Goal: Task Accomplishment & Management: Use online tool/utility

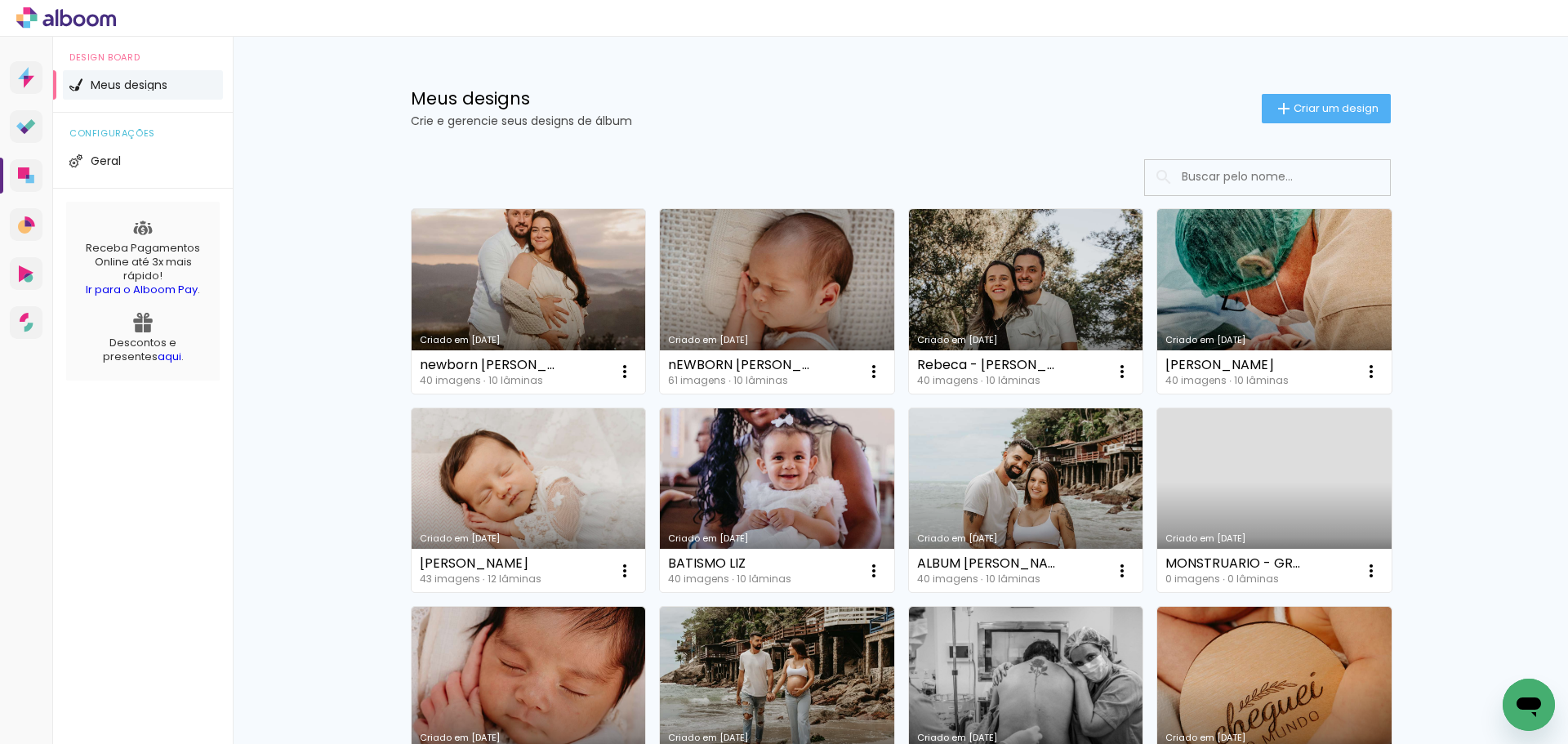
drag, startPoint x: 814, startPoint y: 126, endPoint x: 828, endPoint y: 44, distance: 83.2
click at [1300, 105] on span "Criar um design" at bounding box center [1336, 107] width 85 height 10
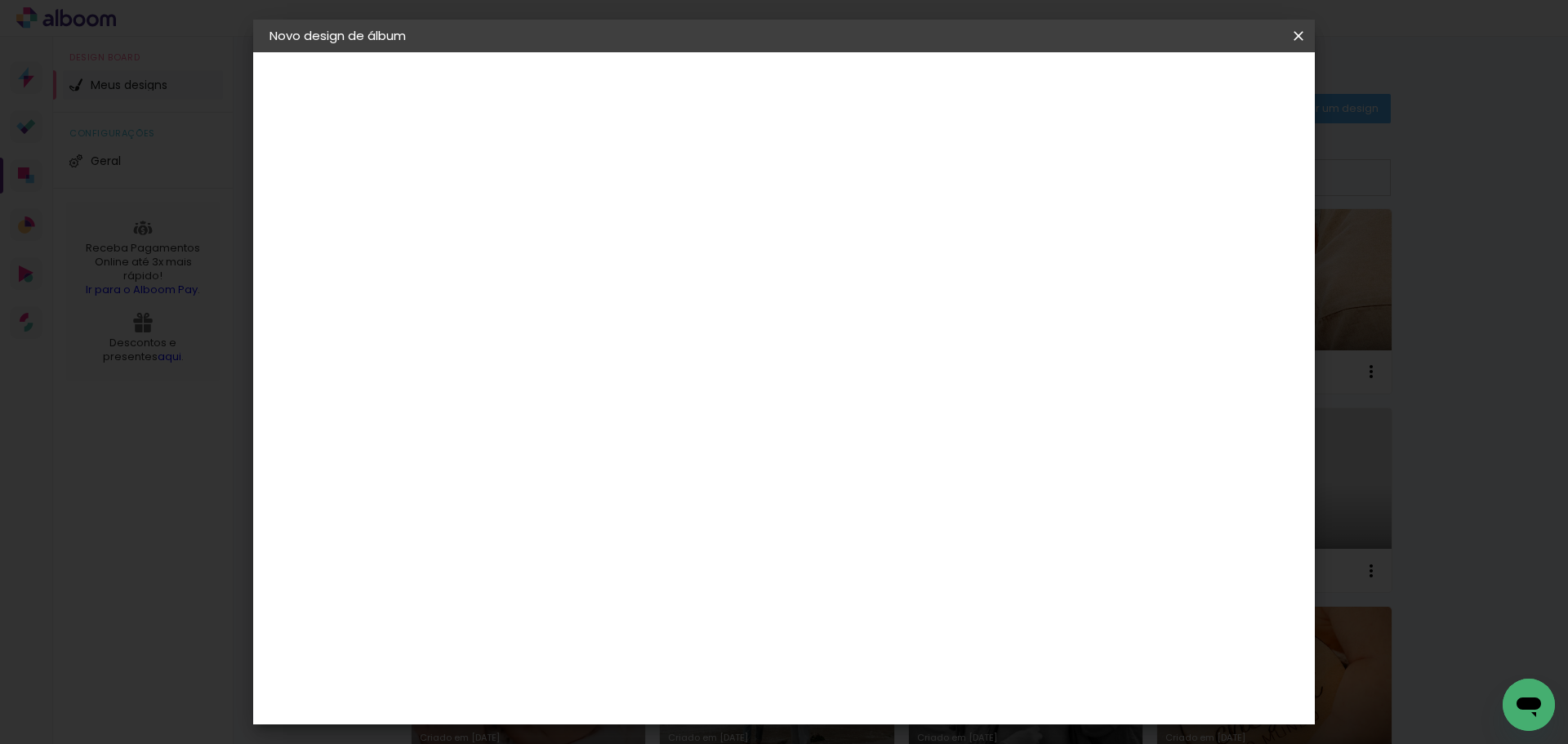
click at [0, 0] on paper-input-container "Título do álbum" at bounding box center [0, 0] width 0 height 0
type input "xxxx"
type paper-input "xxxx"
click at [0, 0] on slot "Avançar" at bounding box center [0, 0] width 0 height 0
click at [842, 233] on paper-item "Tamanho Livre" at bounding box center [764, 247] width 157 height 36
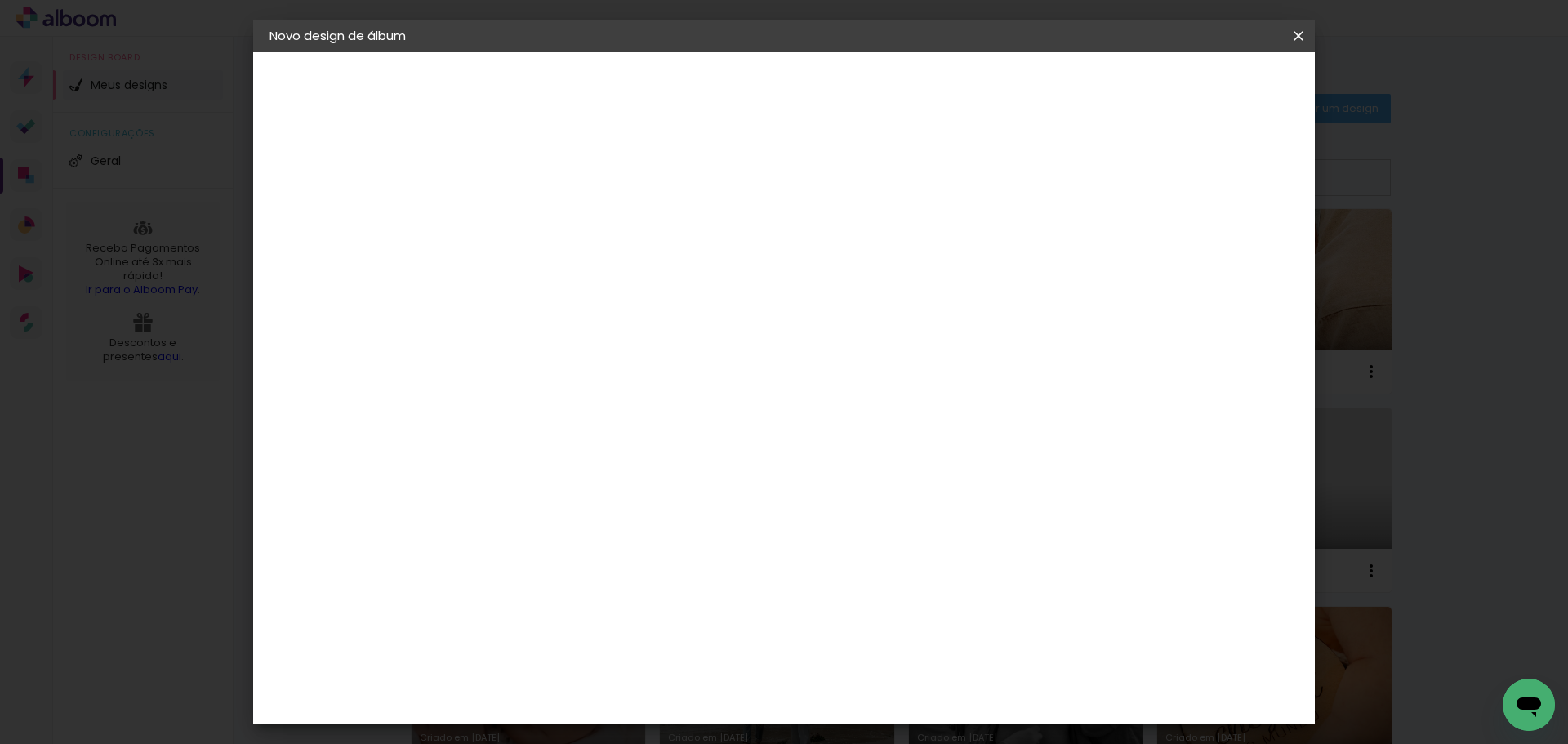
click at [841, 93] on paper-button "Avançar" at bounding box center [802, 86] width 80 height 28
click at [1184, 184] on div "Mostrar sangria" at bounding box center [1170, 188] width 108 height 20
type paper-checkbox "on"
drag, startPoint x: 802, startPoint y: 189, endPoint x: 1567, endPoint y: 100, distance: 770.2
click at [802, 189] on div "mm Mostrar sangria" at bounding box center [851, 129] width 772 height 155
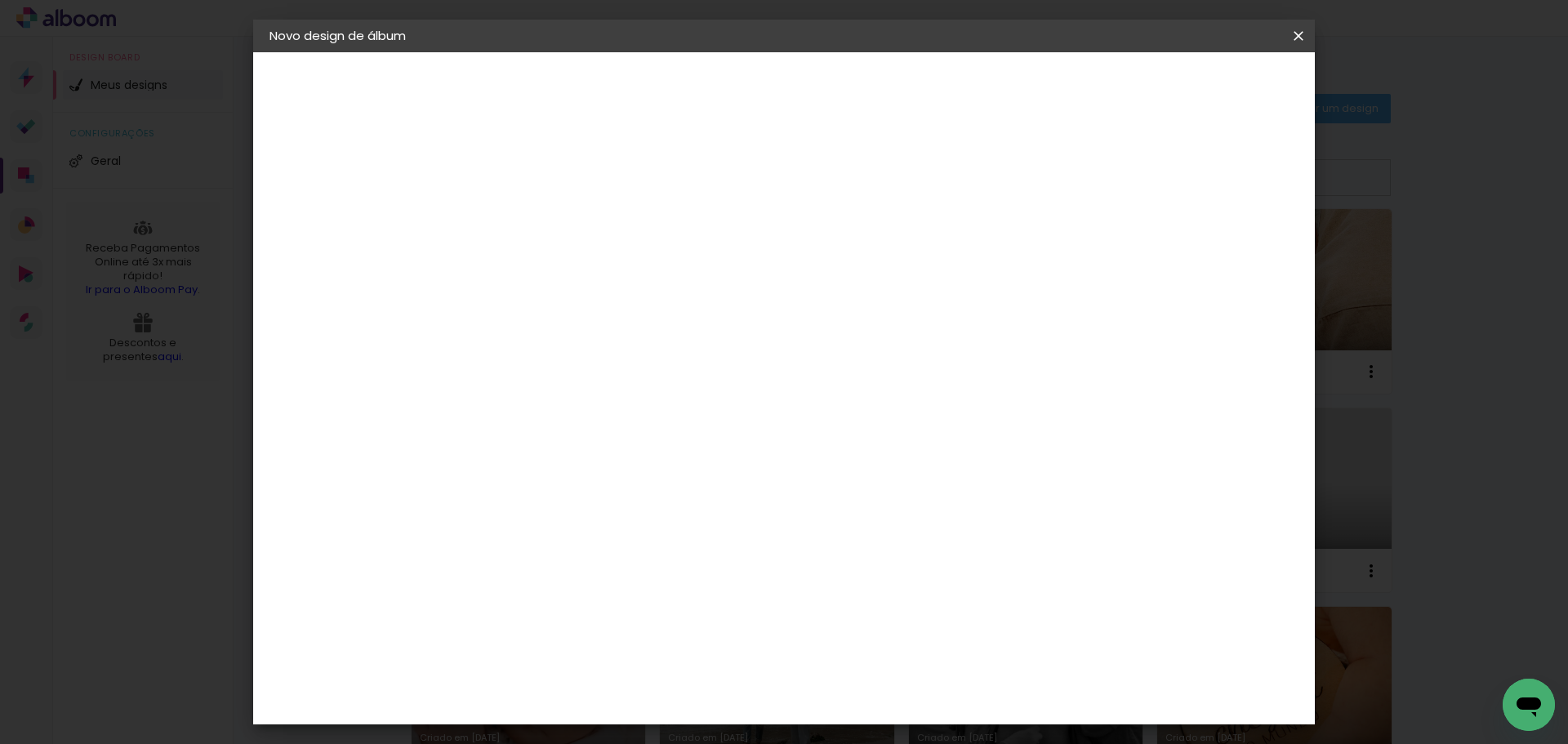
click at [734, 264] on span "cm" at bounding box center [737, 256] width 19 height 24
click at [715, 255] on span "30" at bounding box center [714, 256] width 27 height 24
click at [665, 230] on div "30 cm cm cm mm A maioria das encadernadoras sugere 5mm de sangria." at bounding box center [851, 271] width 772 height 131
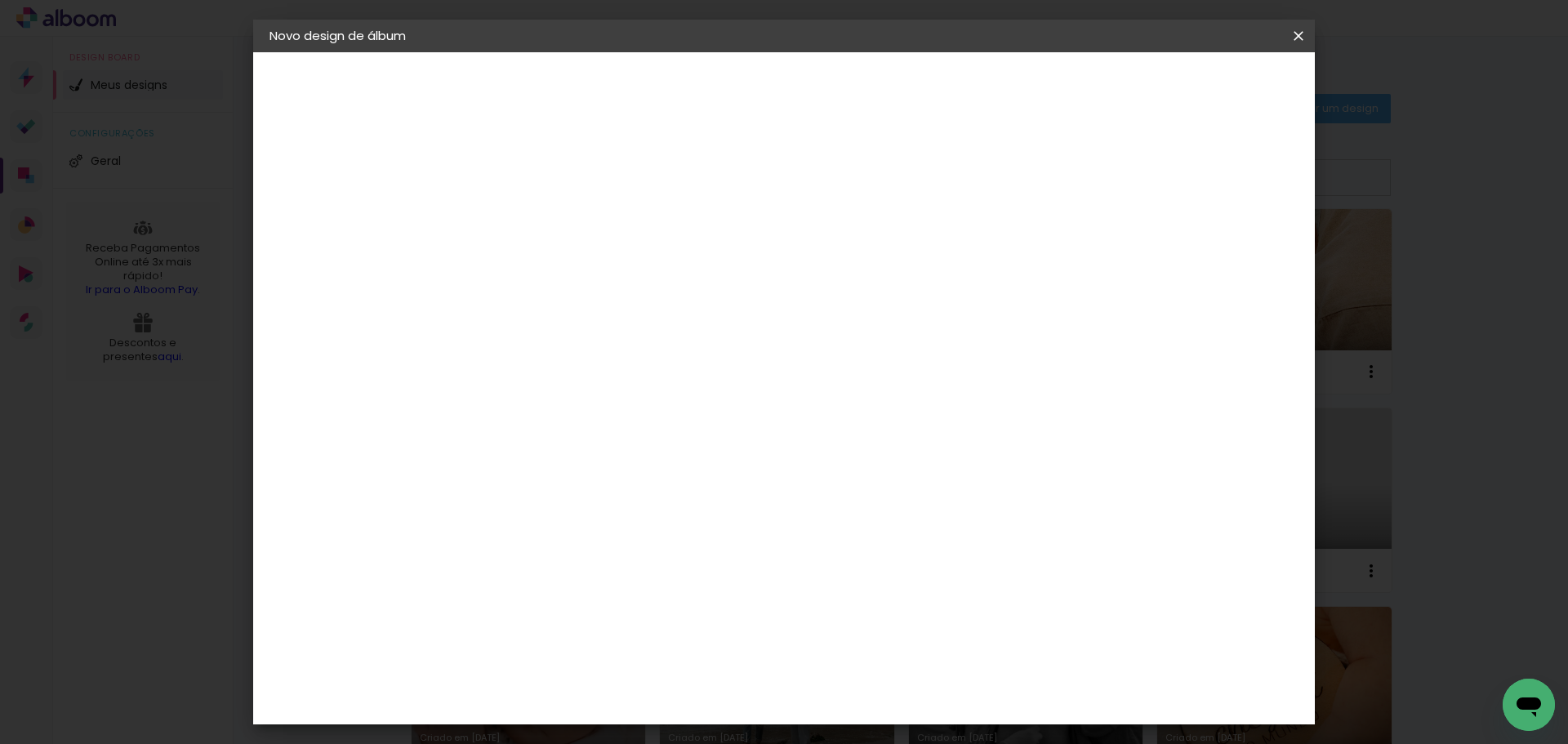
click at [739, 267] on span "cm" at bounding box center [737, 256] width 19 height 24
click at [701, 247] on span "30" at bounding box center [714, 256] width 27 height 24
click at [714, 251] on span "30" at bounding box center [714, 256] width 27 height 24
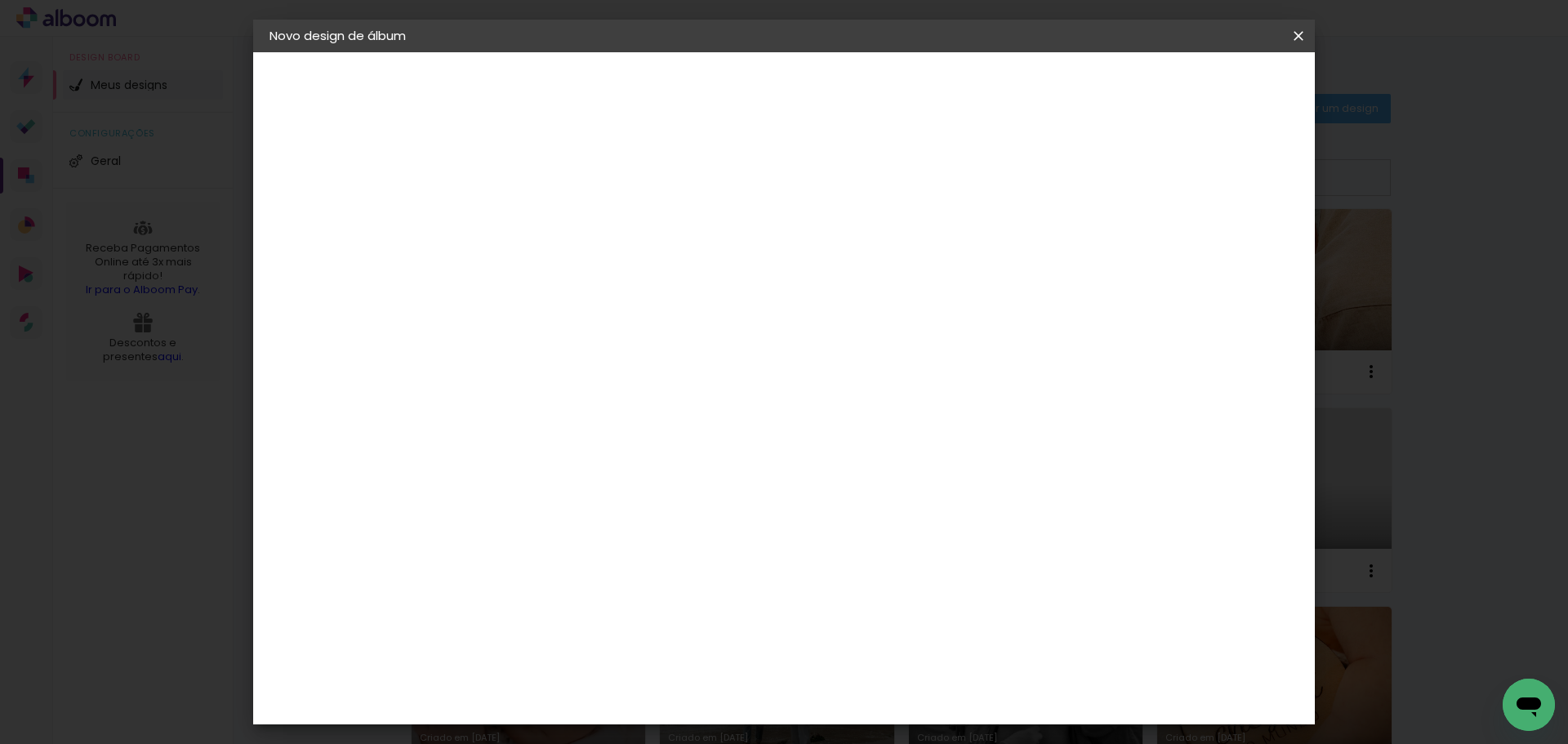
click at [488, 450] on paper-input-container "30 cm" at bounding box center [494, 464] width 73 height 41
click at [488, 453] on input "30" at bounding box center [485, 463] width 43 height 24
click at [880, 684] on input "60" at bounding box center [875, 681] width 43 height 24
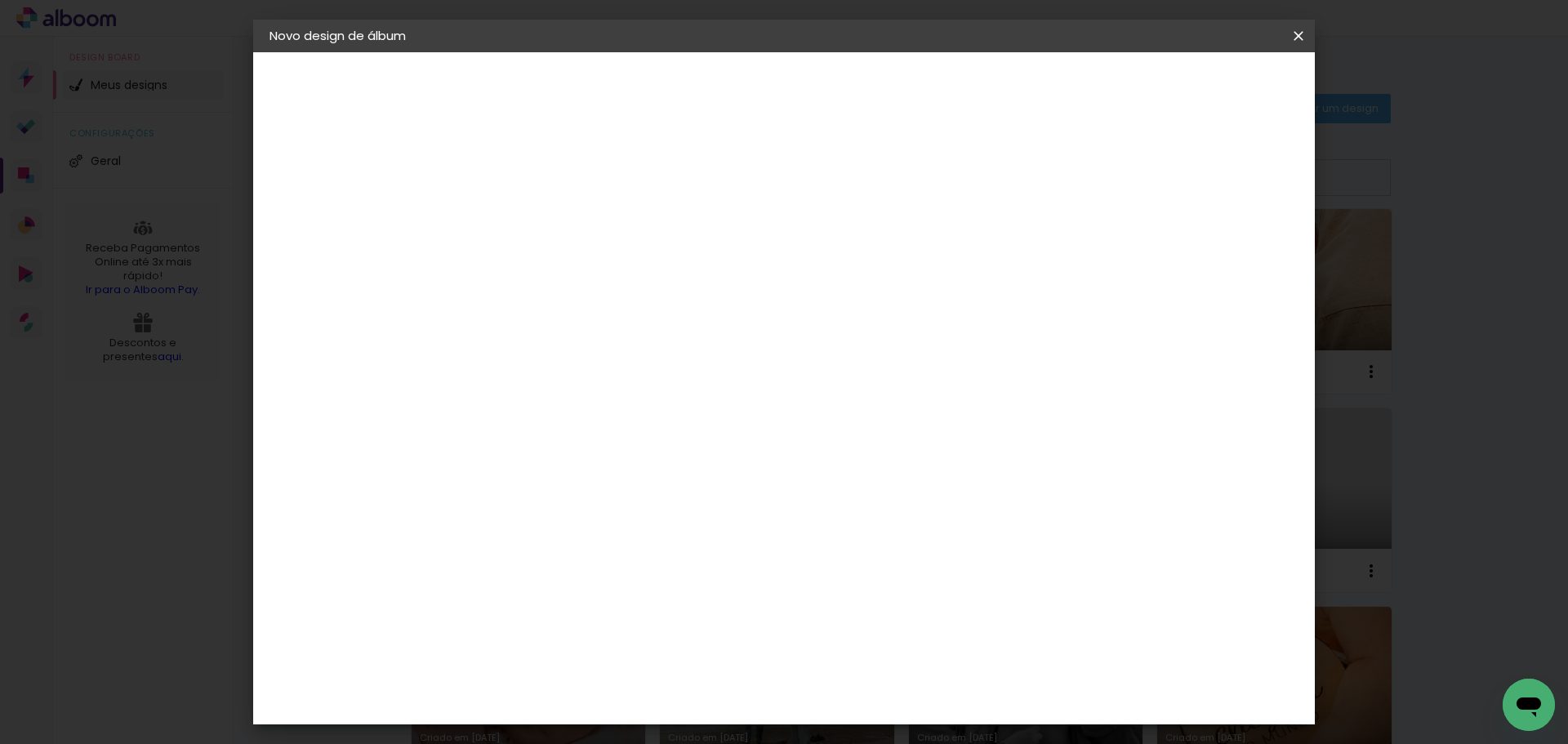
click at [880, 684] on input "60" at bounding box center [875, 681] width 43 height 24
click at [879, 683] on input "60" at bounding box center [875, 681] width 43 height 24
paste input "135,46"
click at [892, 500] on input "135,46" at bounding box center [875, 502] width 43 height 24
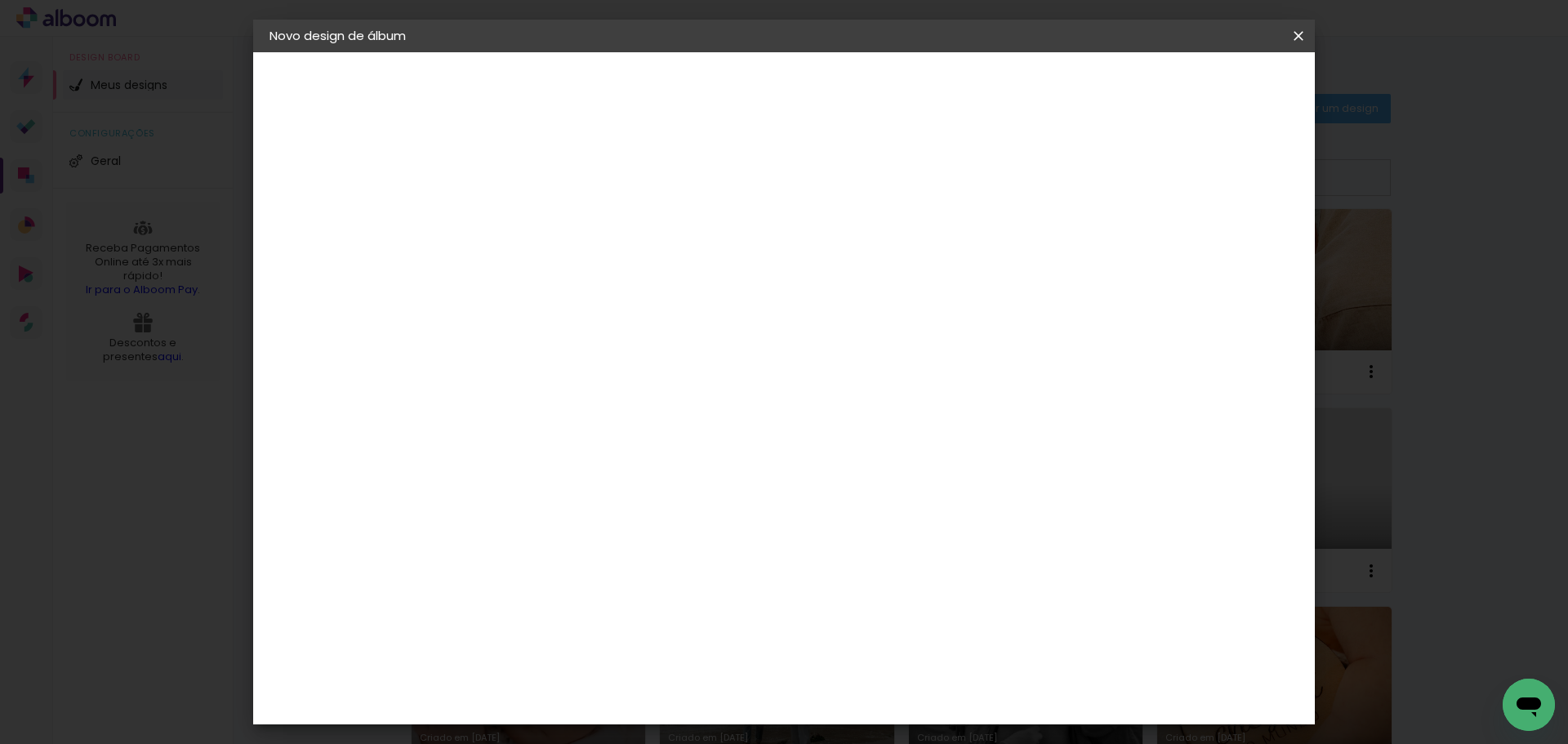
type input "135,46"
type paper-input "135,46"
click at [882, 498] on input "135,46" at bounding box center [875, 502] width 43 height 24
paste input "33,8"
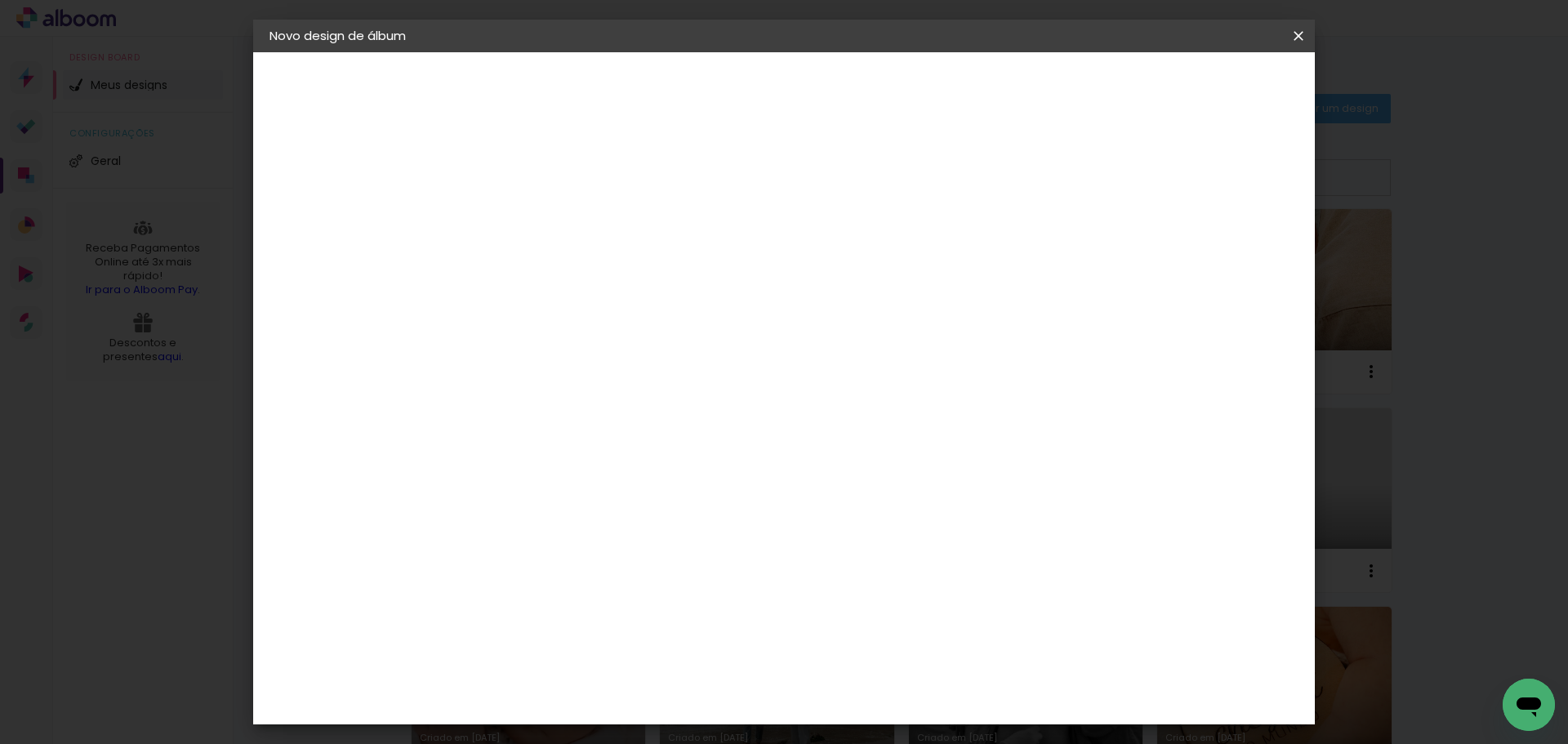
scroll to position [0, 1]
type input "33,86"
type paper-input "33,86"
drag, startPoint x: 898, startPoint y: 266, endPoint x: 892, endPoint y: 410, distance: 144.1
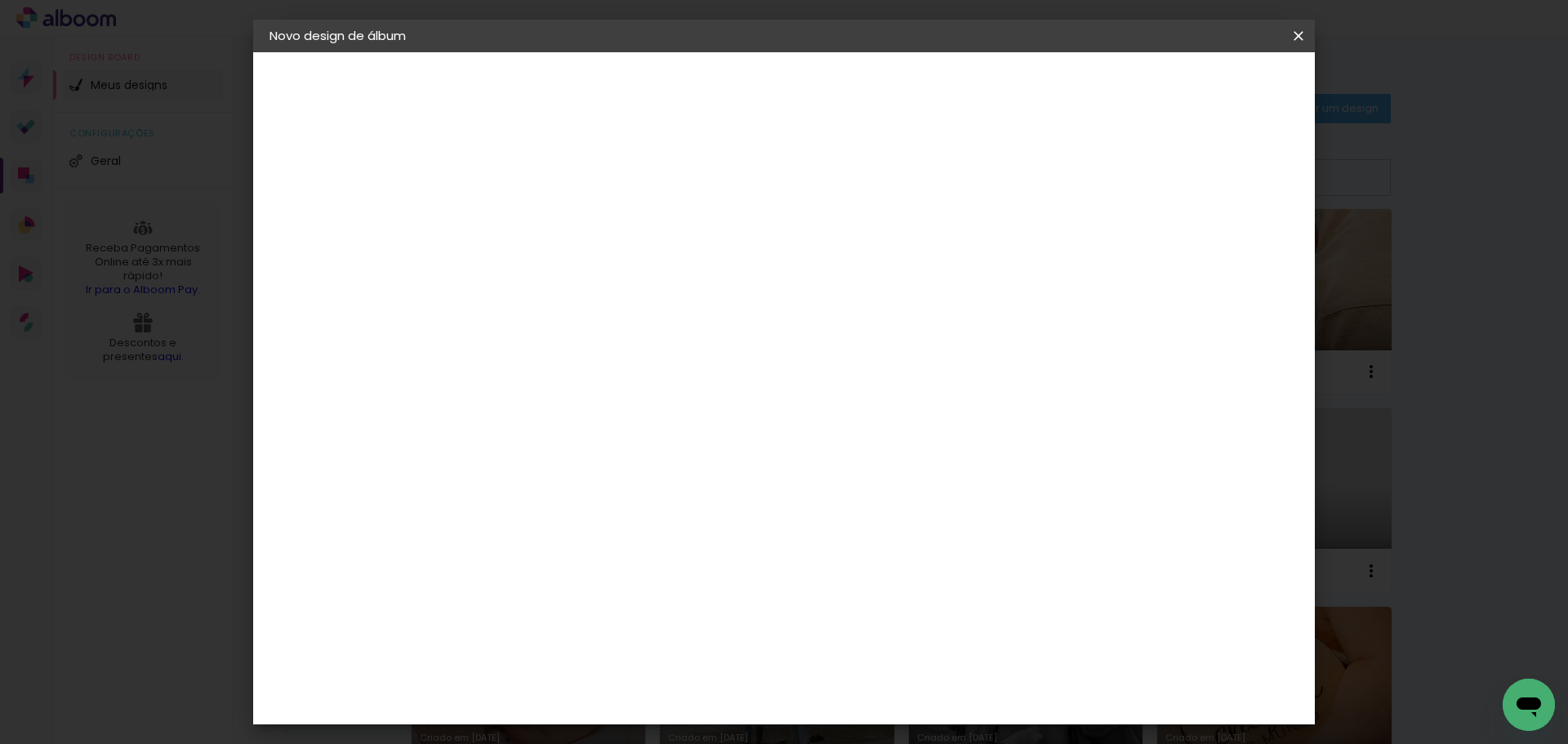
click at [891, 678] on input "33,86" at bounding box center [875, 682] width 43 height 24
type input "67,74"
type paper-input "67,74"
click at [929, 183] on div "33.87 cm cm cm mm A maioria das encadernadoras sugere 5mm de sangria." at bounding box center [851, 117] width 772 height 131
click at [687, 291] on div at bounding box center [692, 230] width 182 height 120
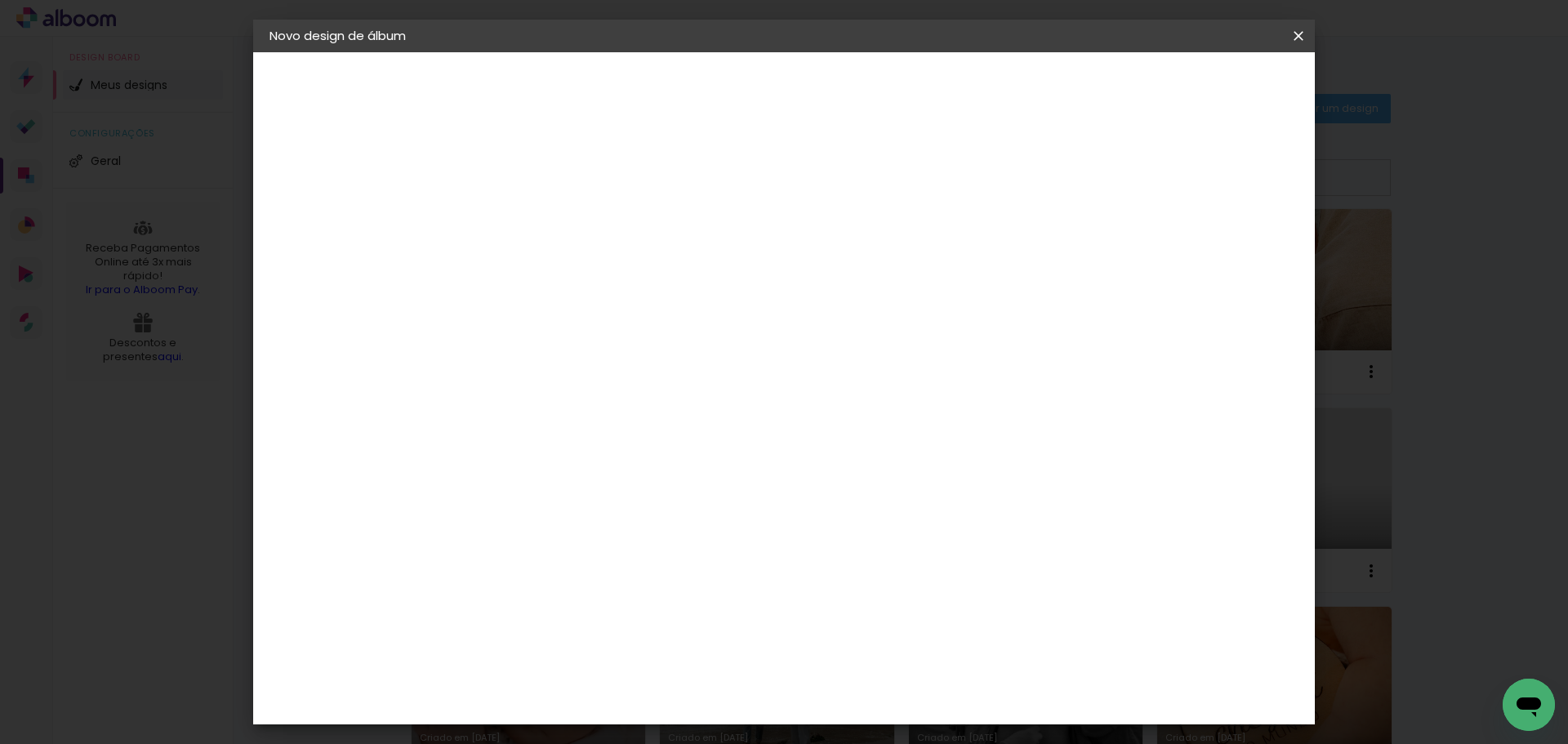
click at [492, 443] on input "30" at bounding box center [485, 446] width 43 height 24
type input "36,41"
type paper-input "36,41"
click at [799, 183] on div "33.87 cm cm cm mm A maioria das encadernadoras sugere 5mm de sangria." at bounding box center [851, 117] width 772 height 131
click at [881, 705] on input "67,74" at bounding box center [875, 704] width 43 height 24
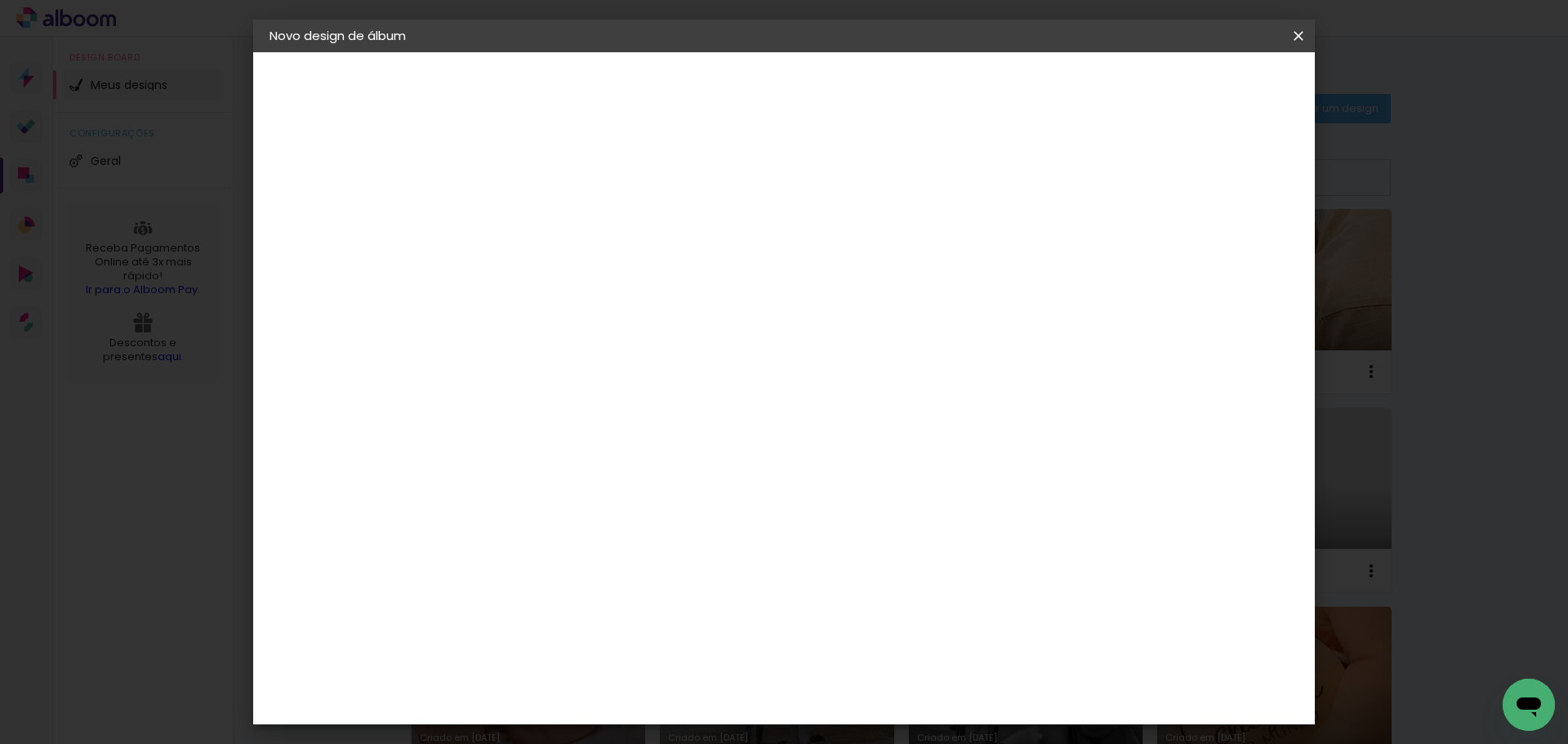
scroll to position [0, 9]
type input "67,743"
type paper-input "67,743"
click at [978, 183] on div "33.87 cm cm cm mm A maioria das encadernadoras sugere 5mm de sangria." at bounding box center [851, 117] width 772 height 131
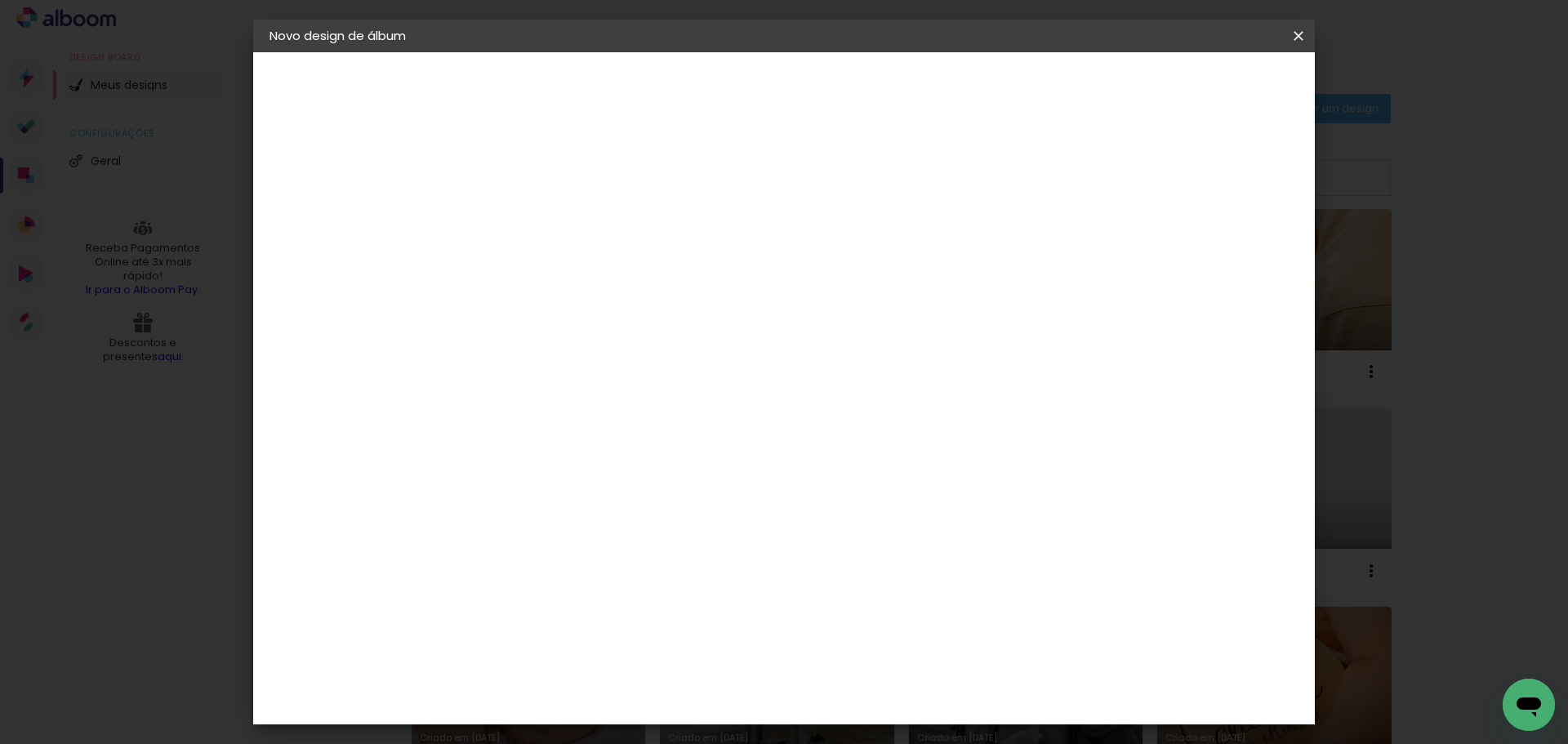
click at [892, 700] on input "67,743" at bounding box center [875, 704] width 43 height 24
click at [897, 703] on div "cm" at bounding box center [905, 704] width 19 height 24
click at [878, 705] on input "67,743" at bounding box center [875, 704] width 43 height 24
type input "67,74333"
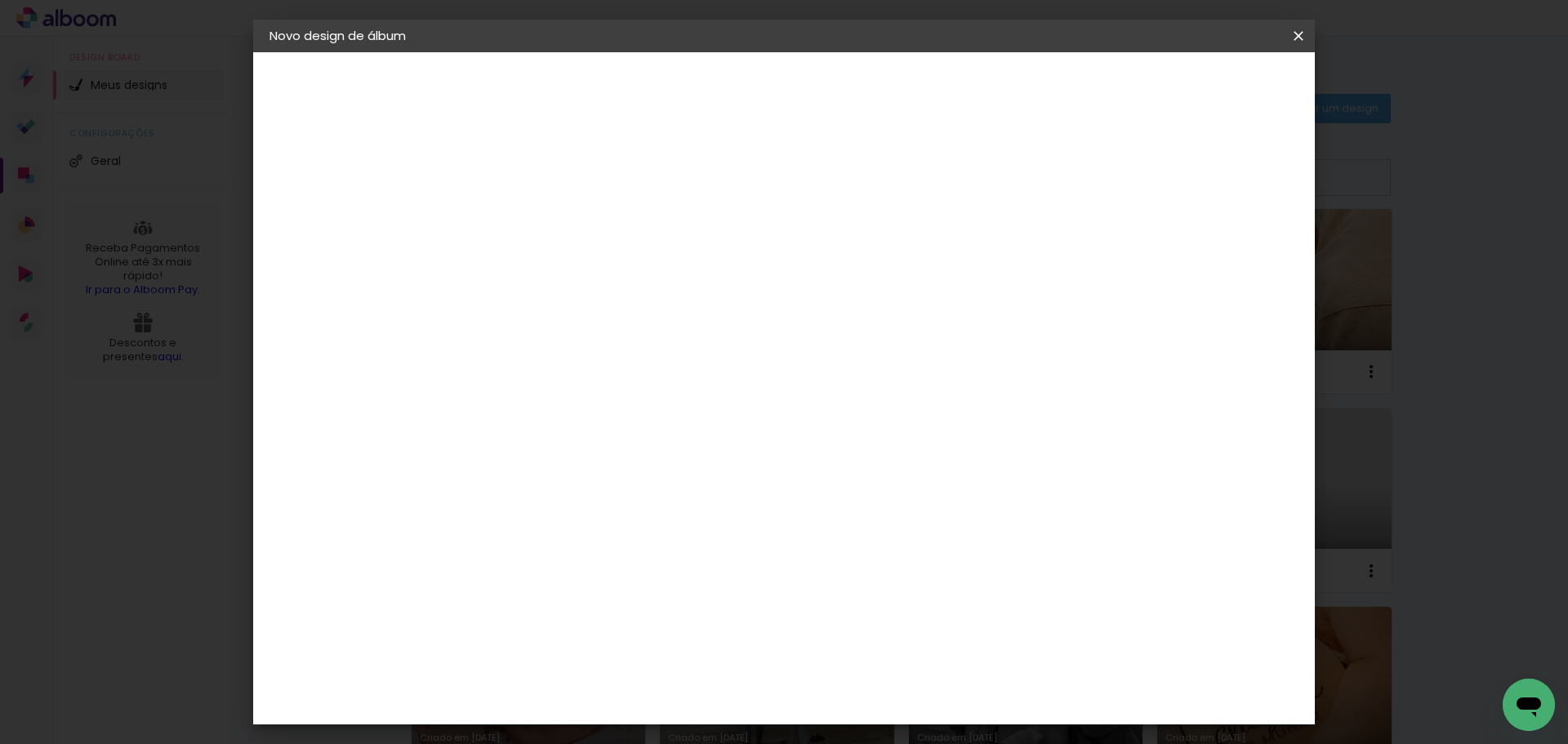
type paper-input "67,74333"
click at [917, 183] on div "33.87 cm cm cm mm A maioria das encadernadoras sugere 5mm de sangria." at bounding box center [851, 117] width 772 height 131
click at [881, 711] on input "67,74333" at bounding box center [875, 704] width 43 height 24
click at [1021, 183] on div "33.87 cm cm cm mm A maioria das encadernadoras sugere 5mm de sangria." at bounding box center [851, 117] width 772 height 131
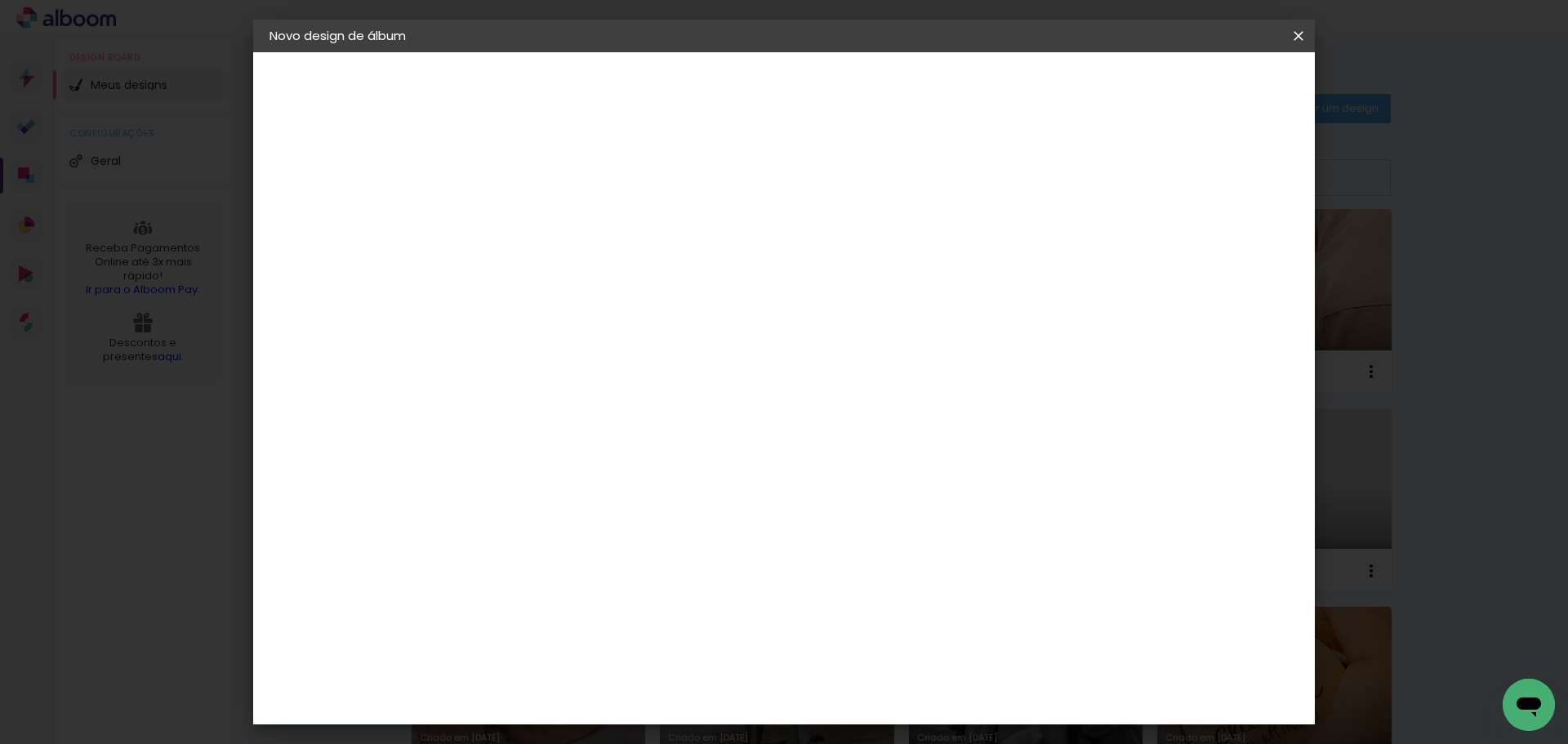
click at [484, 477] on input "36,41" at bounding box center [485, 475] width 43 height 24
click at [723, 321] on div at bounding box center [693, 245] width 228 height 151
click at [730, 257] on span "33.87" at bounding box center [714, 256] width 48 height 24
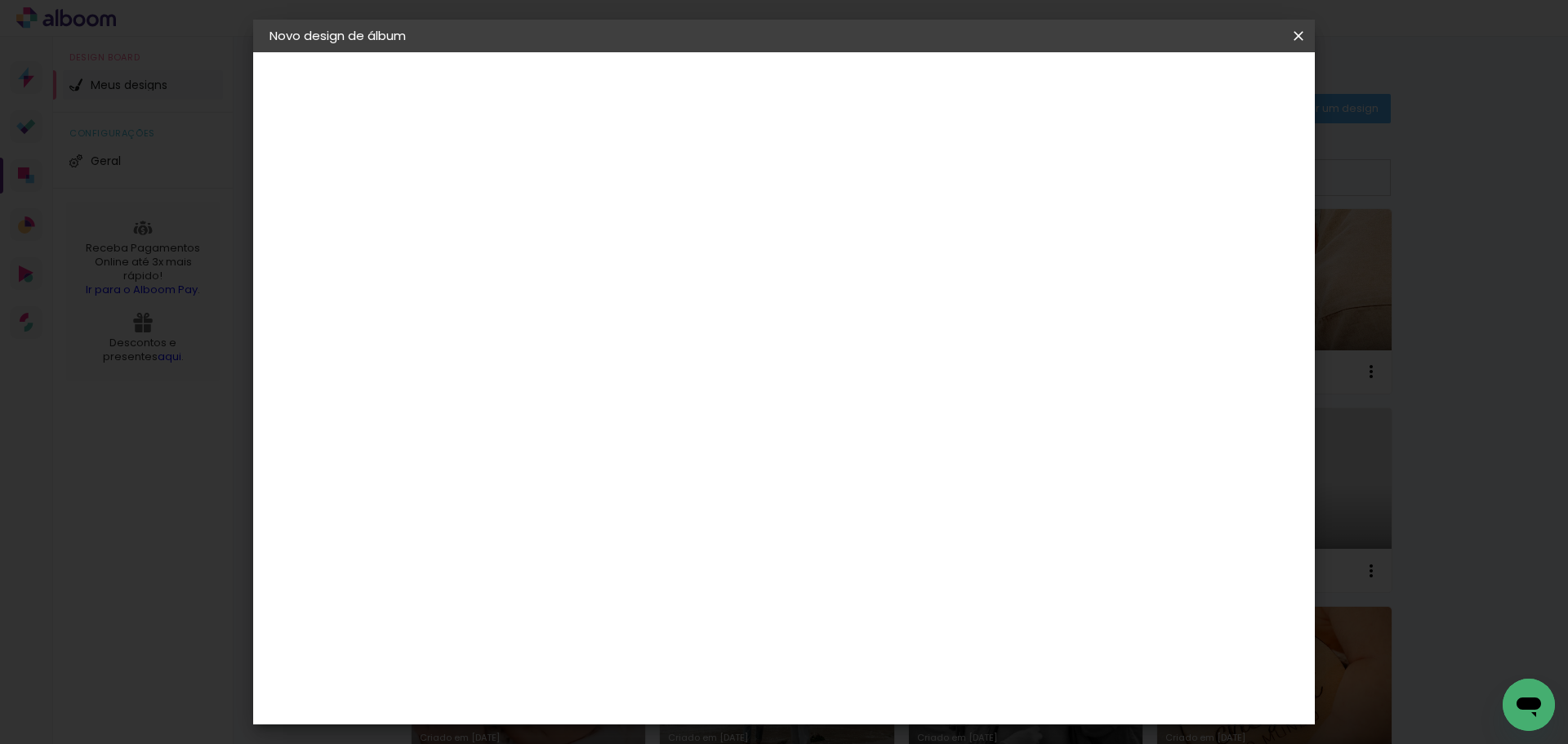
click at [730, 257] on span "33.87" at bounding box center [714, 256] width 48 height 24
click at [1171, 243] on quentale-layouter at bounding box center [852, 322] width 641 height 344
click at [1196, 85] on span "Iniciar design" at bounding box center [1159, 86] width 74 height 11
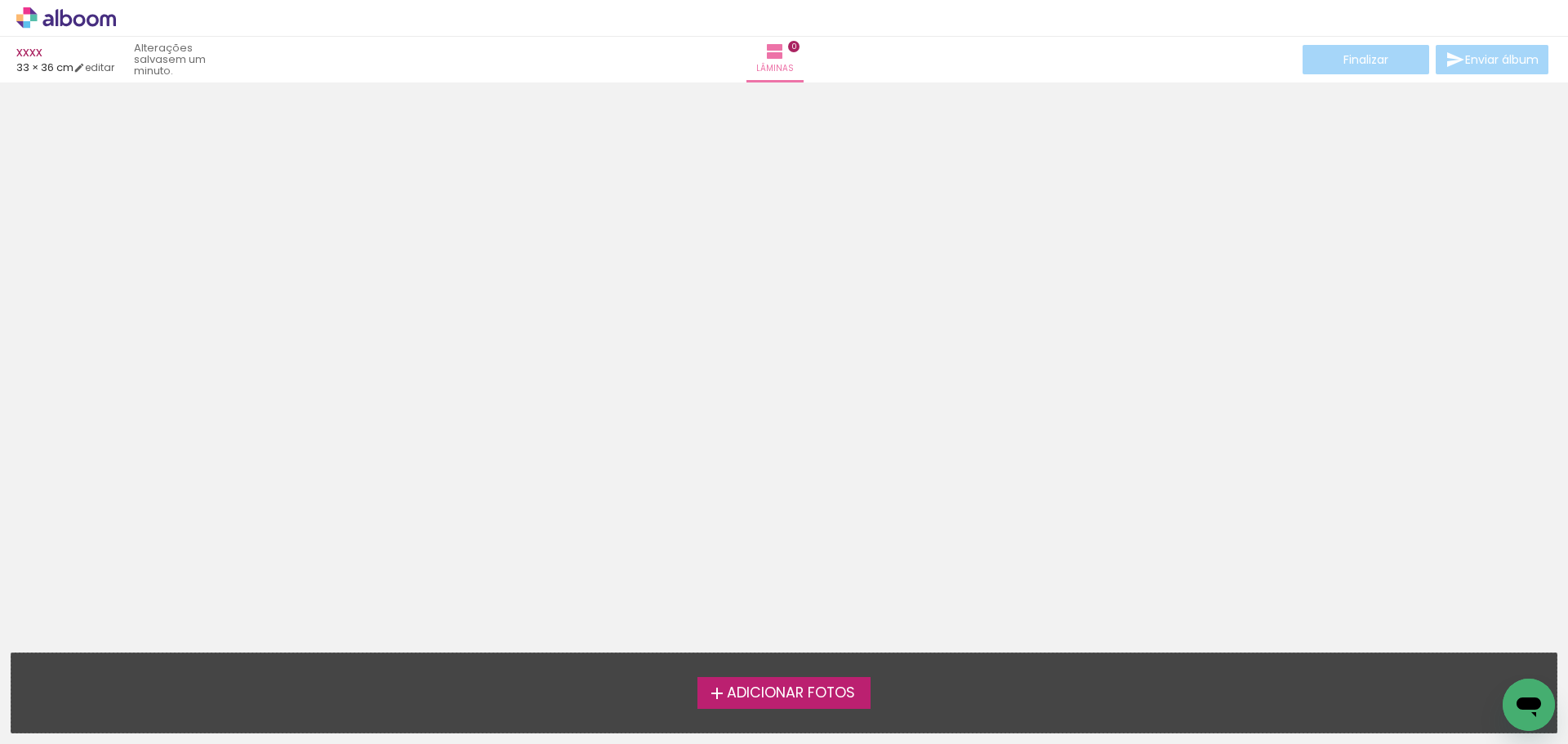
click at [721, 219] on div at bounding box center [784, 361] width 1568 height 548
drag, startPoint x: 997, startPoint y: 379, endPoint x: 1012, endPoint y: 343, distance: 39.0
click at [794, 702] on label "Adicionar Fotos" at bounding box center [784, 691] width 174 height 31
click at [0, 0] on input "file" at bounding box center [0, 0] width 0 height 0
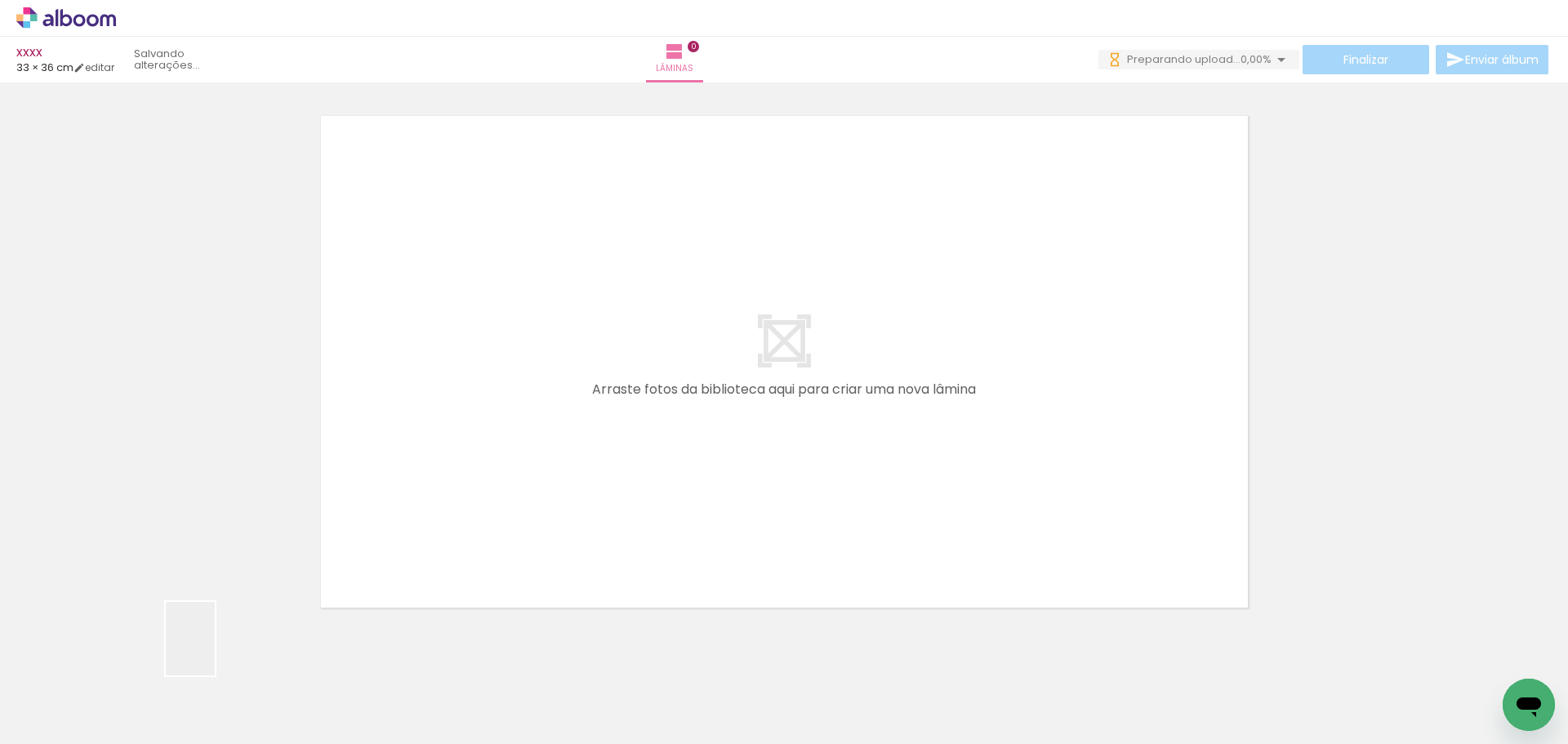
drag, startPoint x: 175, startPoint y: 676, endPoint x: 459, endPoint y: 536, distance: 316.6
click at [458, 537] on quentale-workspace at bounding box center [784, 372] width 1568 height 744
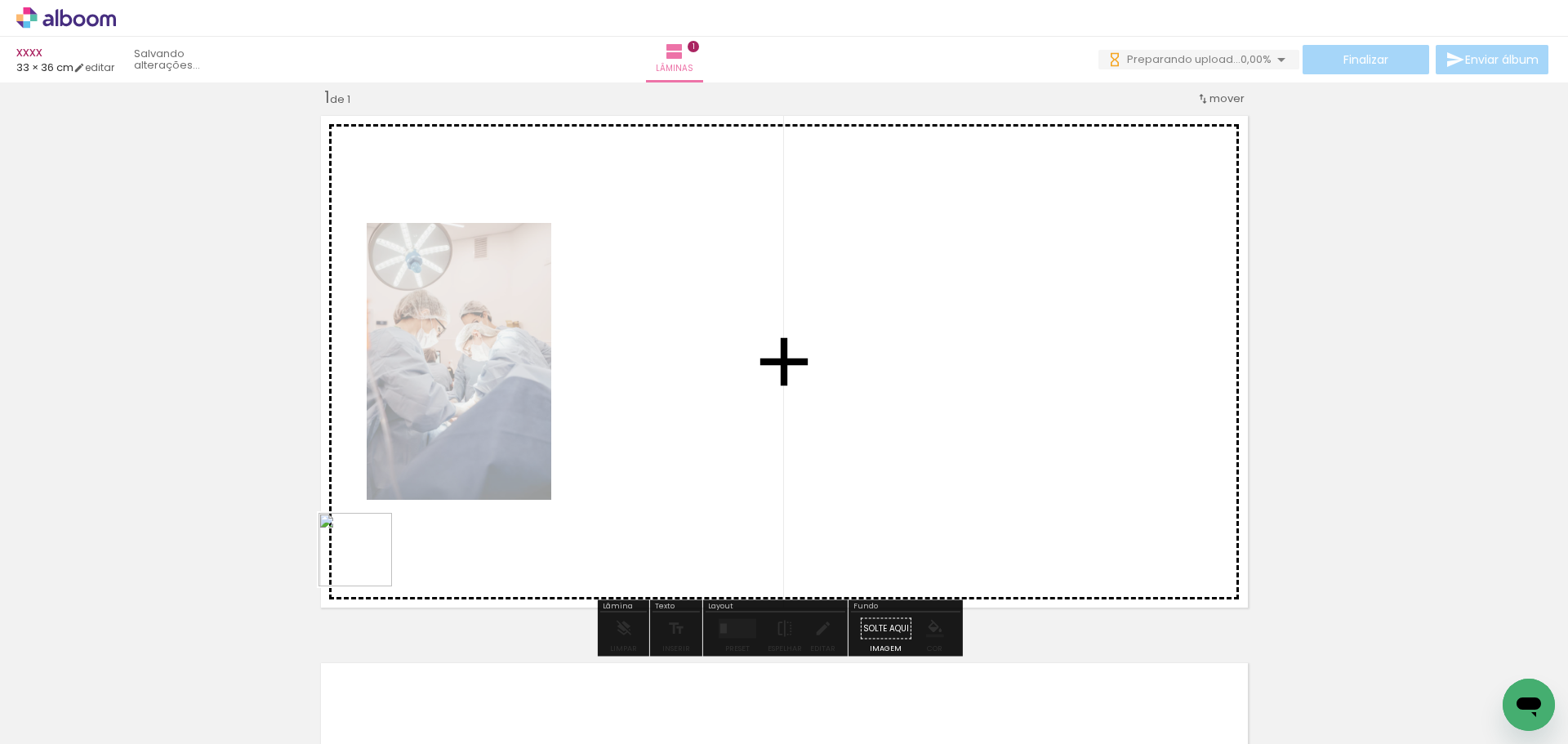
drag, startPoint x: 274, startPoint y: 691, endPoint x: 440, endPoint y: 493, distance: 258.4
click at [439, 494] on quentale-workspace at bounding box center [784, 372] width 1568 height 744
drag, startPoint x: 490, startPoint y: 605, endPoint x: 538, endPoint y: 491, distance: 123.7
click at [538, 491] on quentale-workspace at bounding box center [784, 372] width 1568 height 744
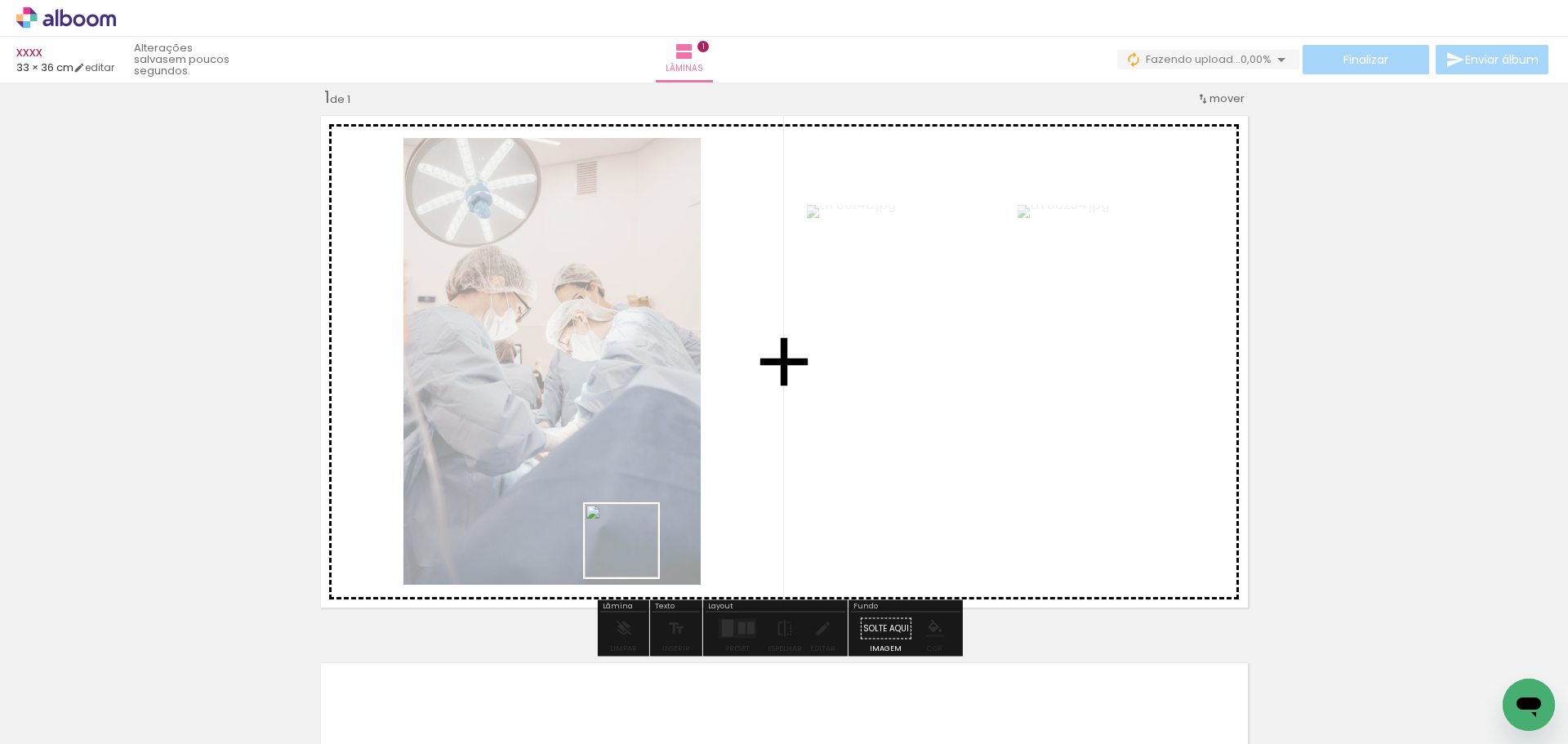
drag, startPoint x: 620, startPoint y: 709, endPoint x: 635, endPoint y: 546, distance: 163.7
click at [635, 546] on quentale-workspace at bounding box center [784, 372] width 1568 height 744
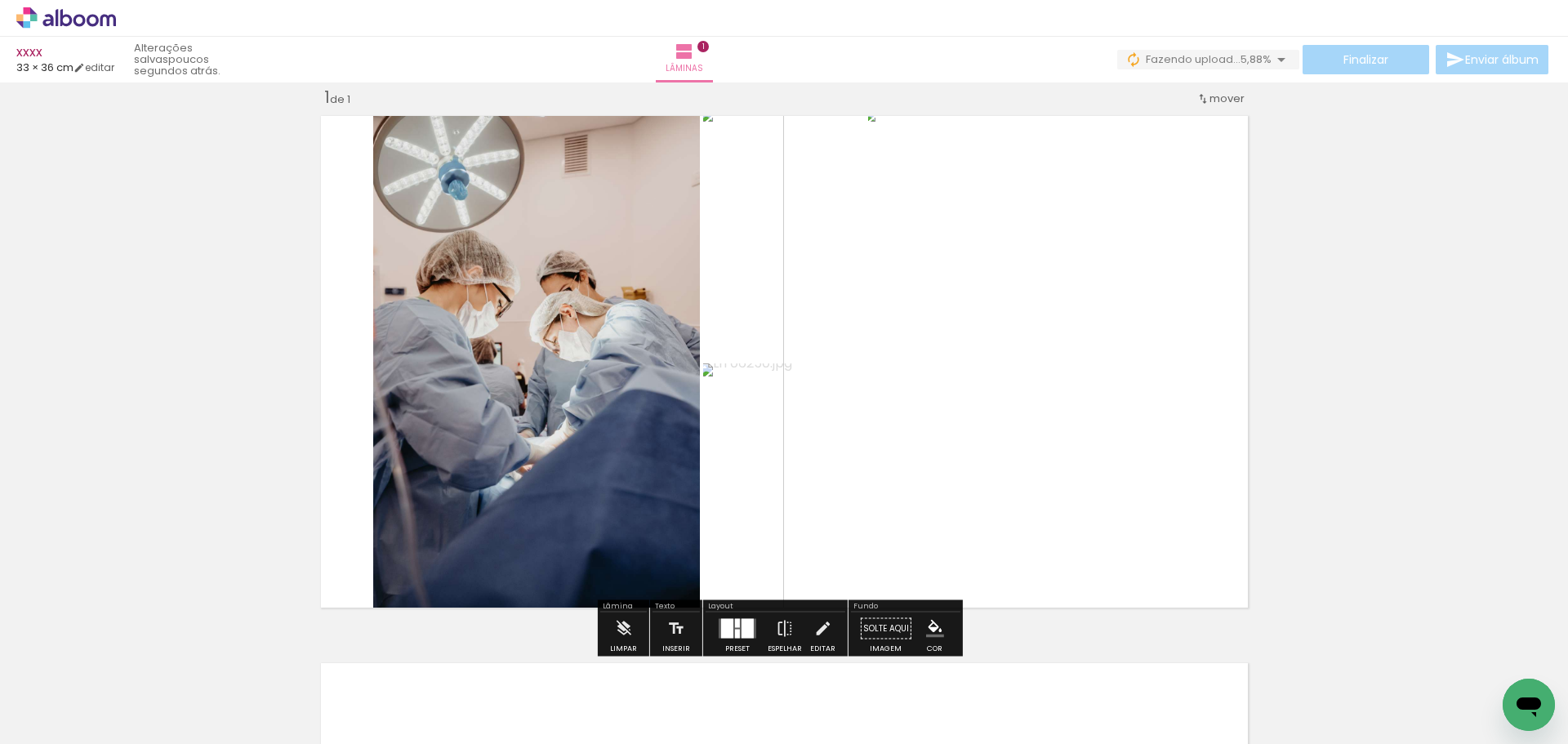
drag, startPoint x: 793, startPoint y: 698, endPoint x: 823, endPoint y: 536, distance: 164.8
click at [821, 541] on quentale-workspace at bounding box center [784, 372] width 1568 height 744
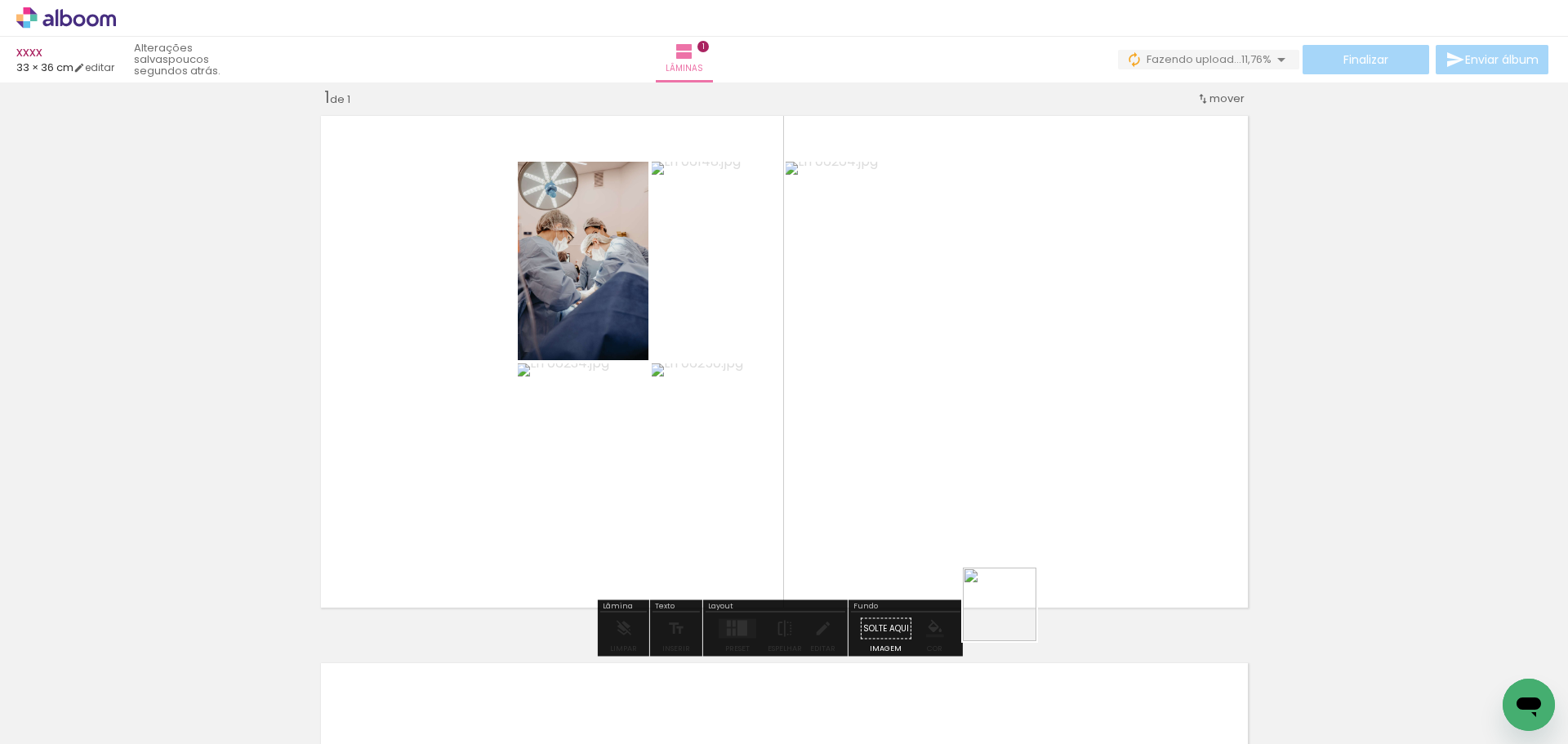
drag, startPoint x: 1005, startPoint y: 696, endPoint x: 1018, endPoint y: 565, distance: 131.6
click at [1019, 565] on quentale-workspace at bounding box center [784, 372] width 1568 height 744
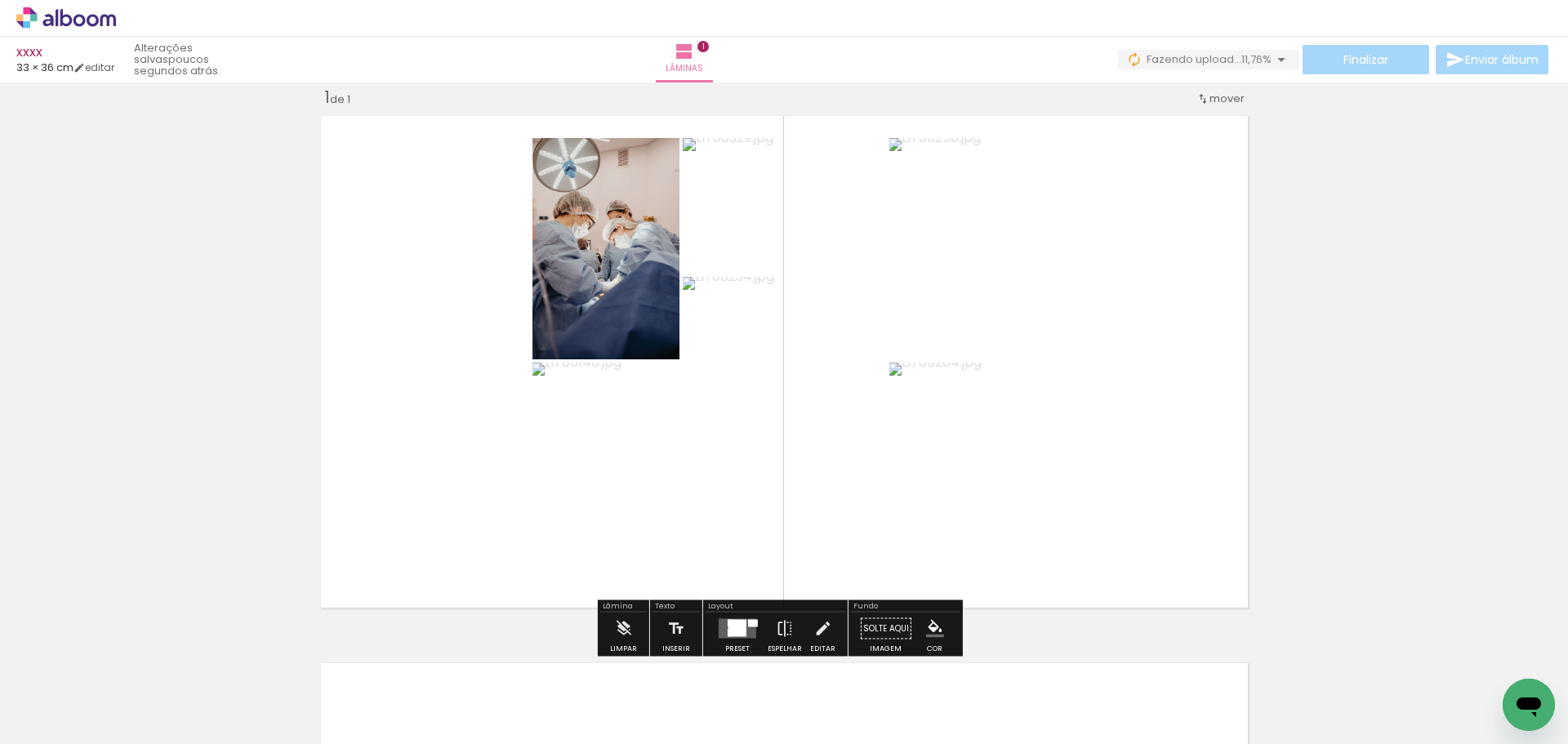
drag, startPoint x: 1087, startPoint y: 698, endPoint x: 1087, endPoint y: 521, distance: 177.0
click at [1087, 523] on quentale-workspace at bounding box center [784, 372] width 1568 height 744
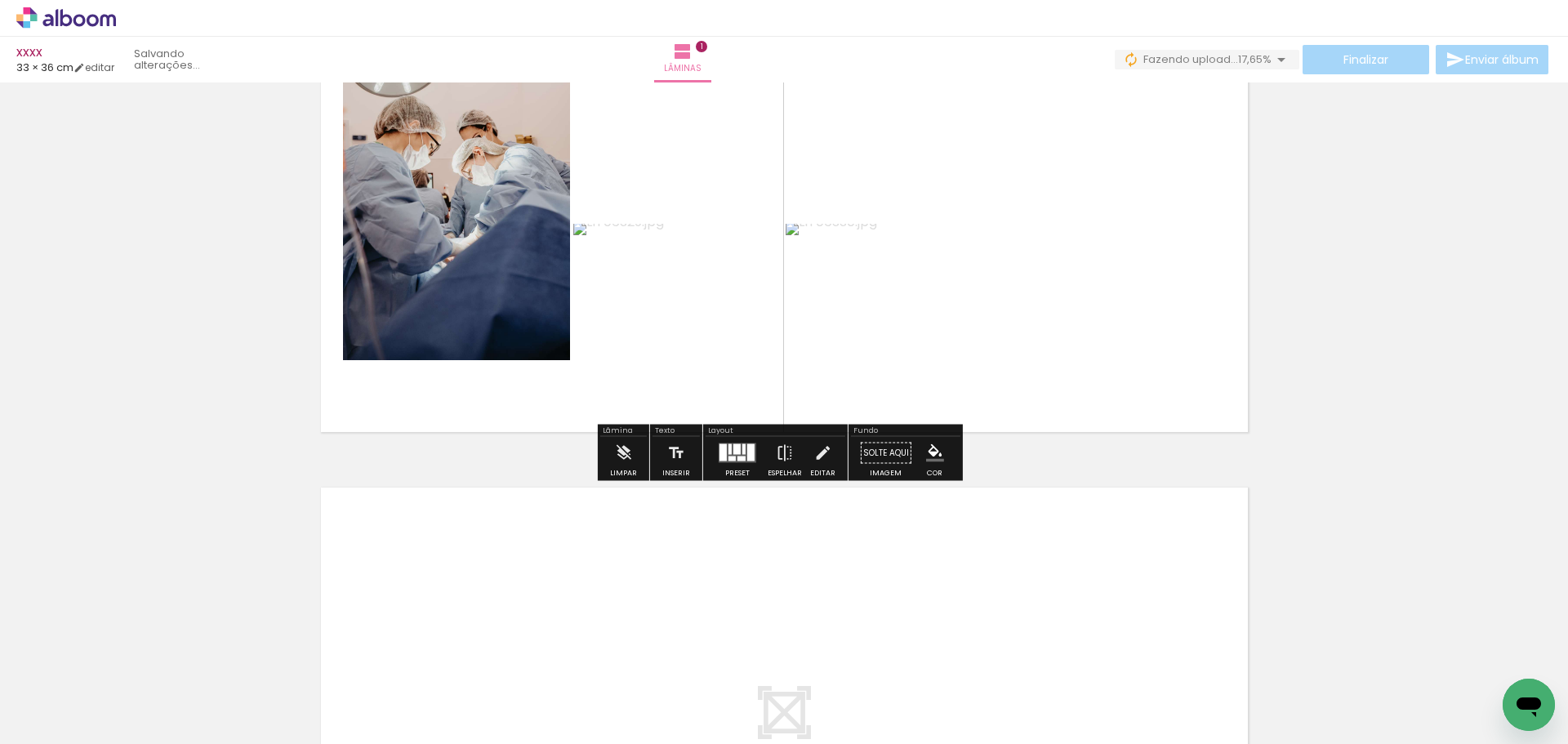
scroll to position [578, 0]
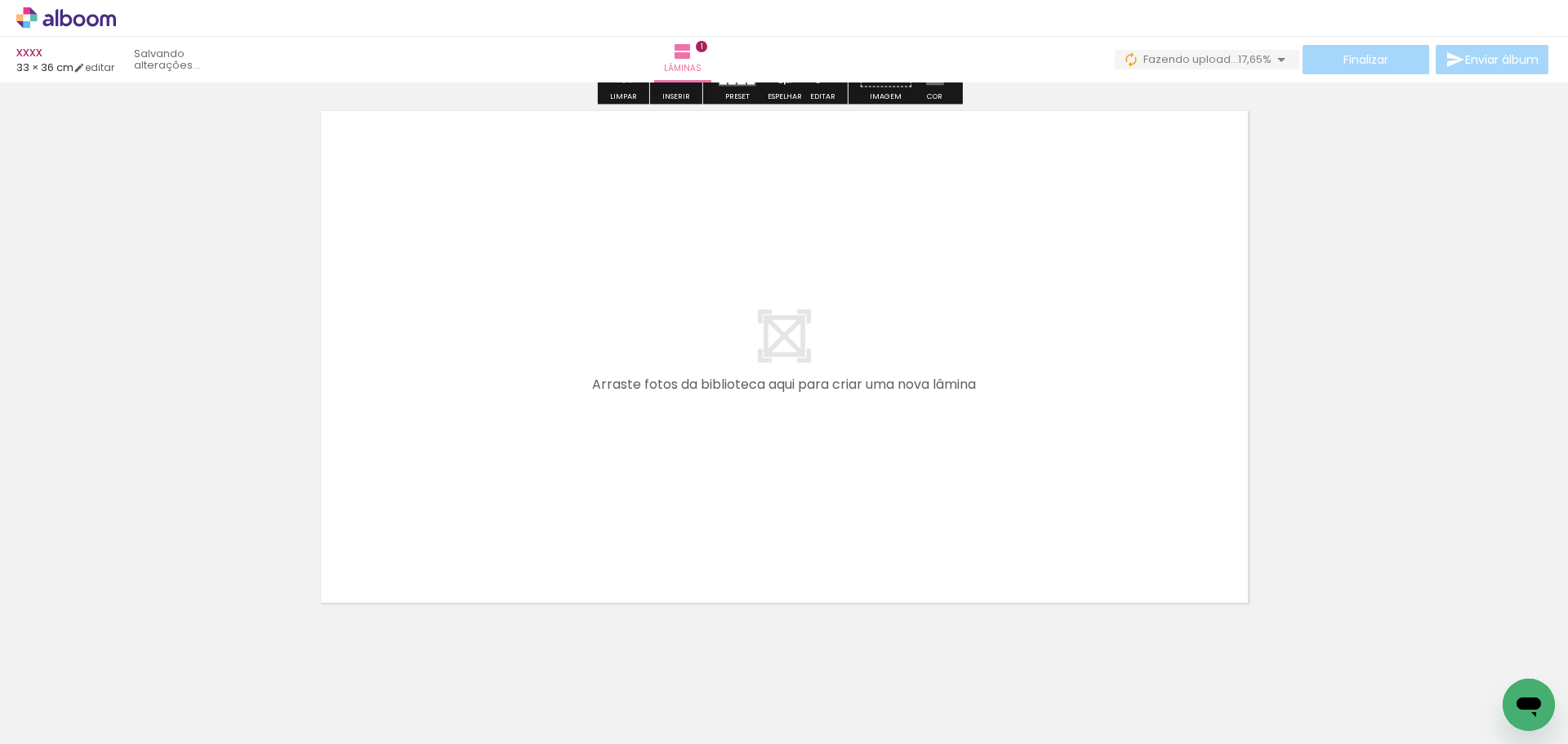
drag, startPoint x: 1327, startPoint y: 288, endPoint x: 1310, endPoint y: 369, distance: 82.8
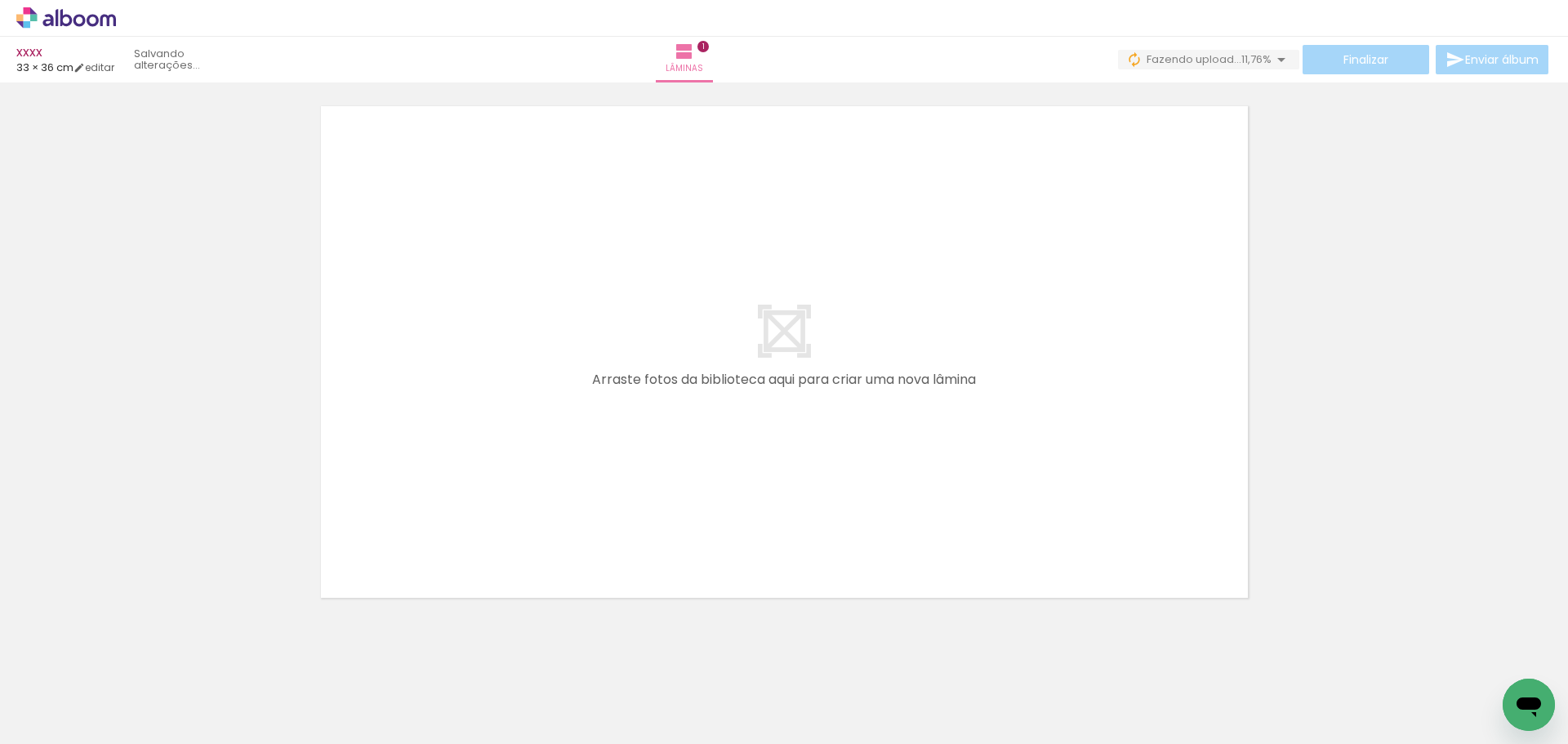
drag, startPoint x: 344, startPoint y: 697, endPoint x: 444, endPoint y: 612, distance: 131.2
click at [382, 523] on quentale-workspace at bounding box center [784, 372] width 1568 height 744
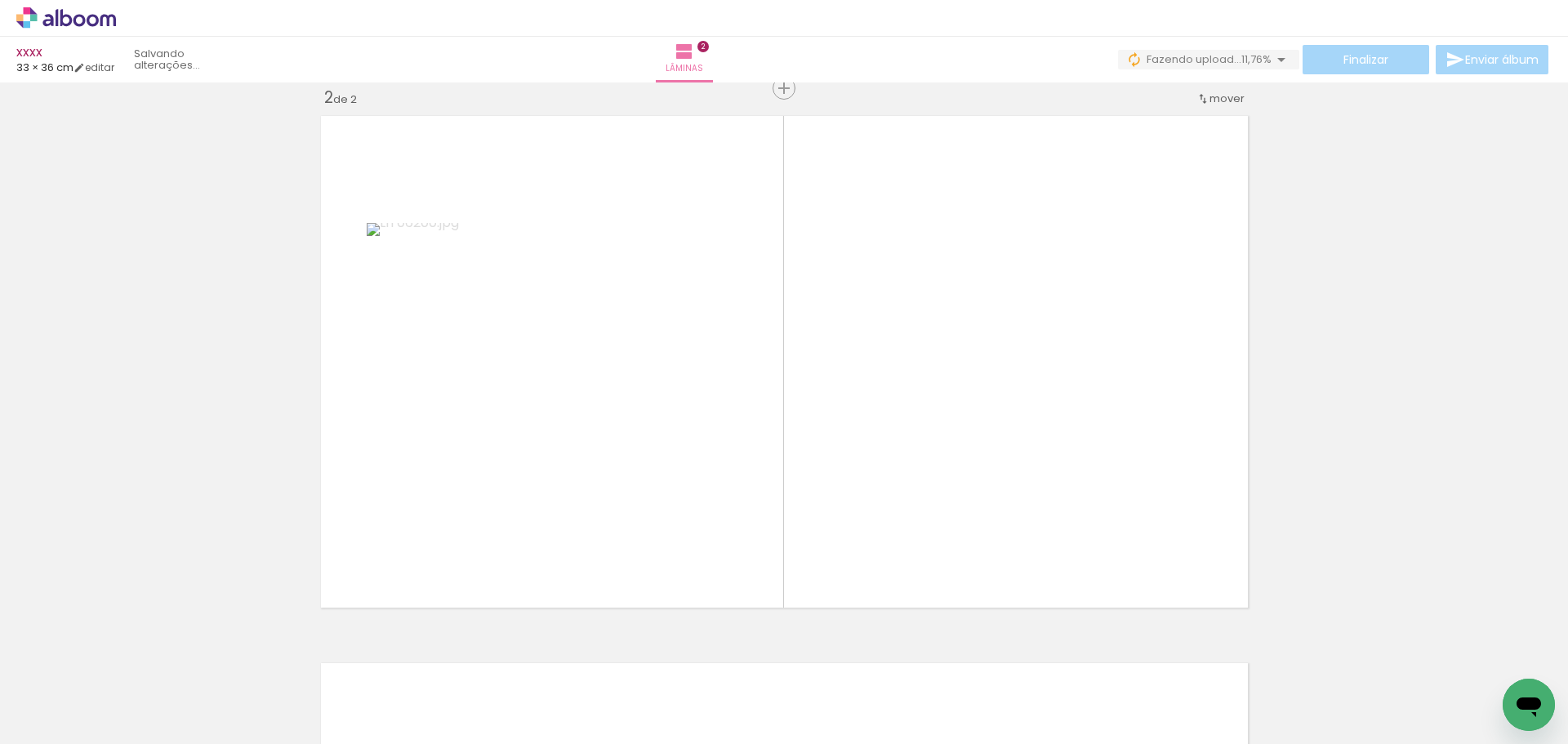
click at [602, 511] on quentale-workspace at bounding box center [784, 372] width 1568 height 744
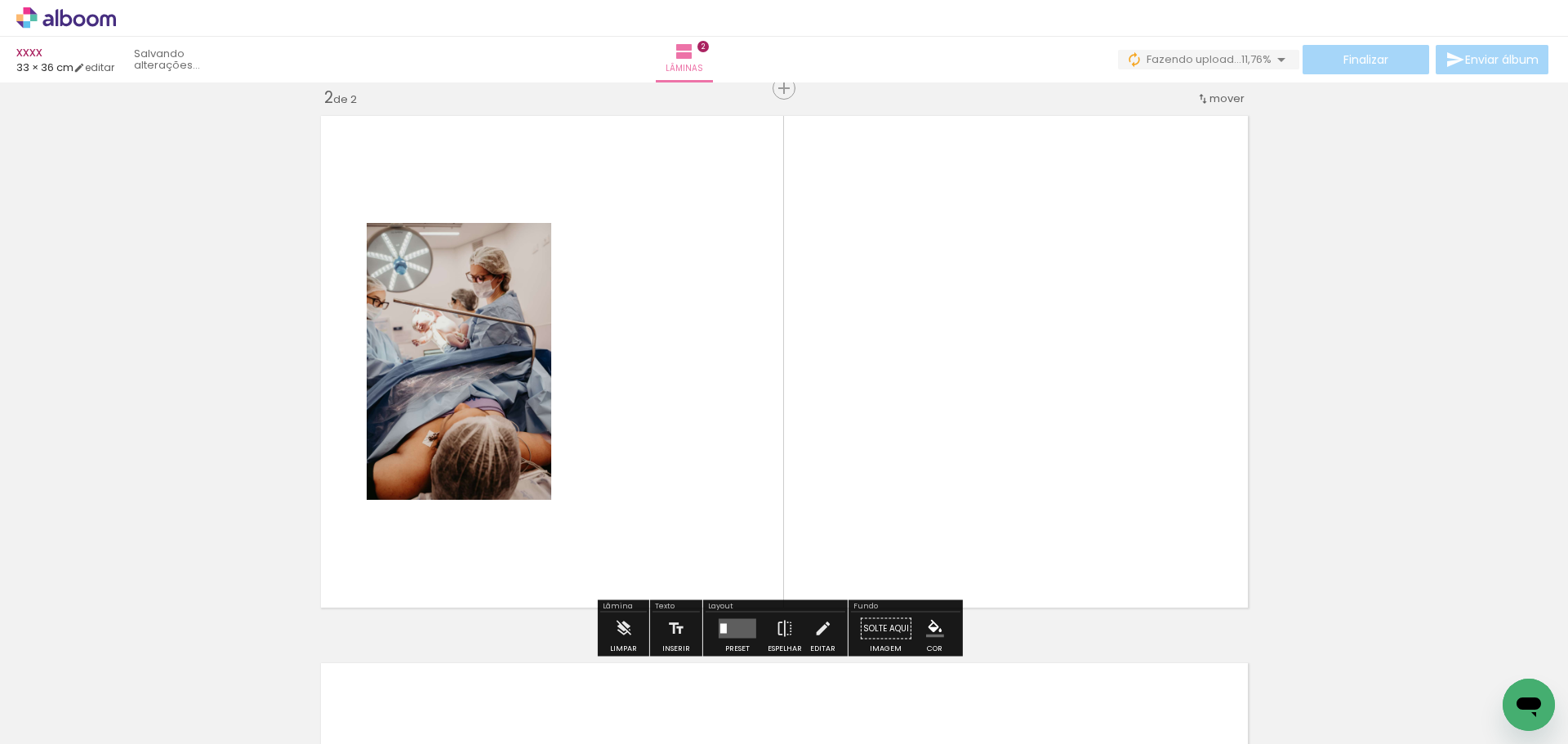
scroll to position [568, 0]
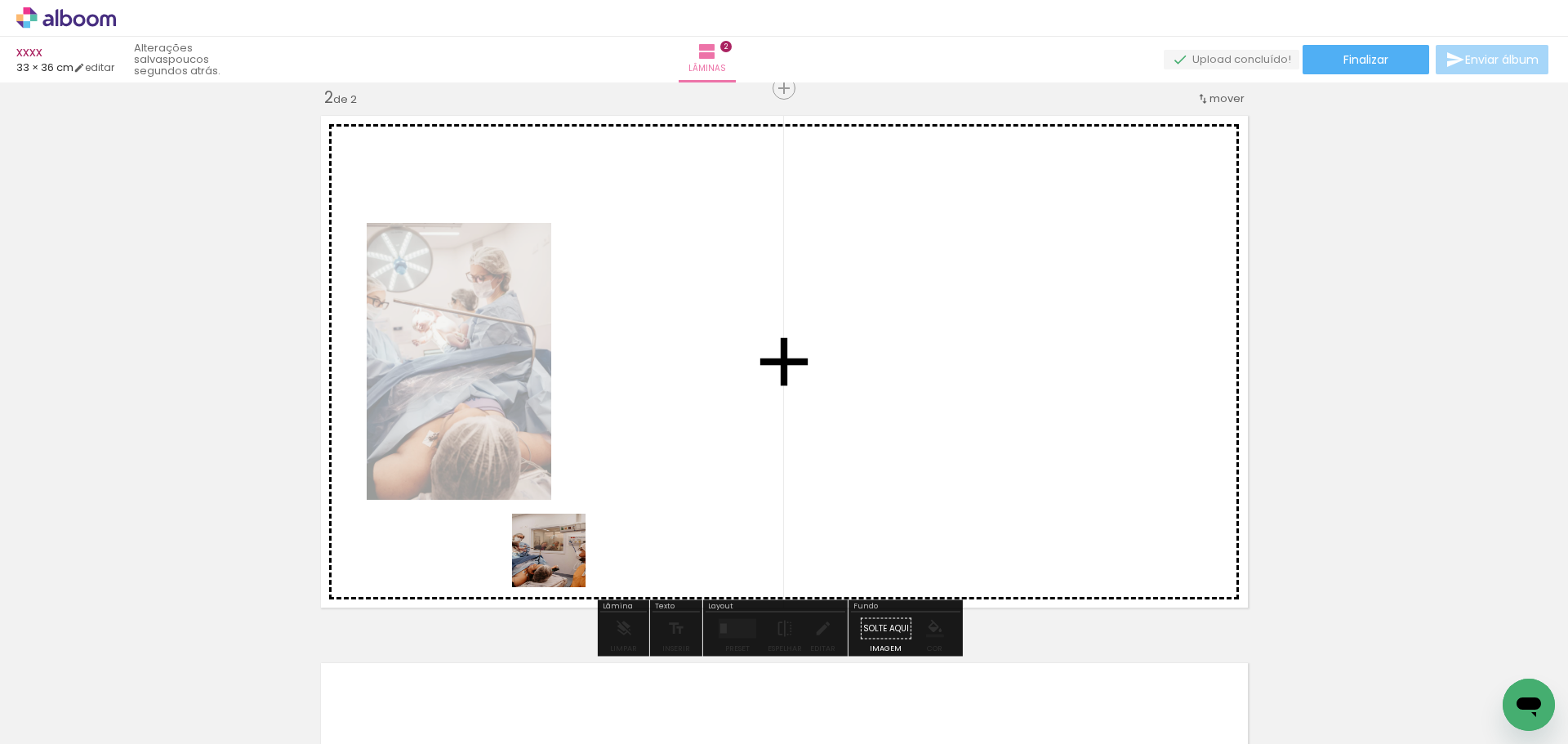
drag, startPoint x: 528, startPoint y: 696, endPoint x: 639, endPoint y: 566, distance: 170.9
click at [594, 525] on quentale-workspace at bounding box center [784, 372] width 1568 height 744
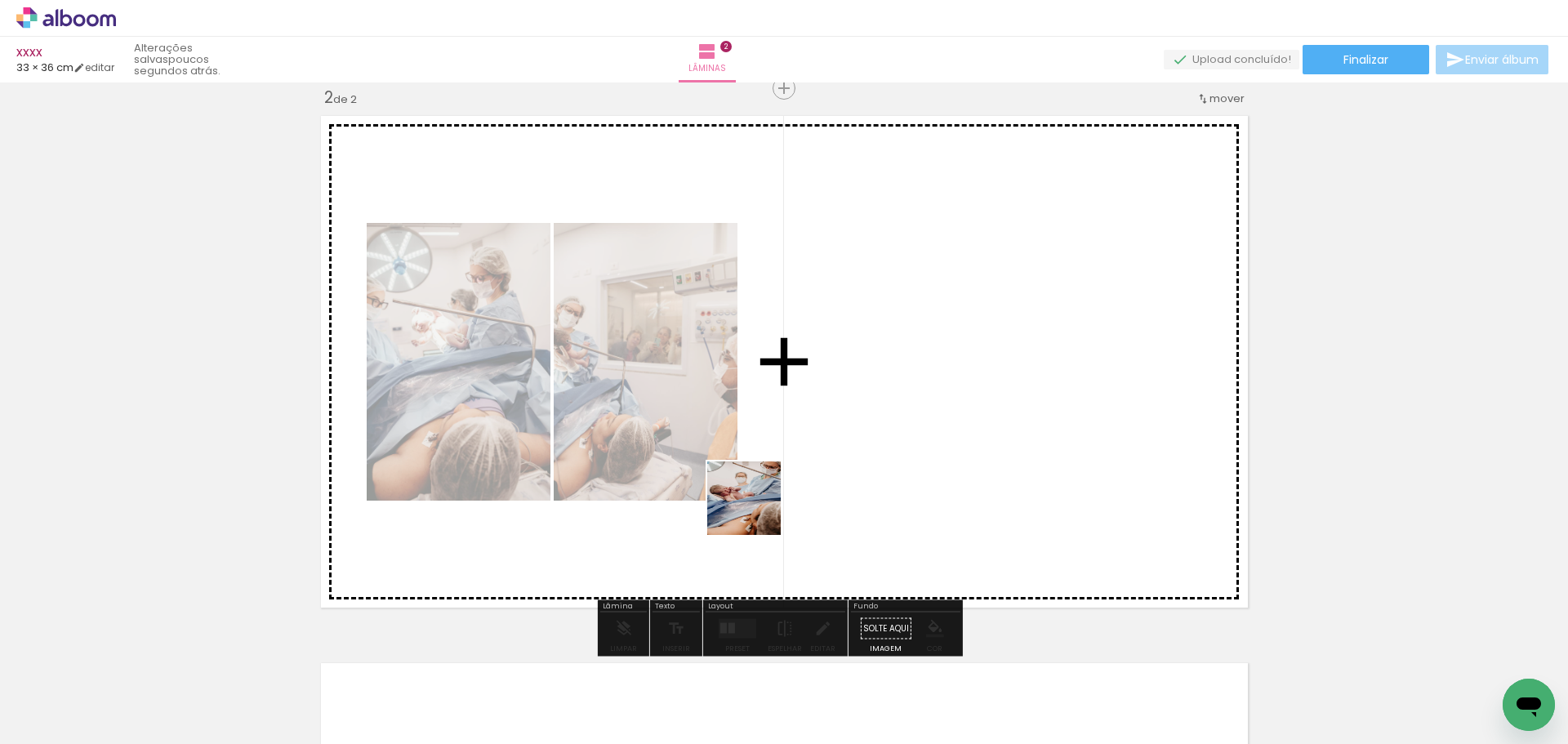
drag, startPoint x: 737, startPoint y: 578, endPoint x: 772, endPoint y: 481, distance: 103.1
click at [769, 480] on quentale-workspace at bounding box center [784, 372] width 1568 height 744
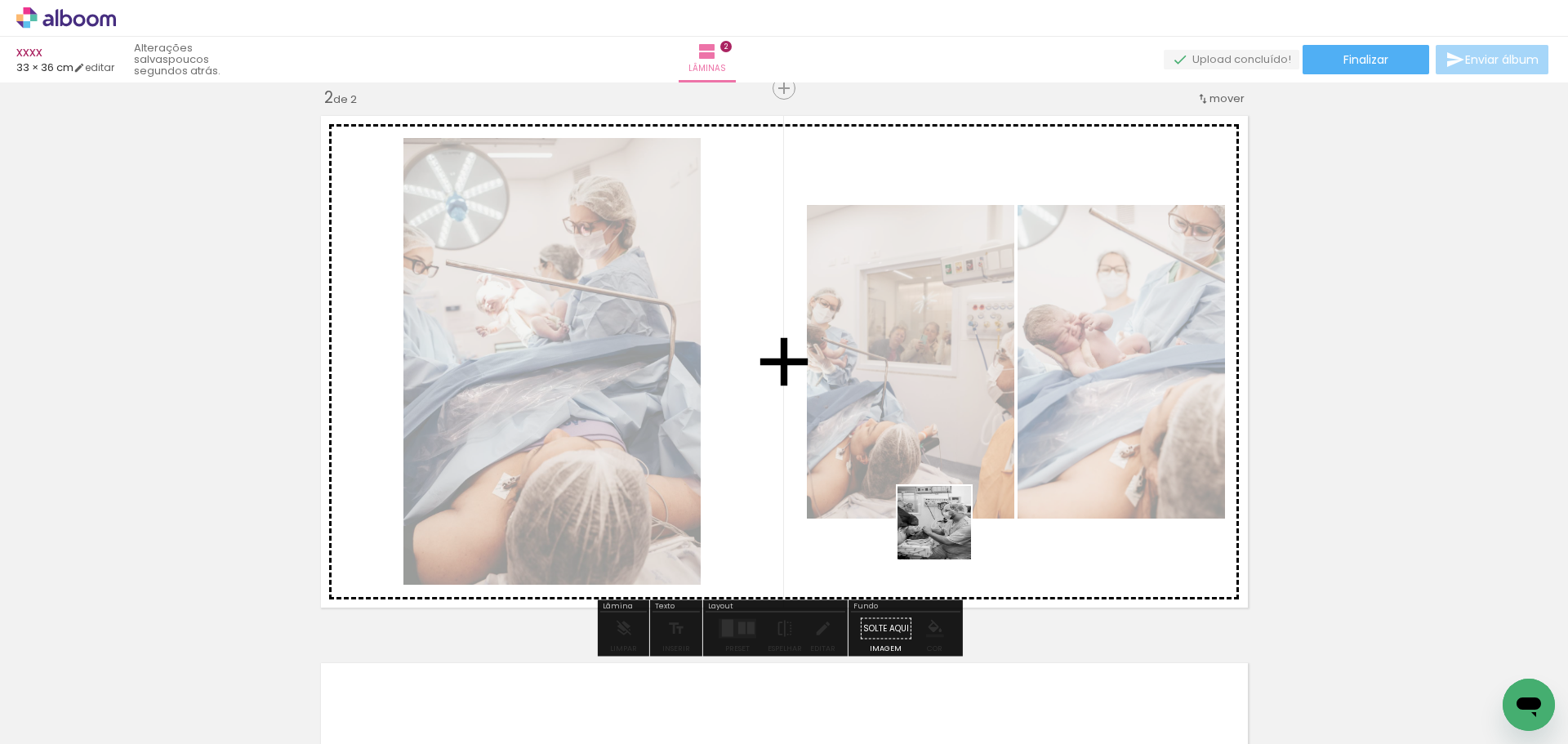
drag, startPoint x: 900, startPoint y: 696, endPoint x: 950, endPoint y: 526, distance: 177.2
click at [950, 526] on quentale-workspace at bounding box center [784, 372] width 1568 height 744
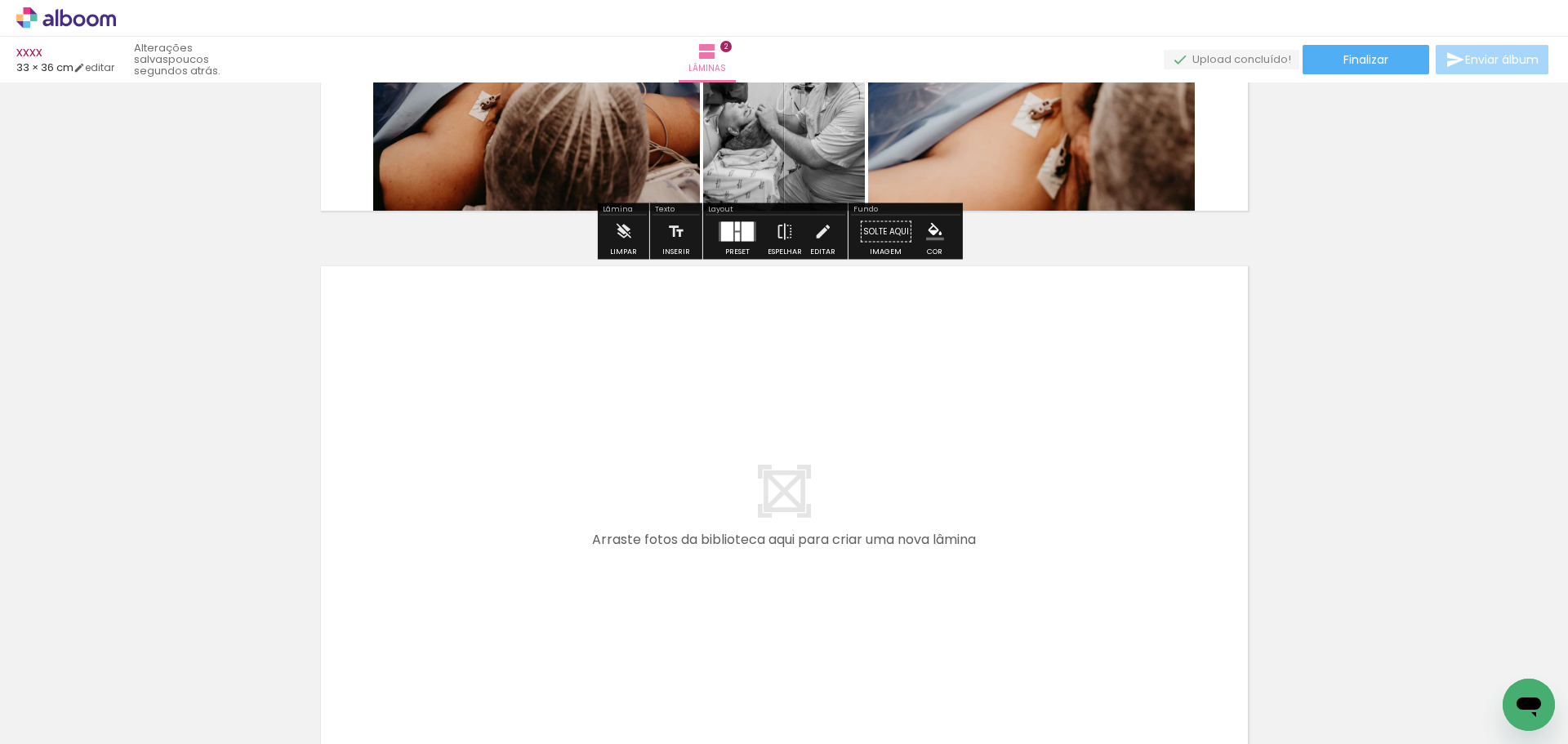
drag, startPoint x: 1220, startPoint y: 518, endPoint x: 1213, endPoint y: 549, distance: 31.8
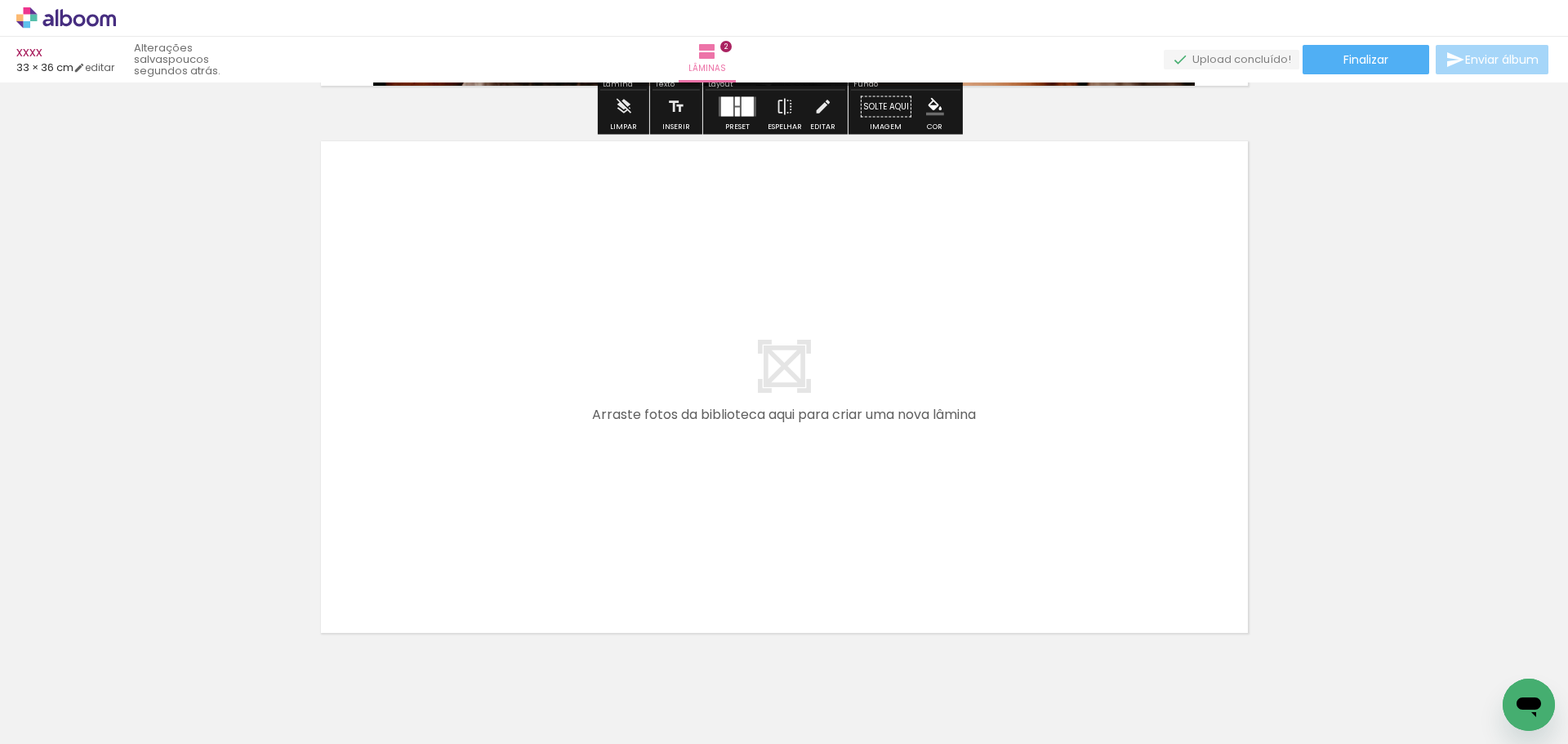
drag, startPoint x: 1259, startPoint y: 694, endPoint x: 936, endPoint y: 449, distance: 405.4
click at [936, 449] on quentale-workspace at bounding box center [784, 372] width 1568 height 744
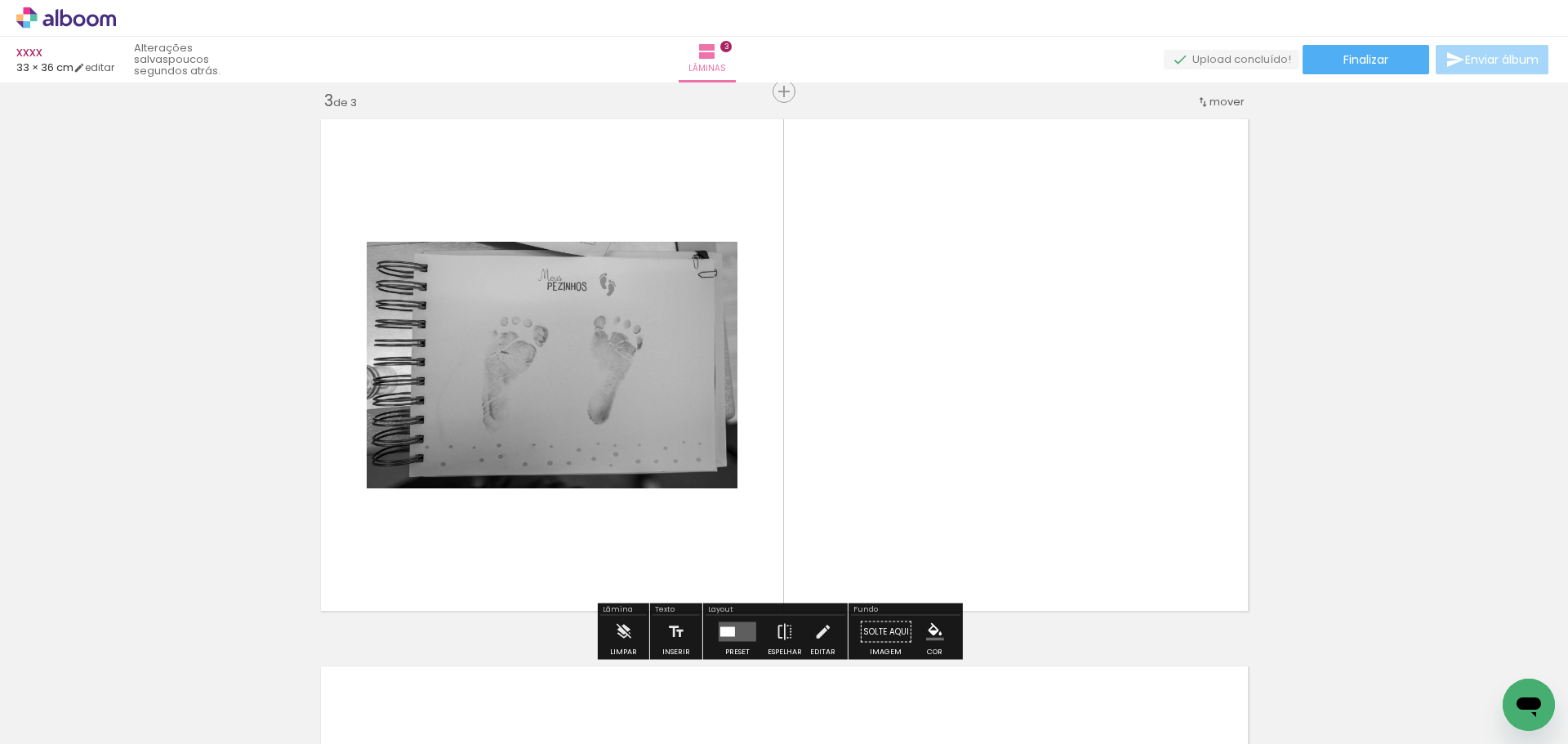
scroll to position [1116, 0]
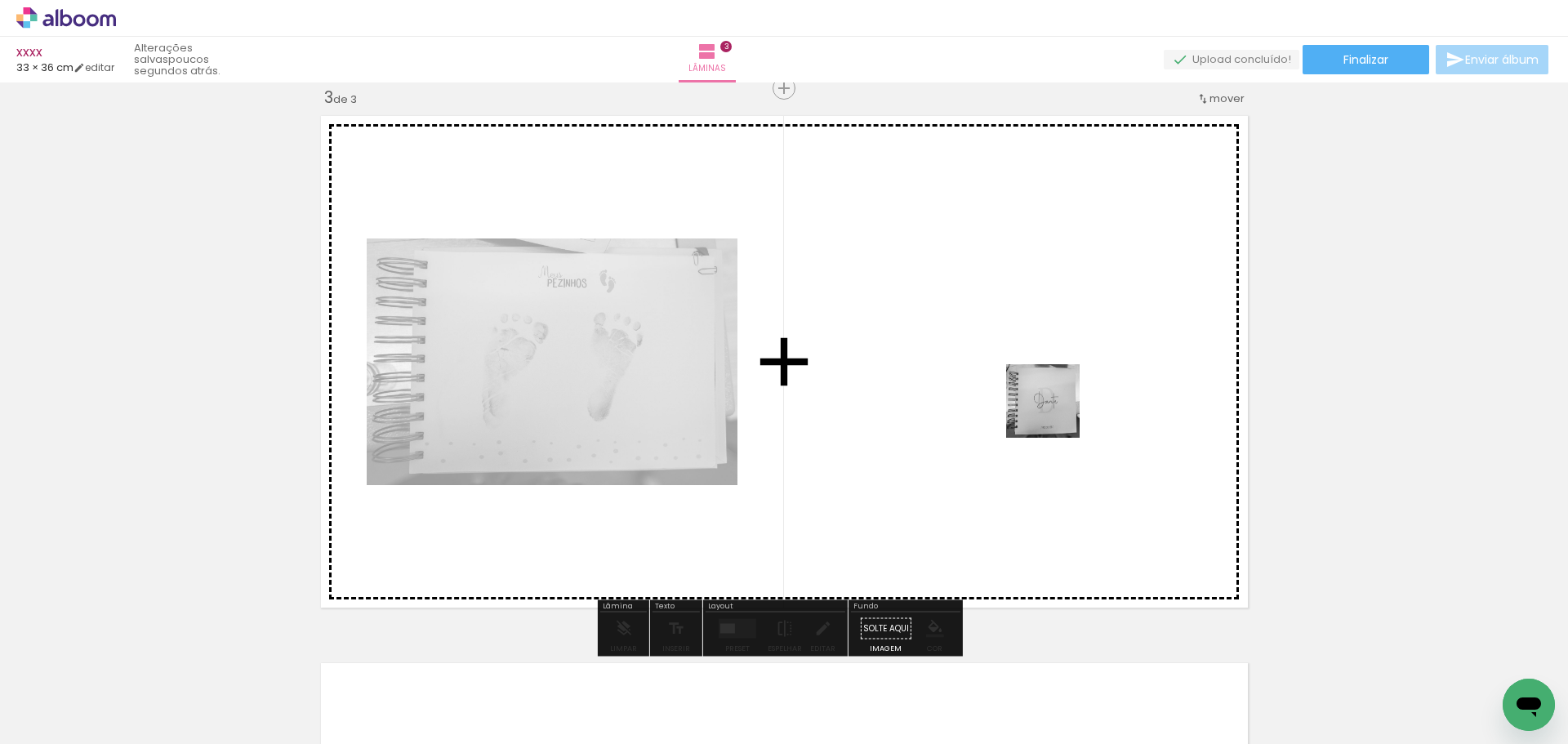
drag, startPoint x: 1299, startPoint y: 635, endPoint x: 1049, endPoint y: 409, distance: 337.0
click at [1049, 409] on quentale-workspace at bounding box center [784, 372] width 1568 height 744
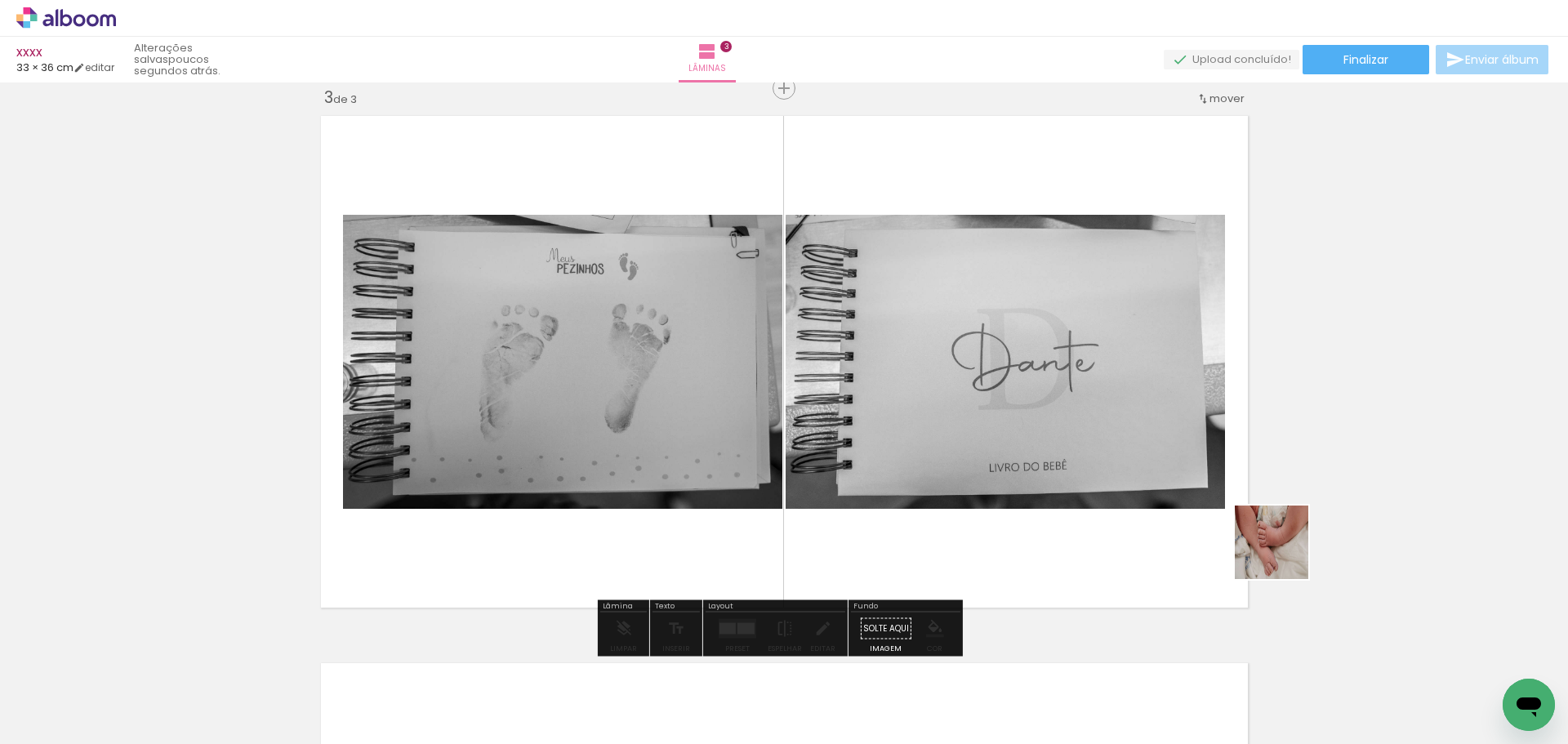
drag, startPoint x: 1461, startPoint y: 701, endPoint x: 1122, endPoint y: 439, distance: 428.4
click at [1122, 439] on quentale-workspace at bounding box center [784, 372] width 1568 height 744
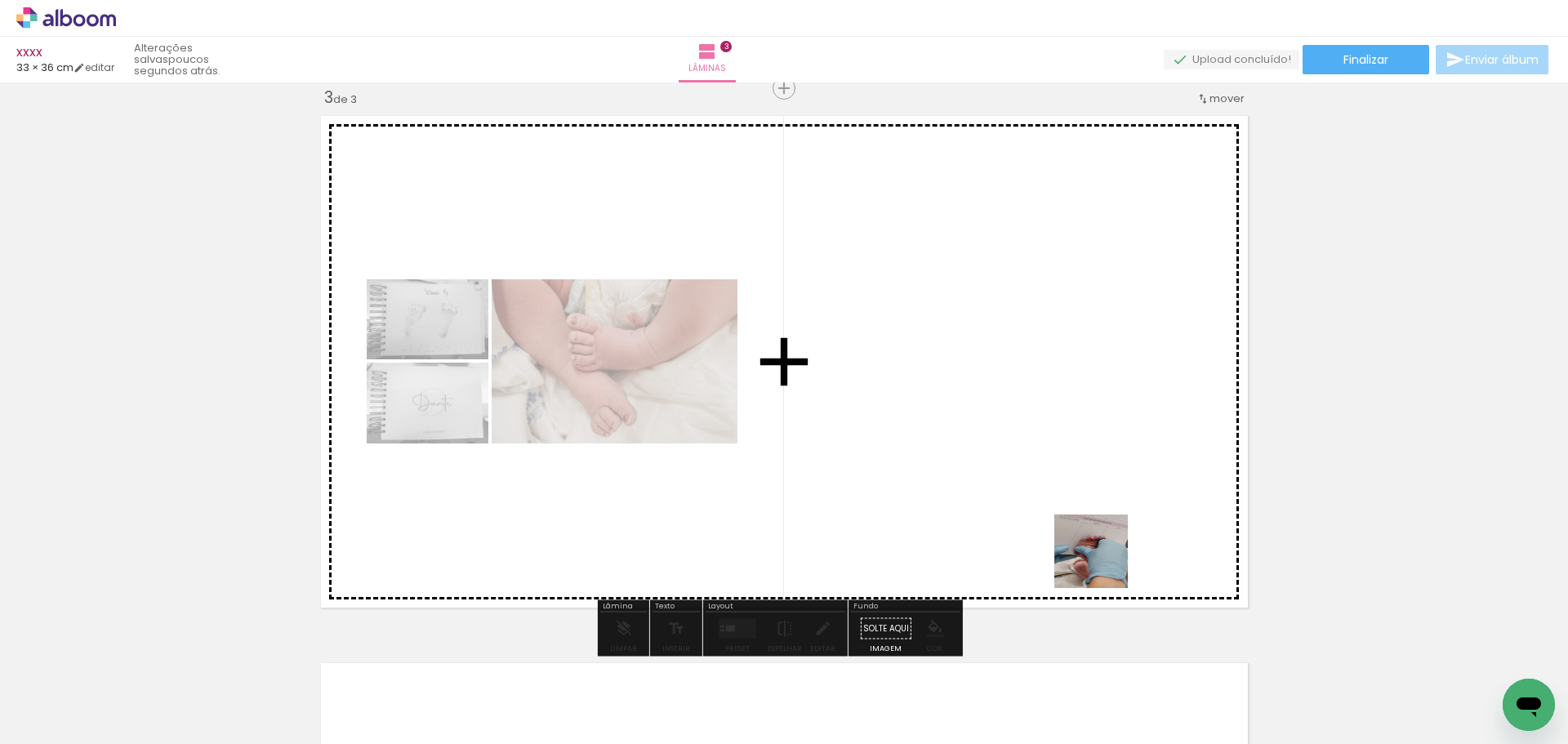
drag, startPoint x: 1178, startPoint y: 692, endPoint x: 1381, endPoint y: 578, distance: 232.8
click at [1047, 469] on quentale-workspace at bounding box center [784, 372] width 1568 height 744
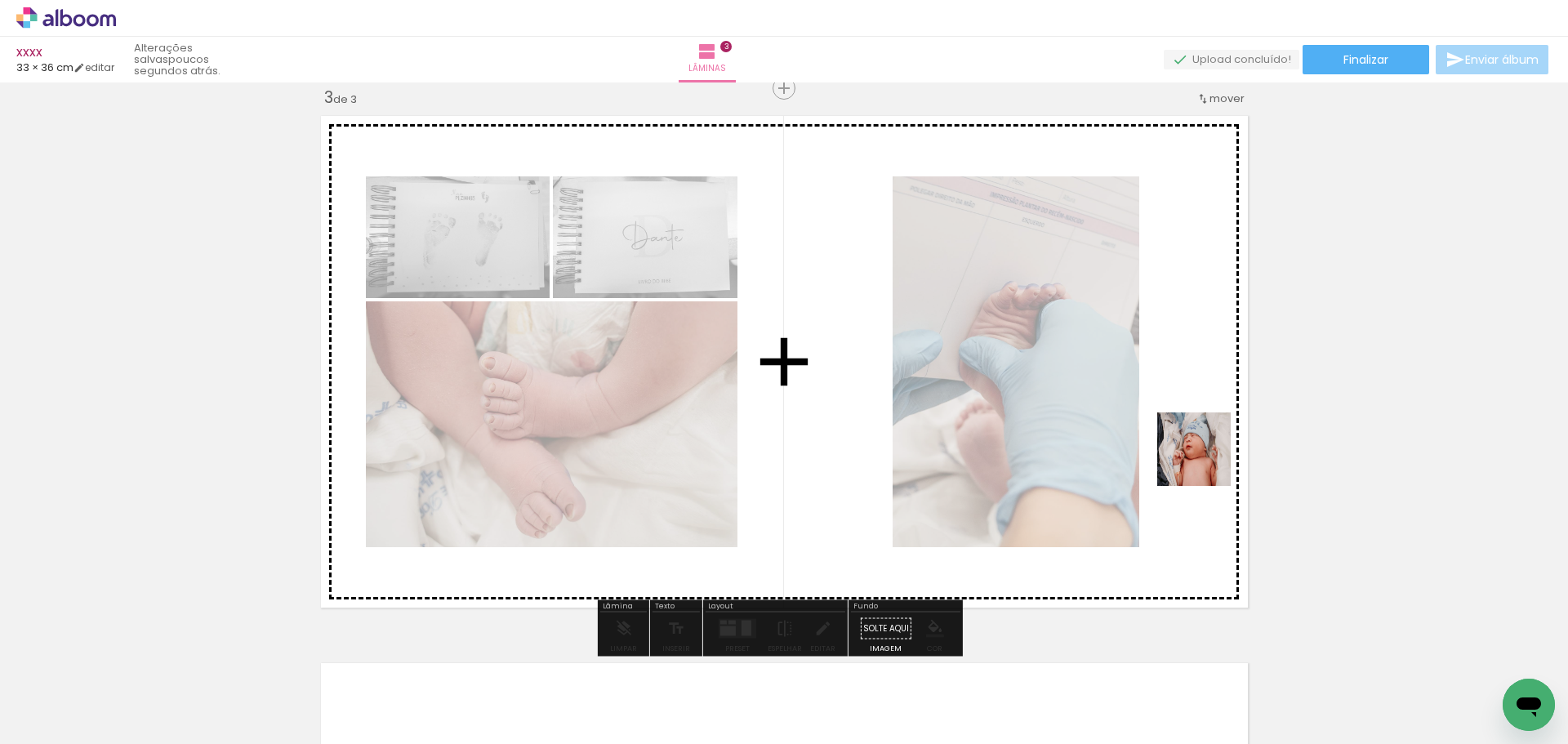
drag, startPoint x: 1460, startPoint y: 605, endPoint x: 1177, endPoint y: 449, distance: 323.1
click at [1177, 449] on quentale-workspace at bounding box center [784, 372] width 1568 height 744
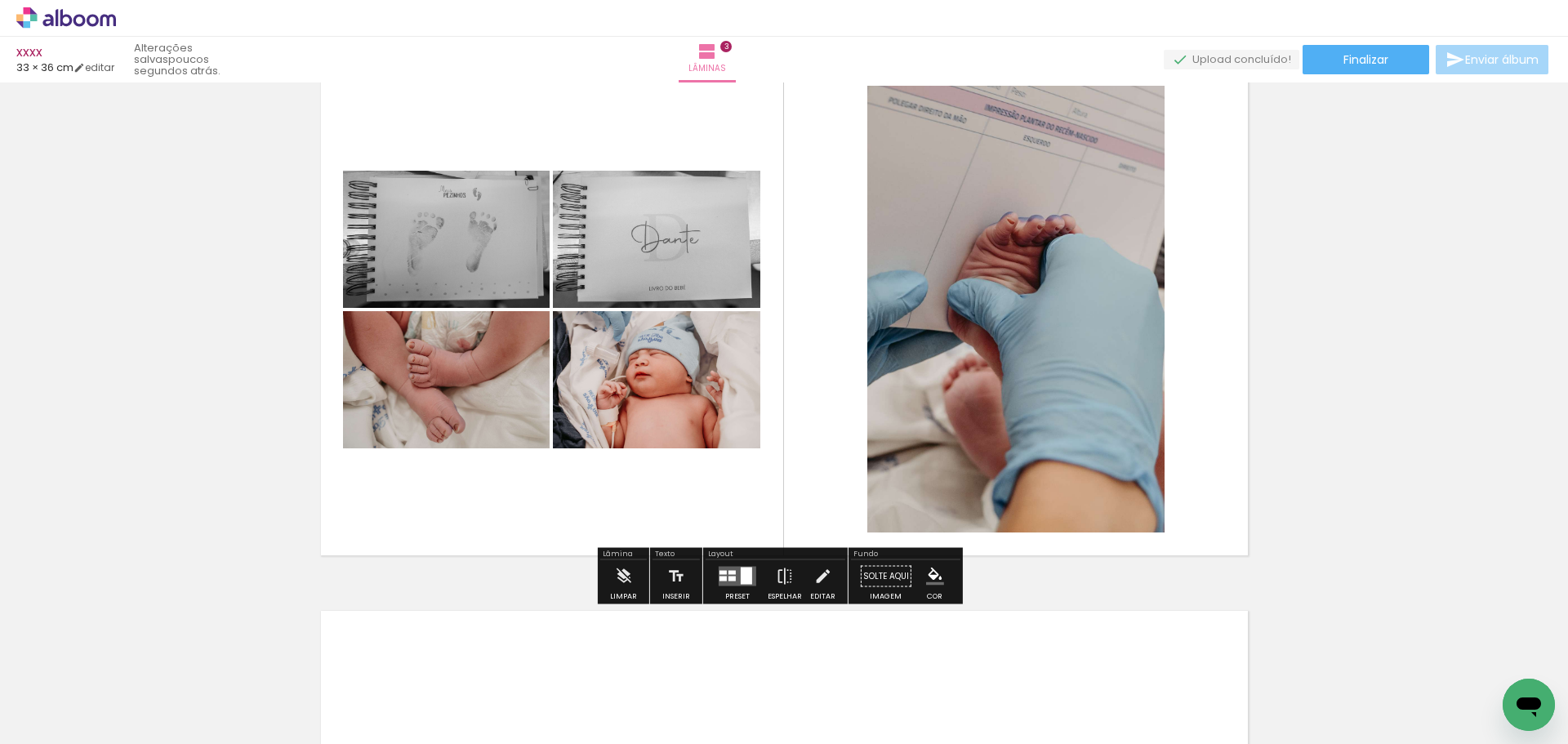
scroll to position [1475, 0]
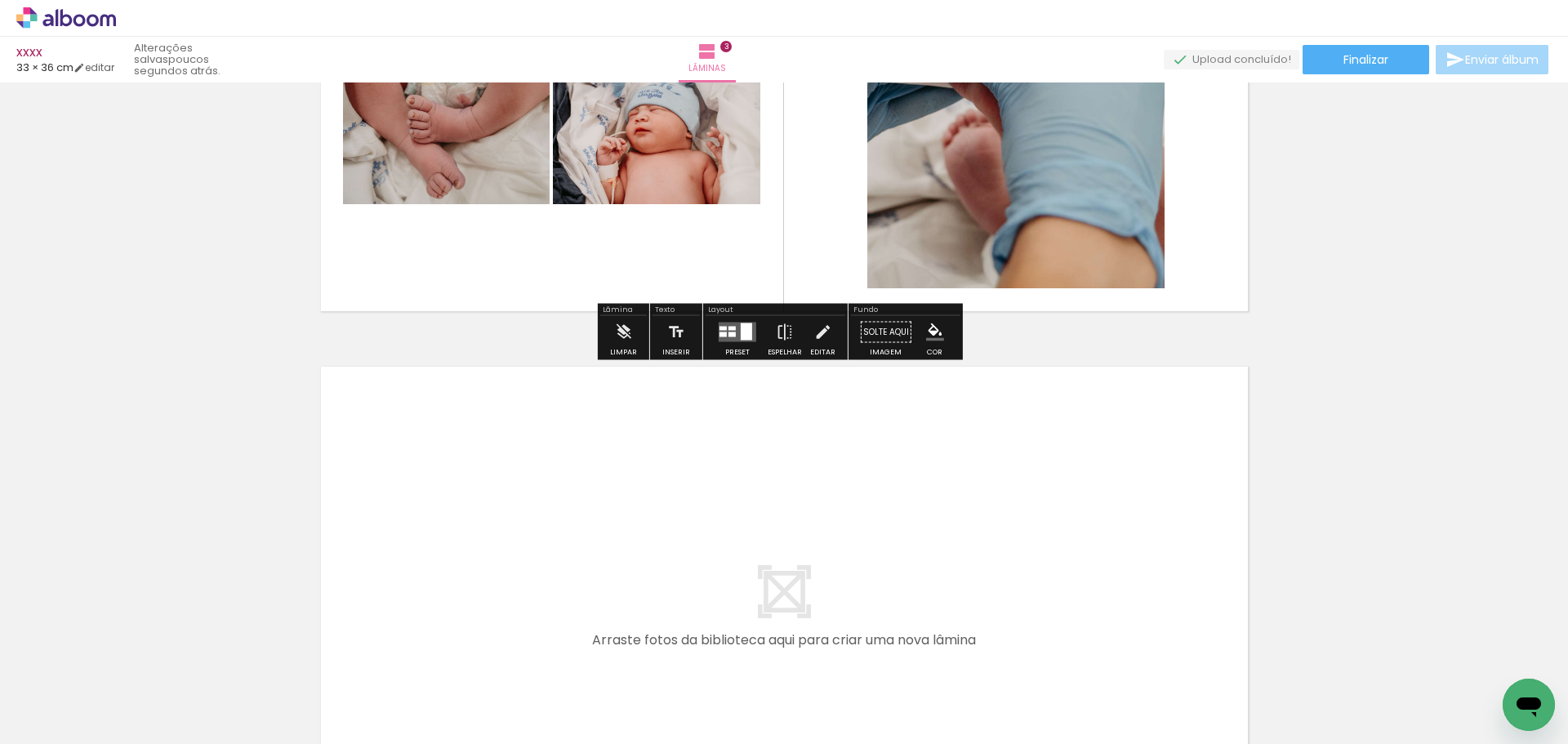
drag, startPoint x: 1320, startPoint y: 377, endPoint x: 1317, endPoint y: 501, distance: 124.0
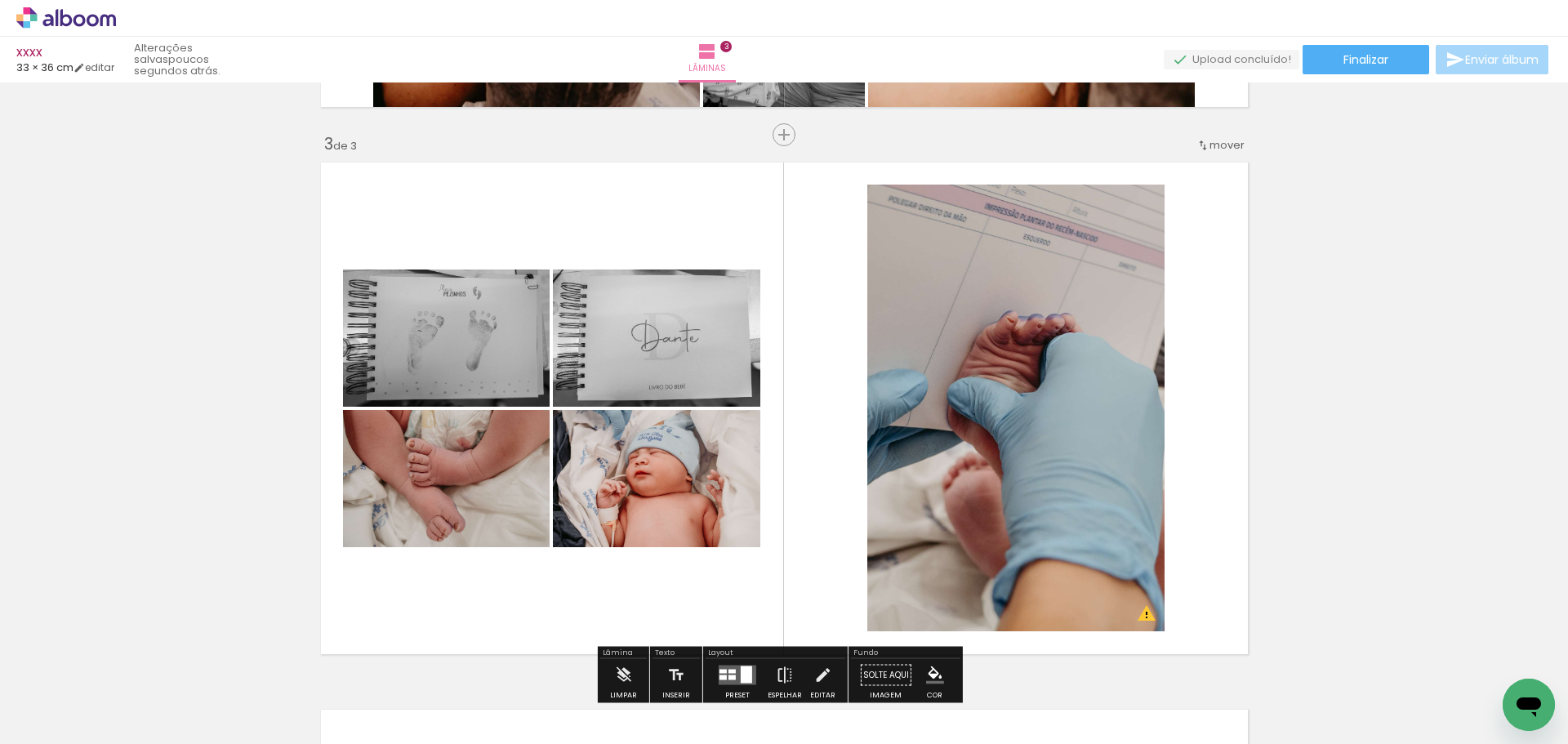
scroll to position [1054, 0]
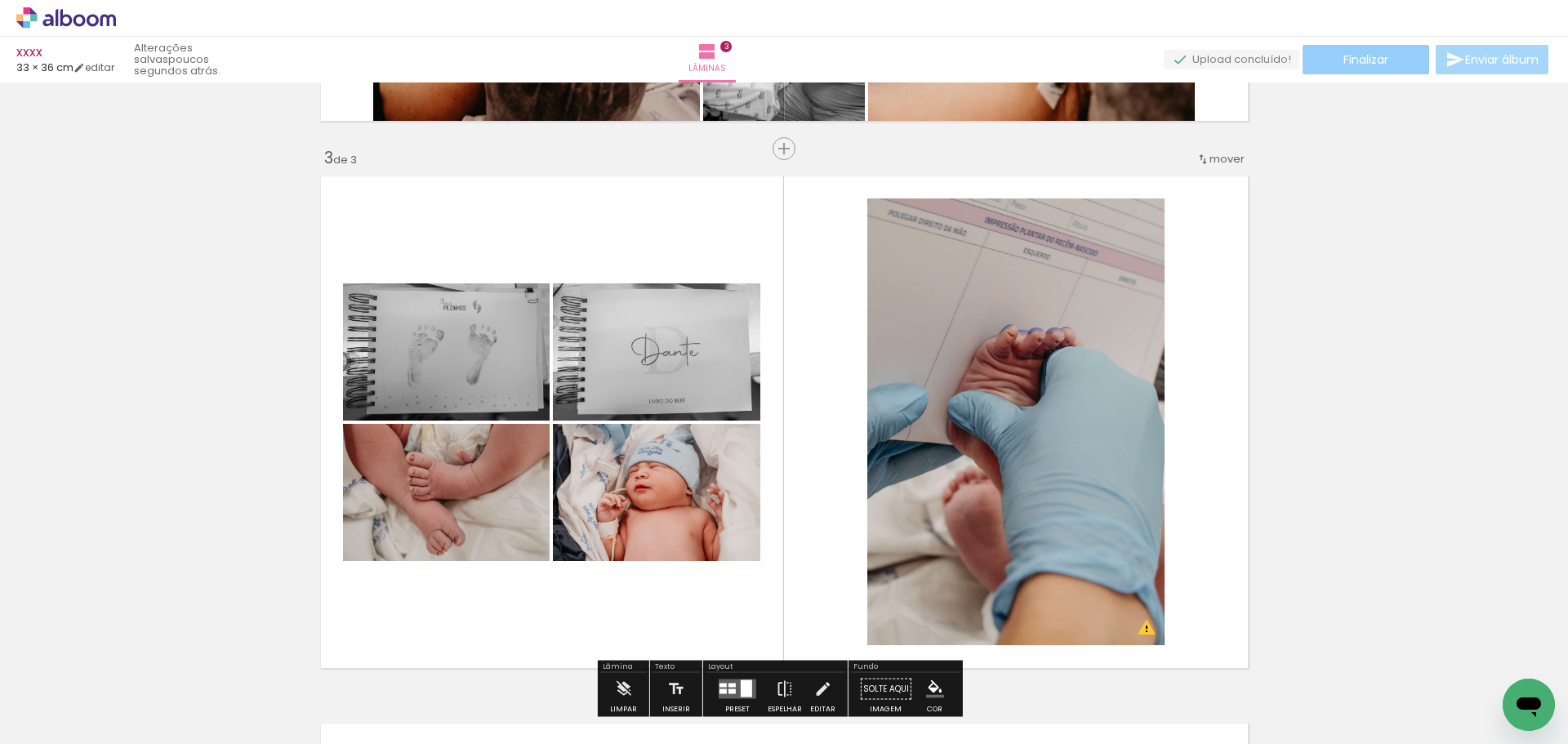
click at [1378, 65] on span "Finalizar" at bounding box center [1365, 59] width 44 height 11
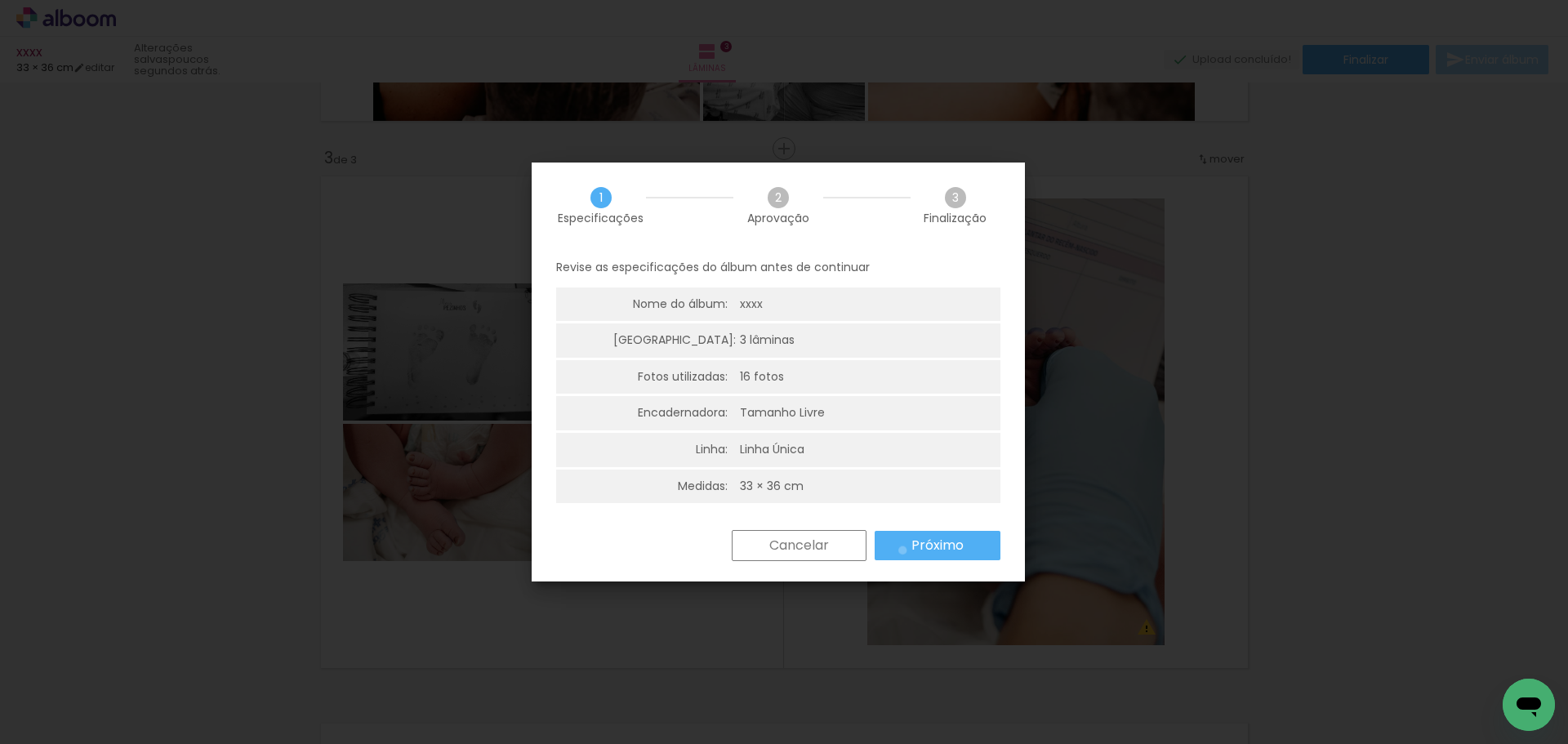
click at [903, 550] on paper-button "Próximo" at bounding box center [938, 546] width 126 height 30
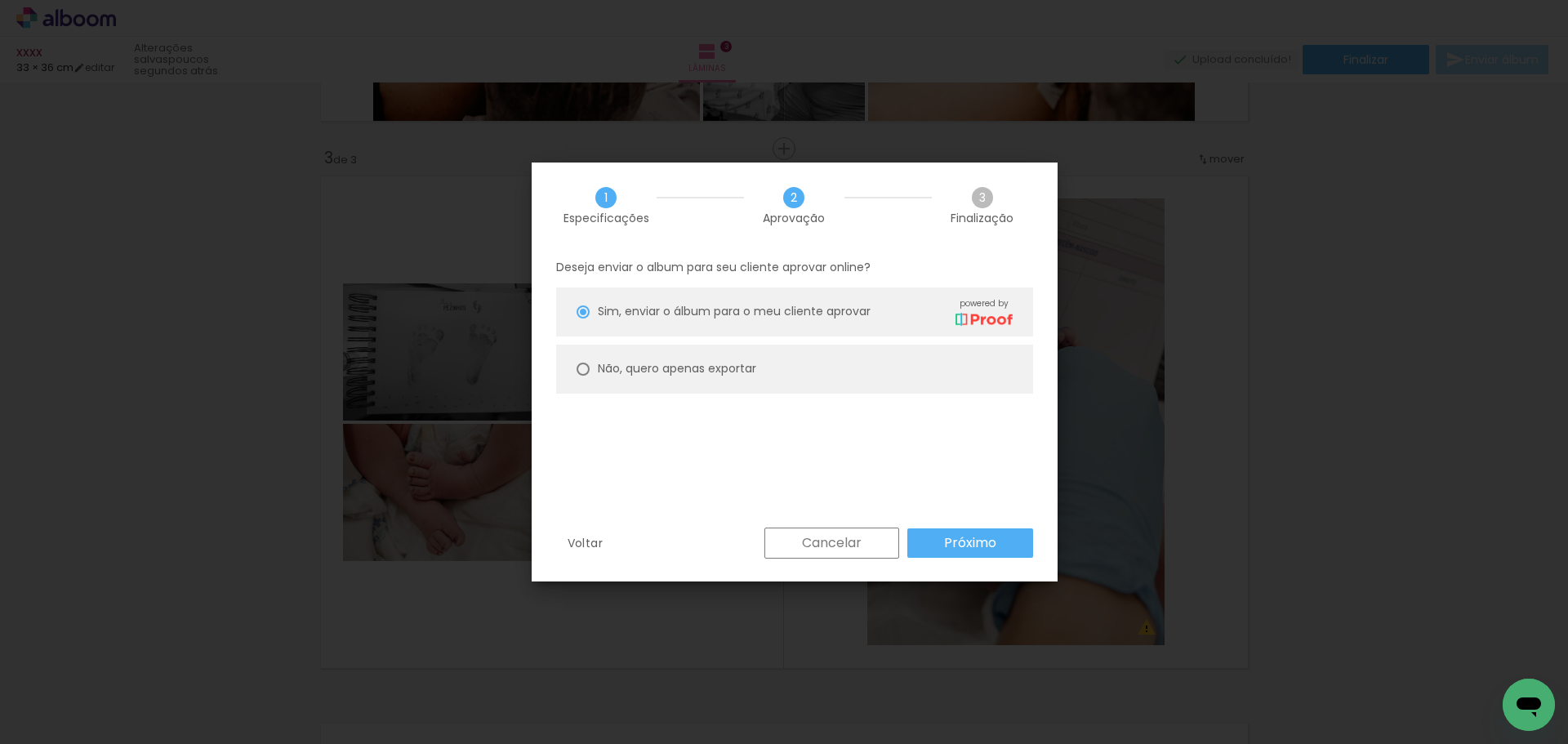
click at [887, 533] on paper-button "Cancelar" at bounding box center [831, 542] width 134 height 31
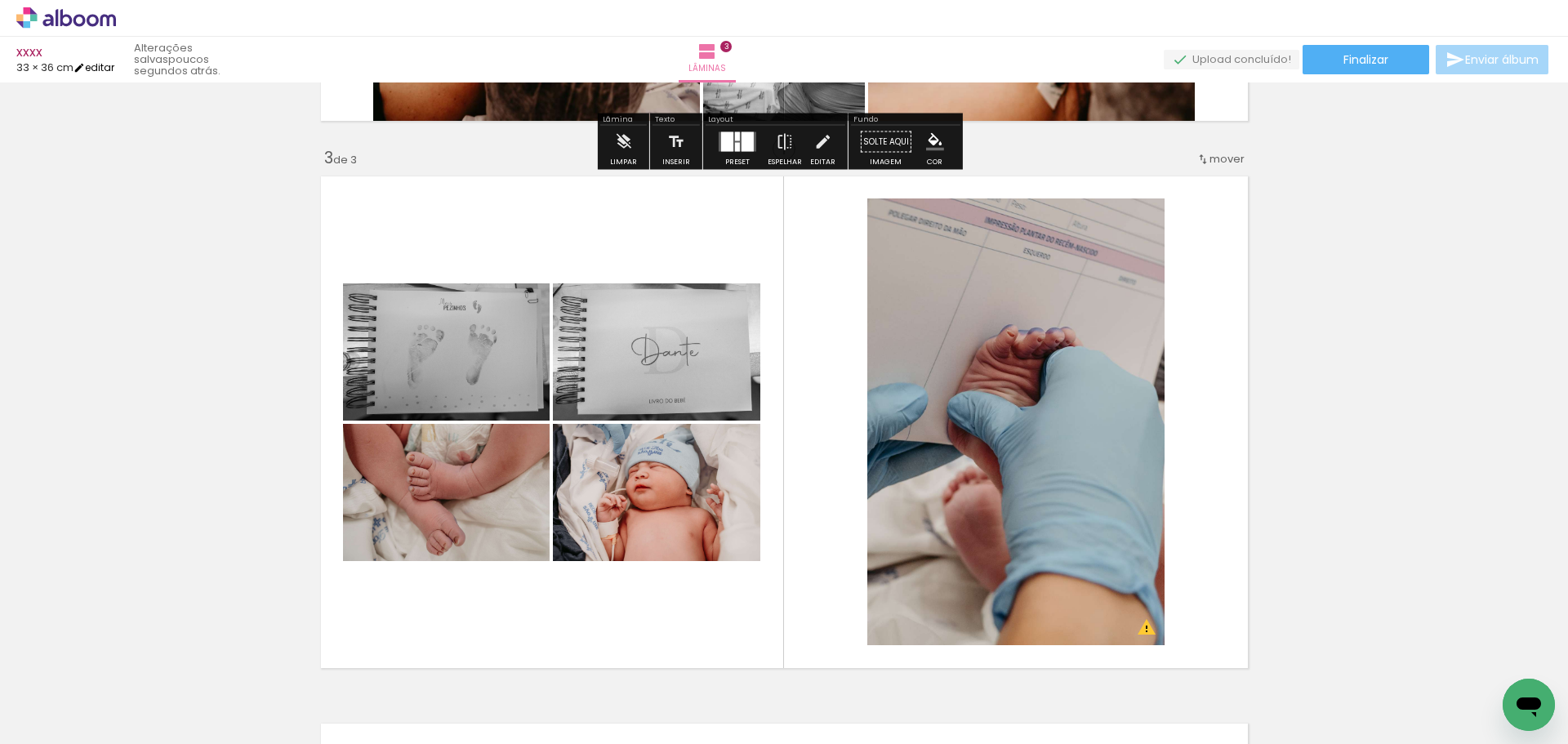
click at [114, 72] on link "editar" at bounding box center [94, 67] width 41 height 14
type input "36,41"
type input "67,74"
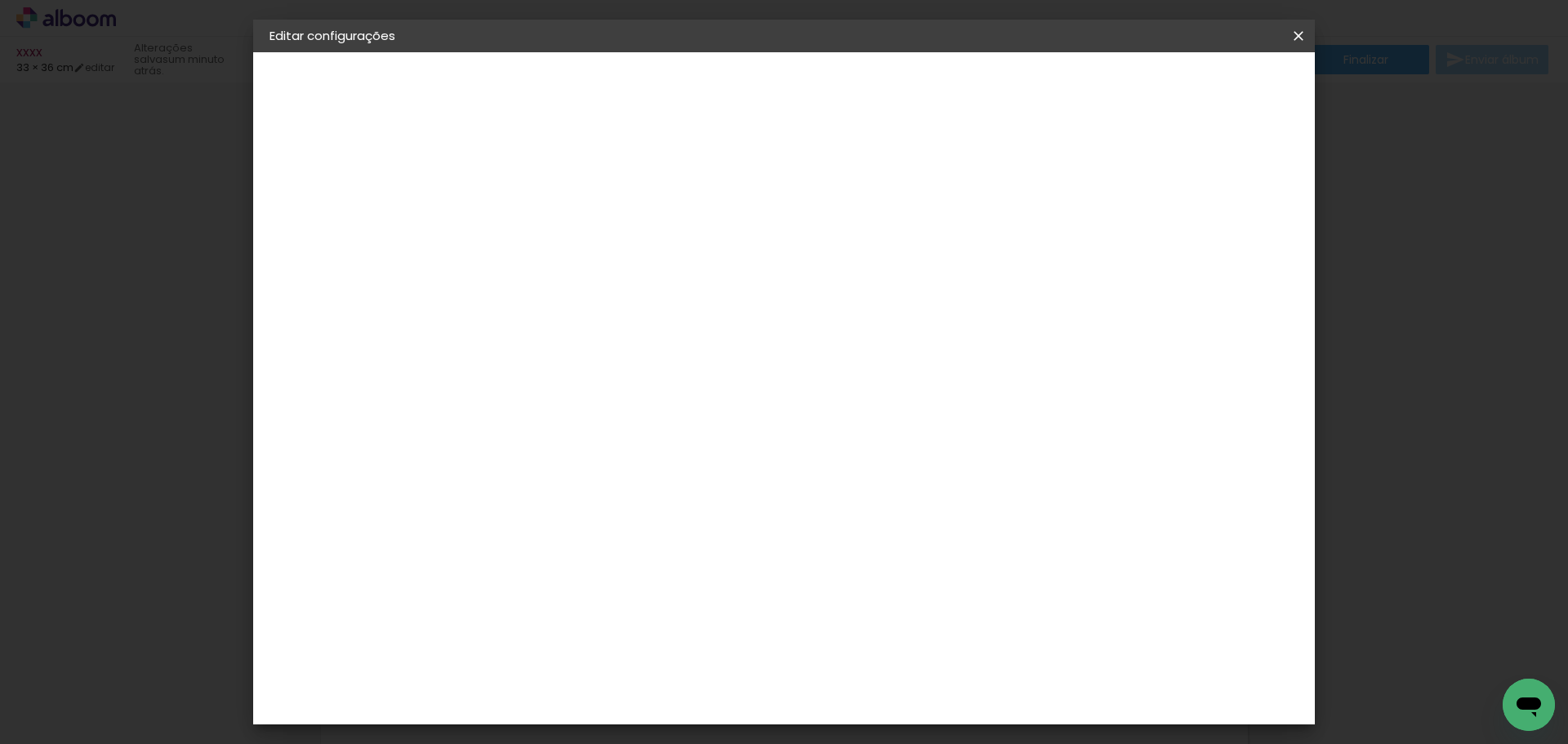
click at [500, 470] on input "36,41" at bounding box center [485, 475] width 43 height 24
click at [539, 337] on div "33.87 cm cm cm mm A maioria das encadernadoras sugere 5mm de sangria." at bounding box center [851, 271] width 772 height 131
click at [630, 406] on div at bounding box center [693, 399] width 228 height 151
click at [498, 483] on input "36,41" at bounding box center [485, 475] width 43 height 24
type input "47,63"
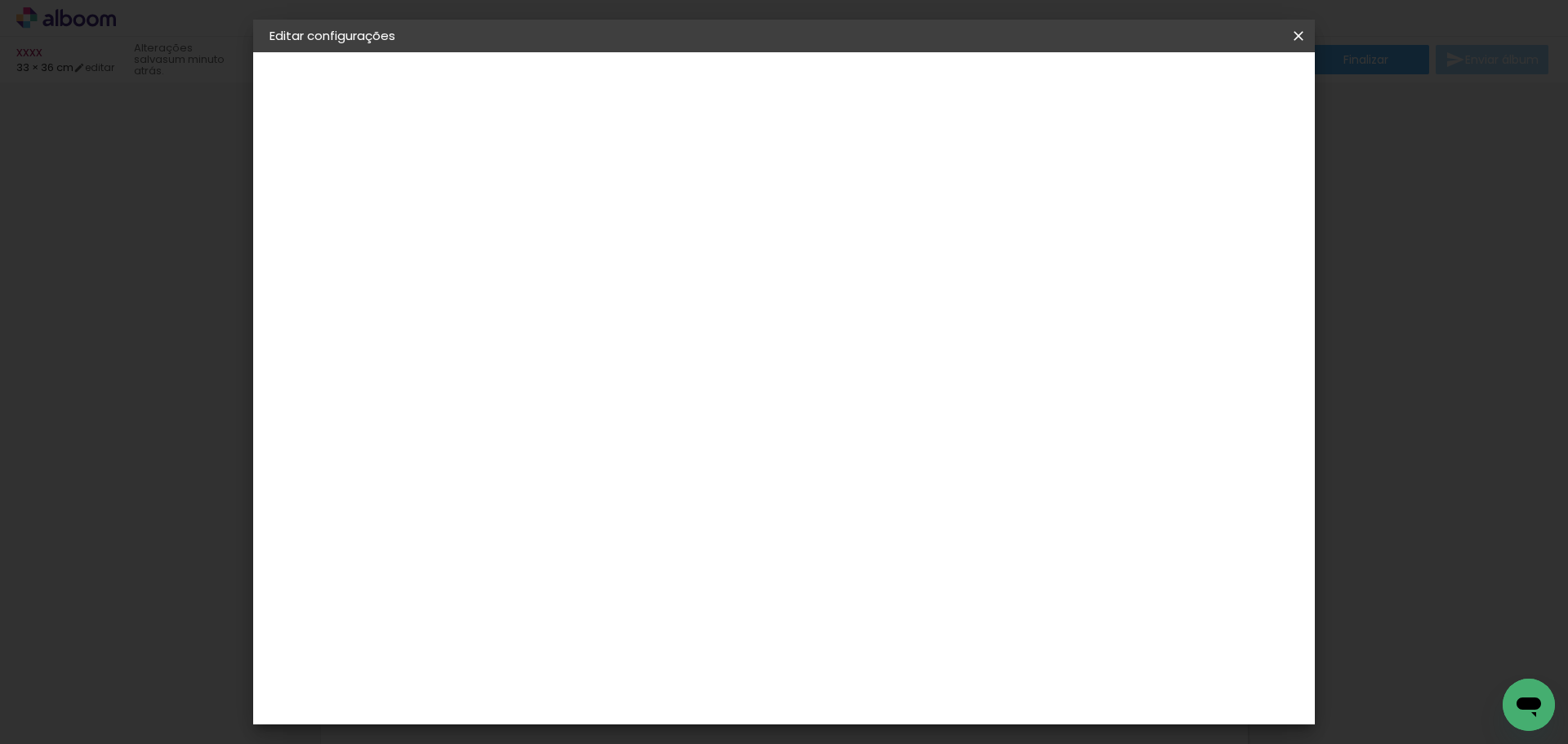
type paper-input "47,63"
click at [717, 479] on div at bounding box center [657, 406] width 222 height 147
click at [742, 261] on span "33.87" at bounding box center [750, 256] width 48 height 24
click at [859, 709] on input "67,74" at bounding box center [875, 712] width 43 height 24
type input "38,1"
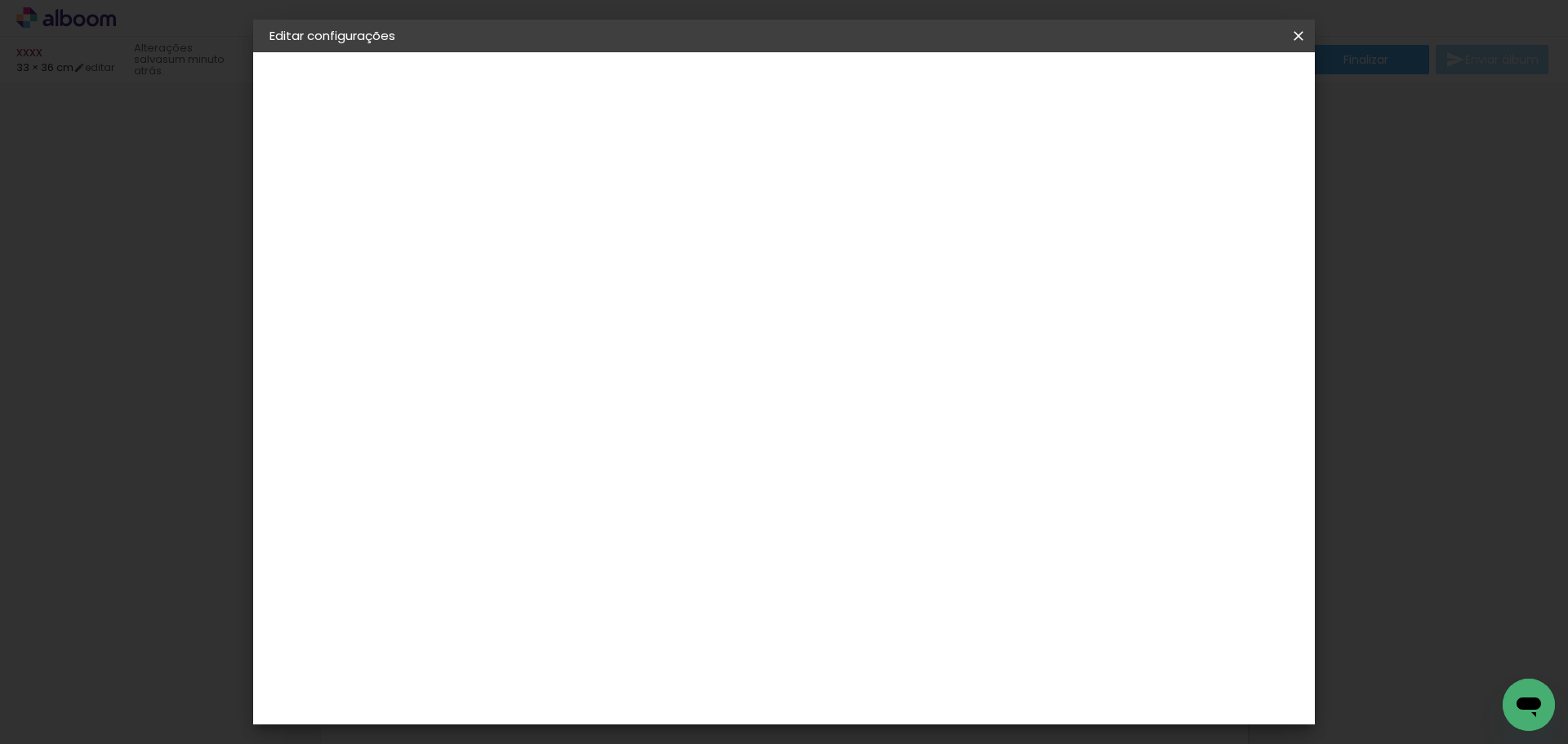
type paper-input "38,1"
click at [812, 534] on quentale-layouter at bounding box center [671, 481] width 281 height 352
click at [895, 711] on input "38,1" at bounding box center [875, 712] width 43 height 24
click at [812, 644] on quentale-layouter at bounding box center [671, 481] width 281 height 352
click at [872, 707] on input "38,1" at bounding box center [875, 712] width 43 height 24
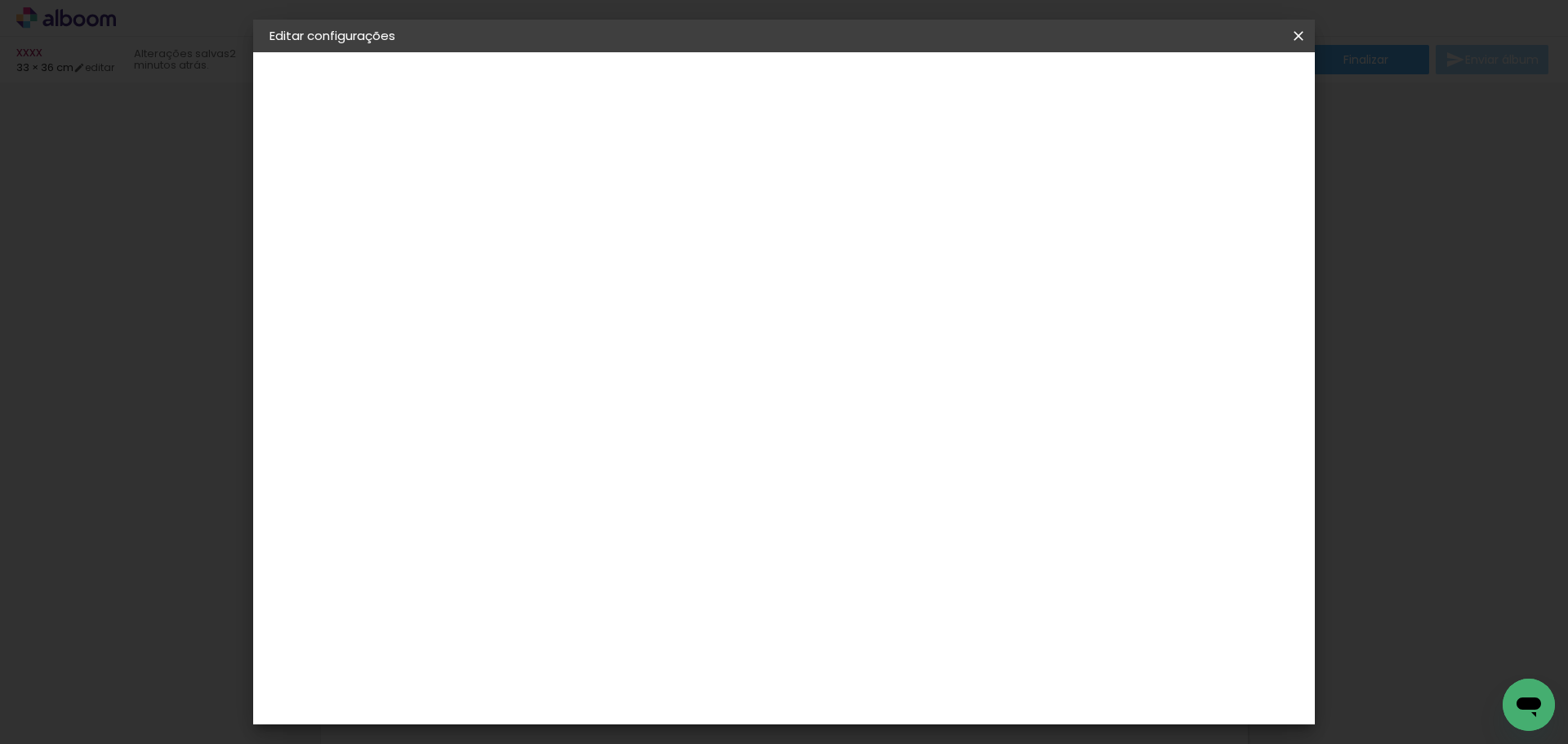
paste input "76,2"
type input "76,2"
type paper-input "76,2"
click at [791, 479] on div at bounding box center [672, 400] width 237 height 158
drag, startPoint x: 803, startPoint y: 284, endPoint x: 982, endPoint y: 195, distance: 199.9
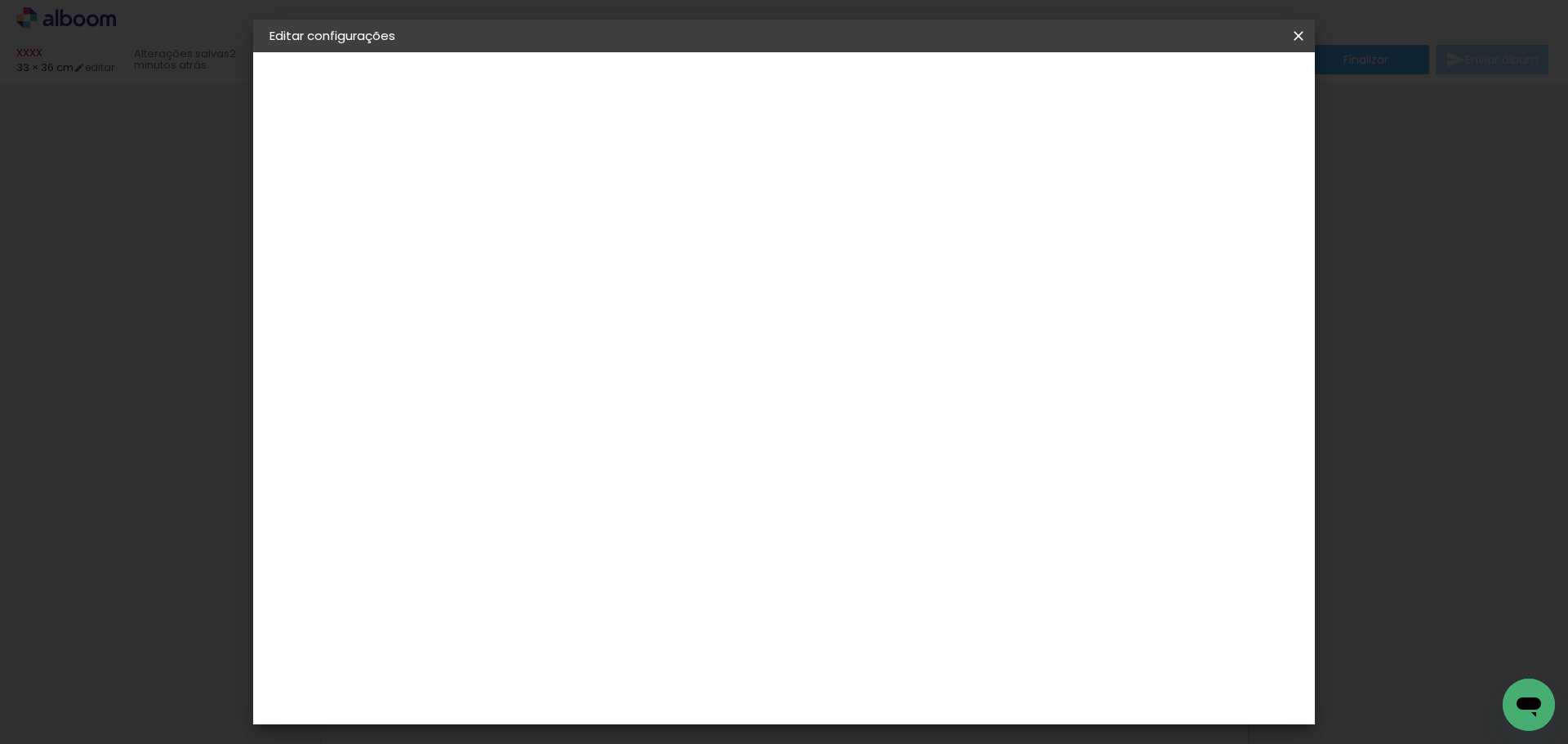
click at [803, 284] on div "38.1 cm cm cm mm A maioria das encadernadoras sugere 5mm de sangria." at bounding box center [812, 271] width 693 height 131
click at [1118, 87] on span "Salvar configurações" at bounding box center [1057, 86] width 120 height 11
click at [1158, 195] on div "mm Mostrar sangria" at bounding box center [812, 129] width 693 height 155
click at [1037, 195] on div at bounding box center [1030, 188] width 15 height 15
type paper-checkbox "on"
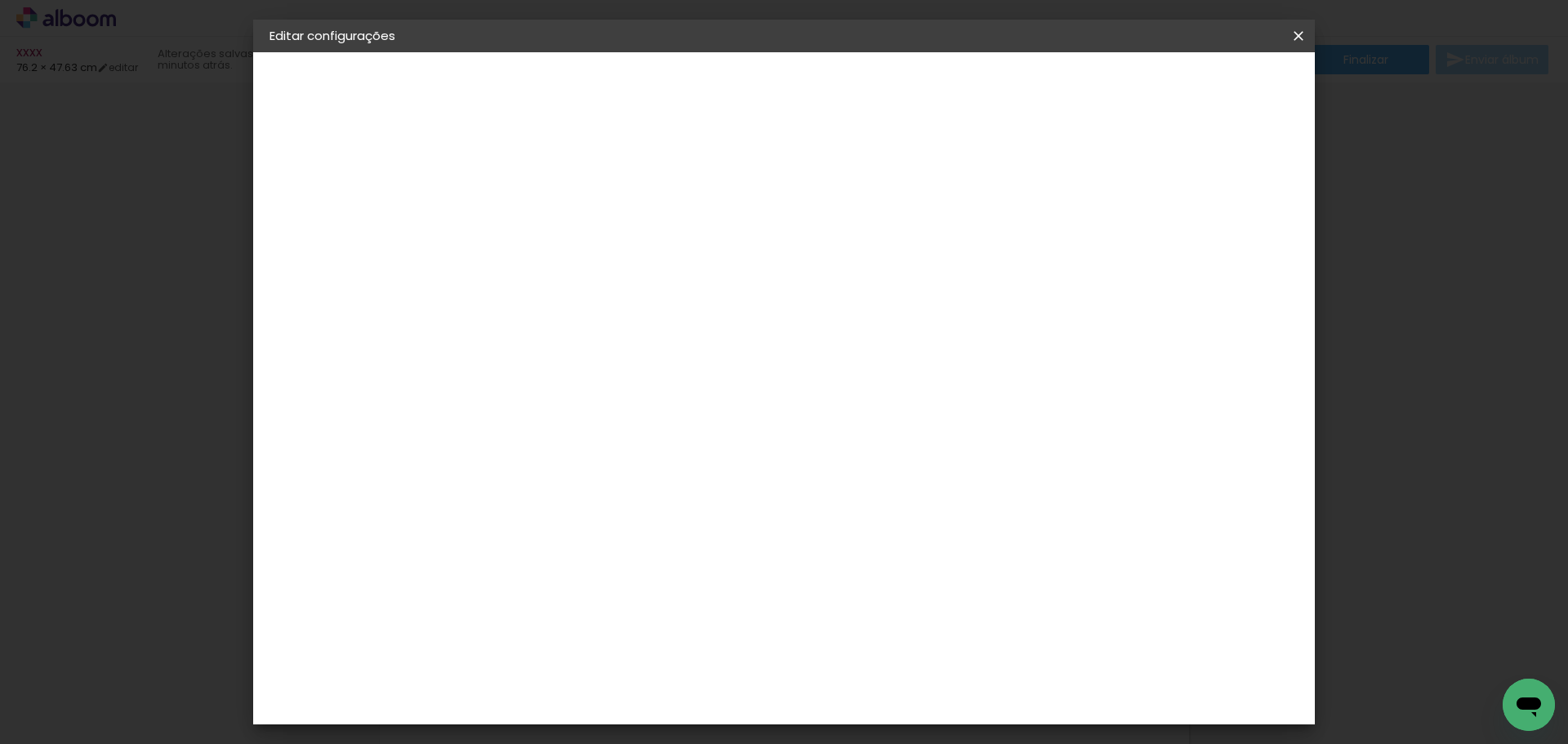
click at [1118, 91] on span "Salvar configurações" at bounding box center [1057, 86] width 120 height 11
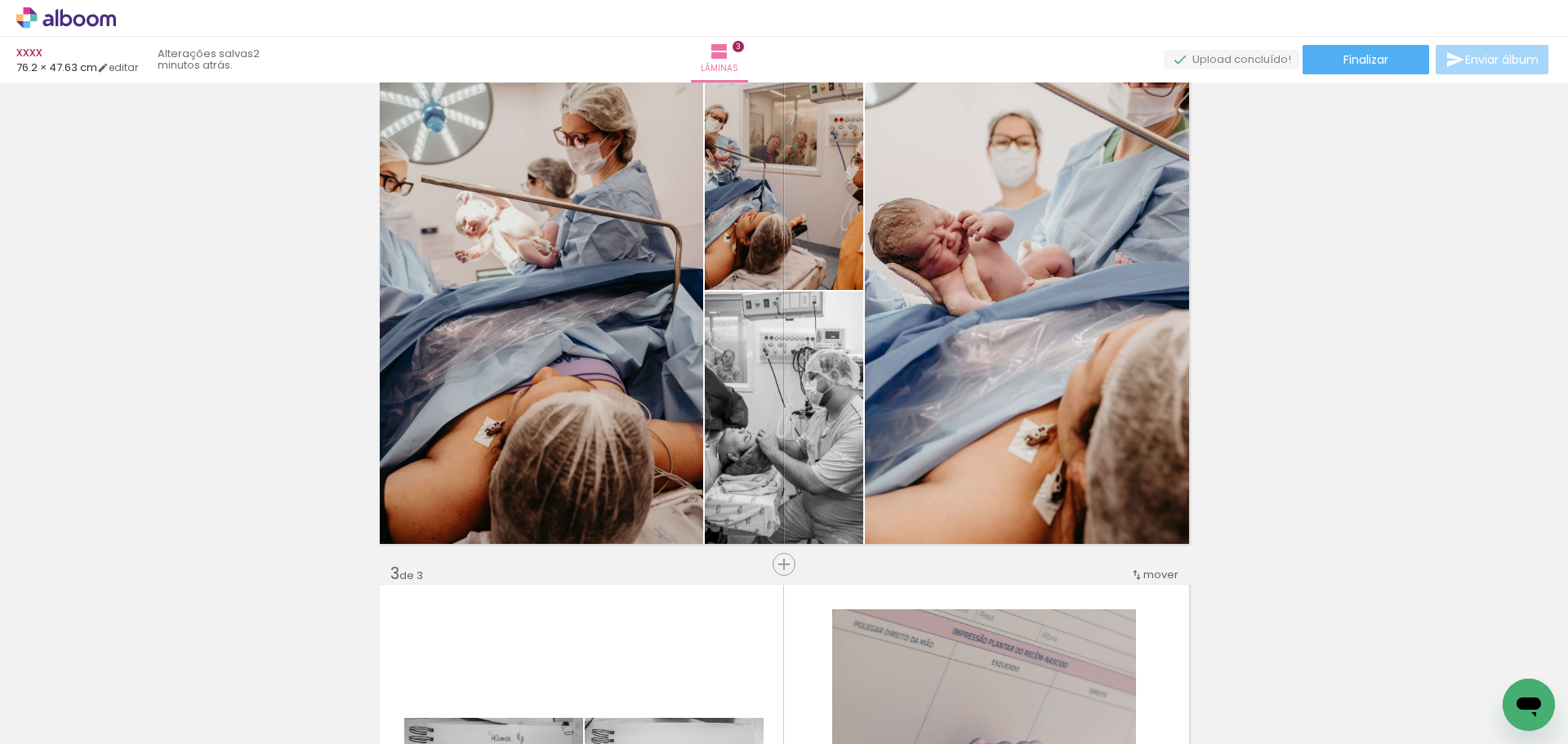
drag, startPoint x: 1295, startPoint y: 337, endPoint x: 1319, endPoint y: 220, distance: 119.4
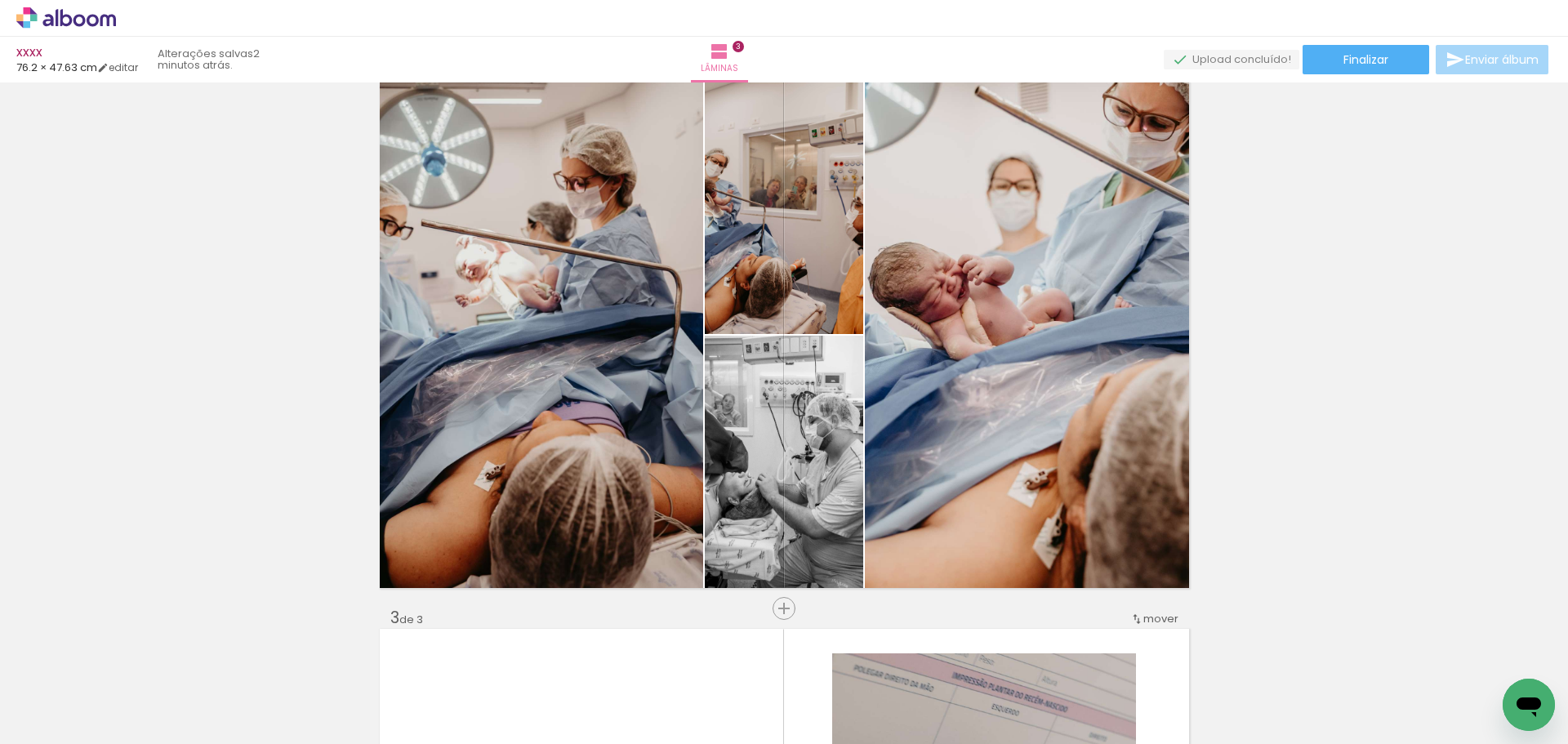
drag, startPoint x: 1345, startPoint y: 327, endPoint x: 1350, endPoint y: 374, distance: 47.3
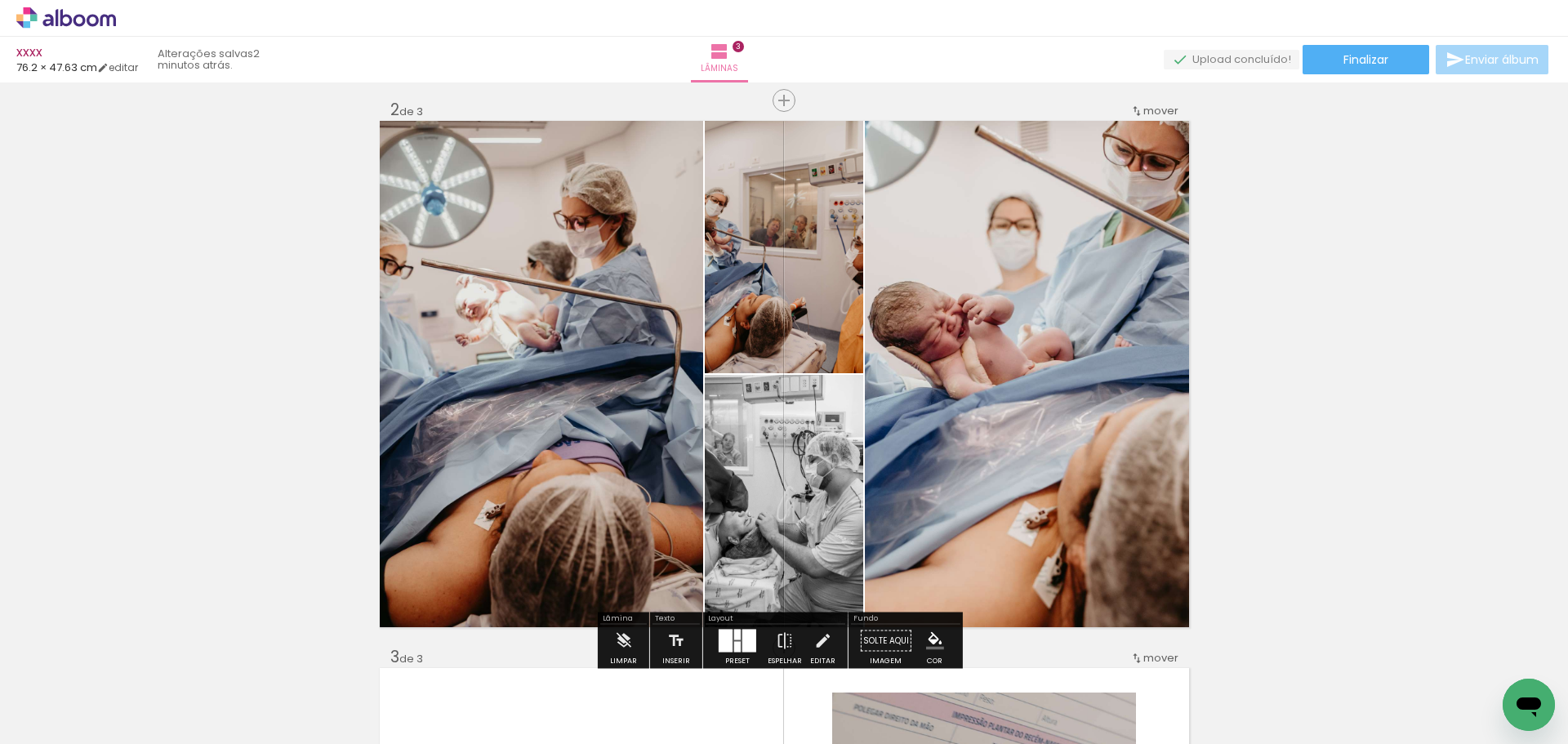
scroll to position [511, 0]
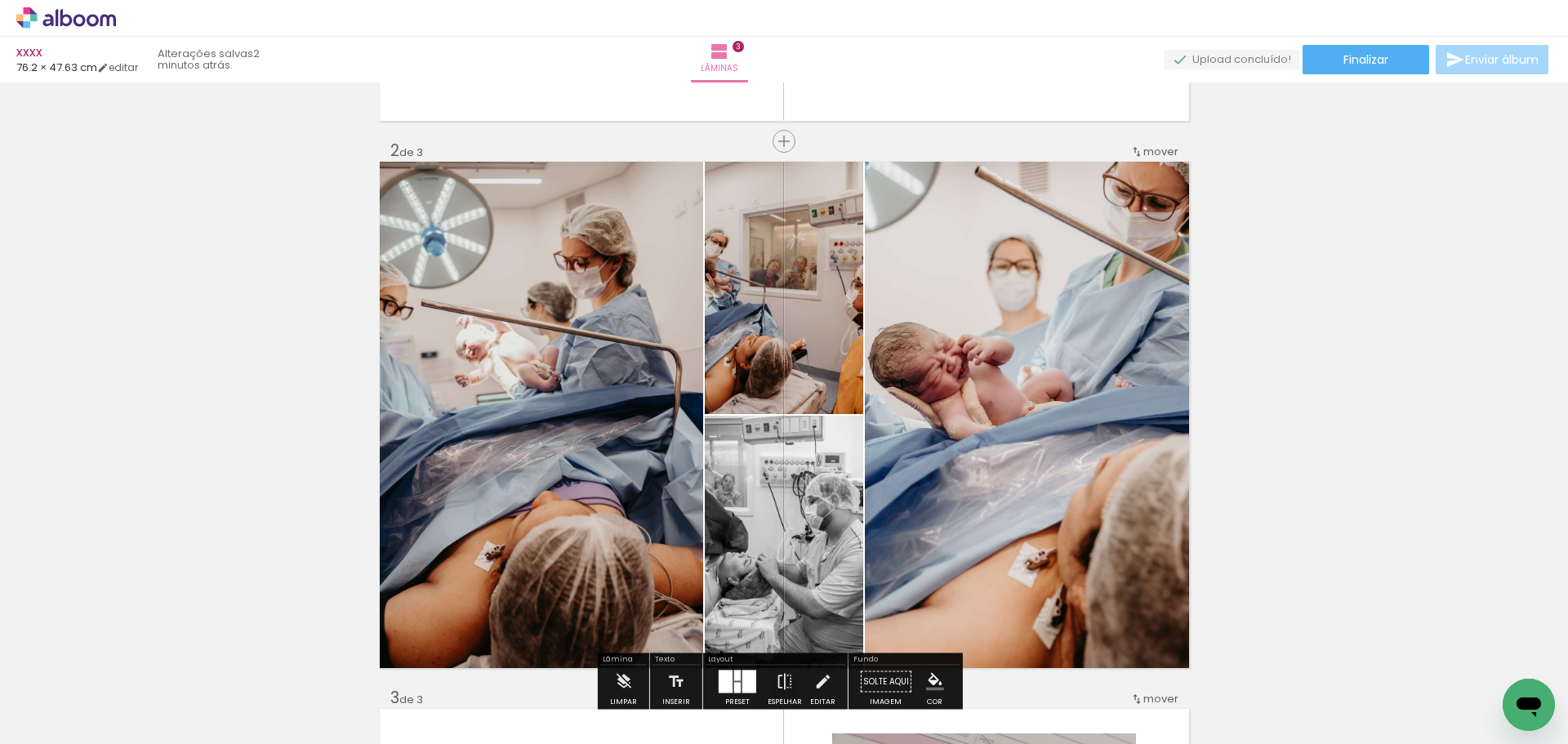
drag, startPoint x: 1214, startPoint y: 327, endPoint x: 1088, endPoint y: 331, distance: 126.1
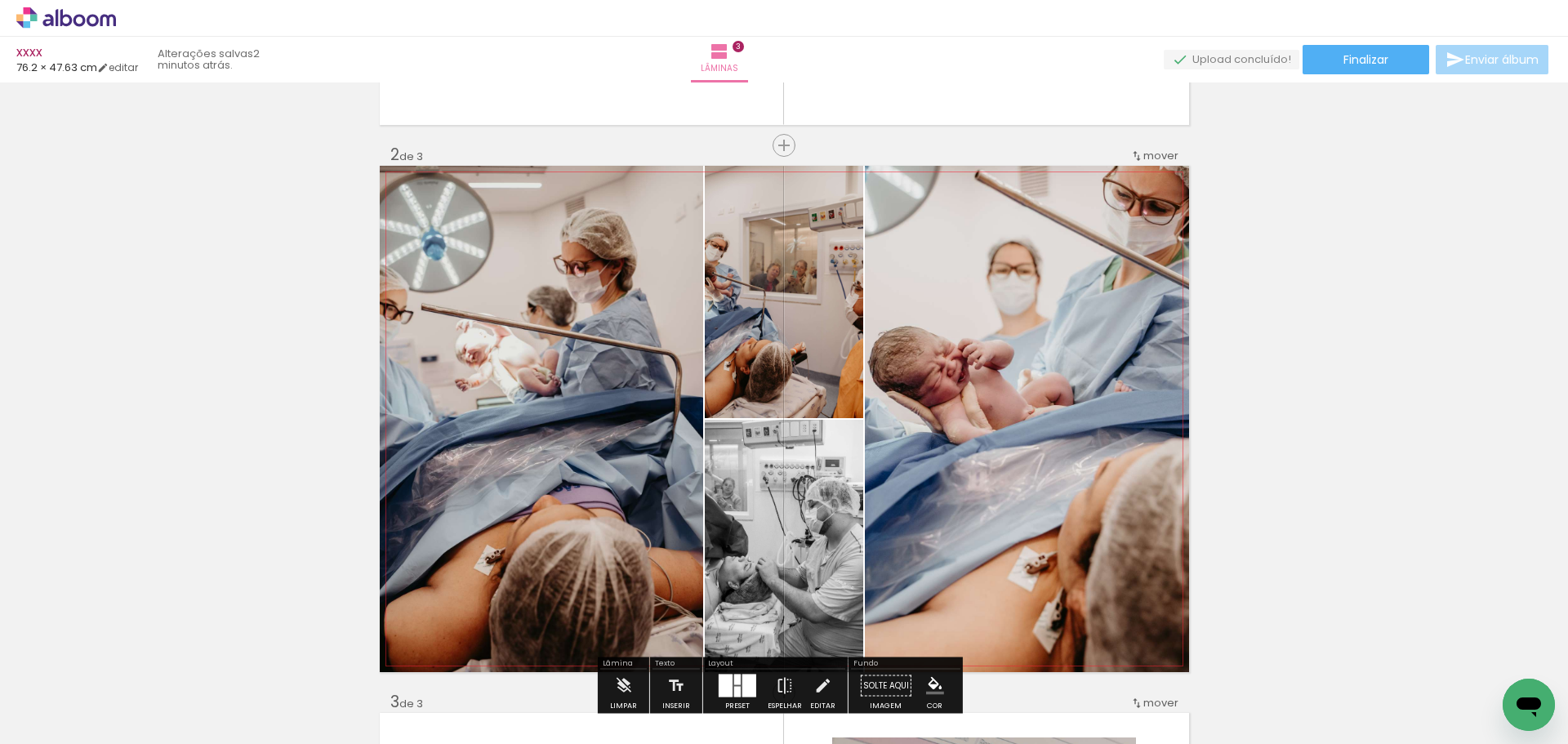
click at [1015, 340] on quentale-photo at bounding box center [1027, 419] width 324 height 506
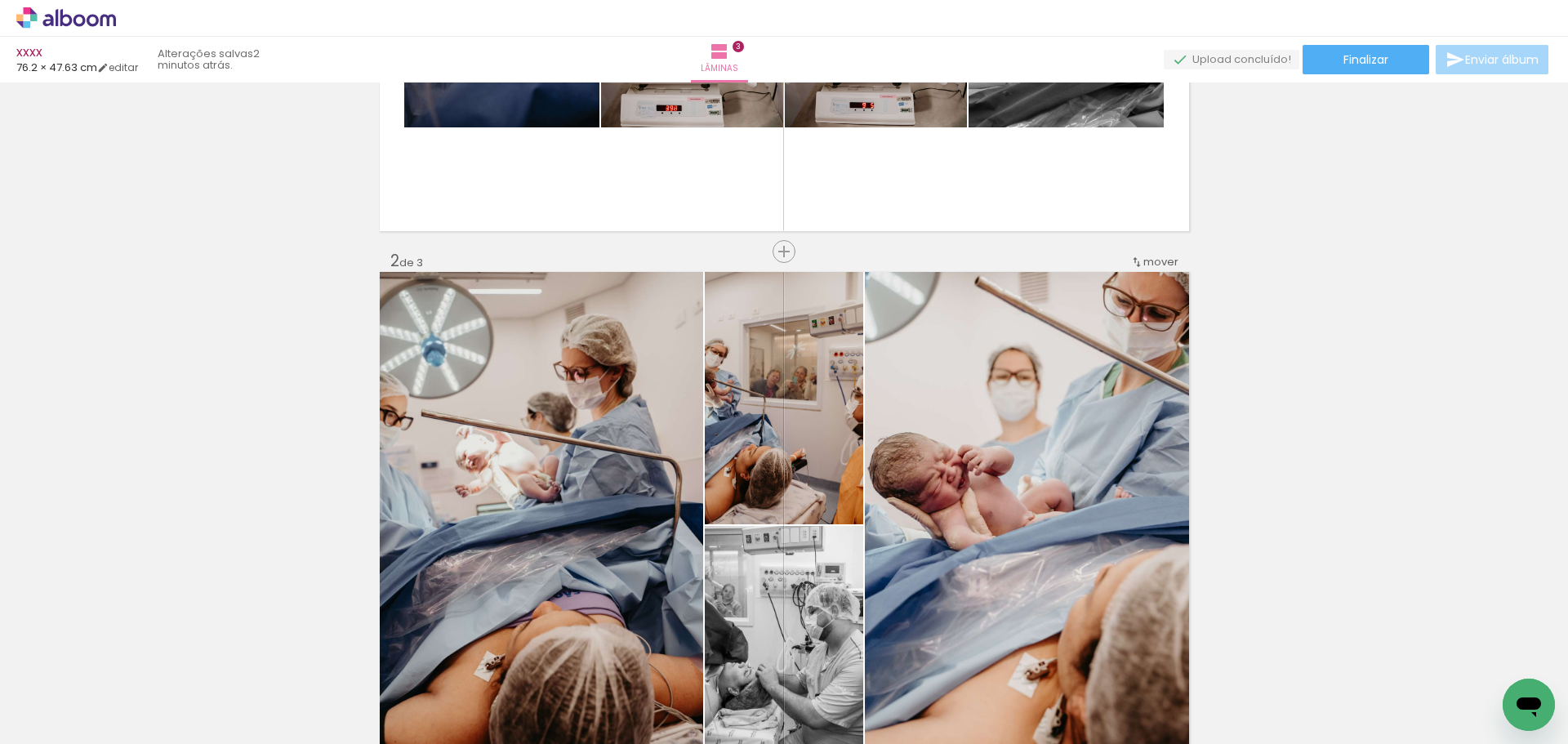
scroll to position [0, 0]
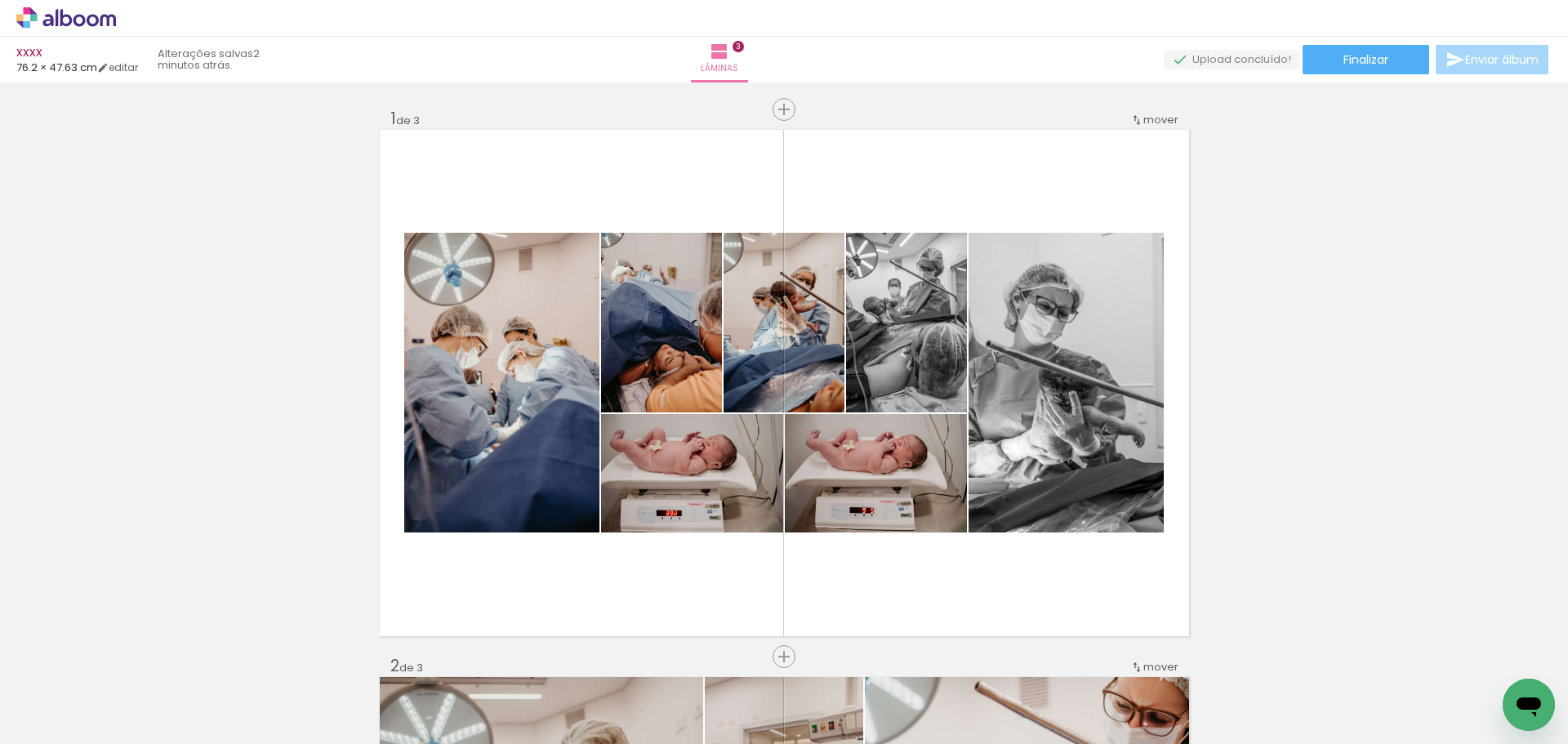
drag, startPoint x: 1298, startPoint y: 127, endPoint x: 1300, endPoint y: 99, distance: 28.1
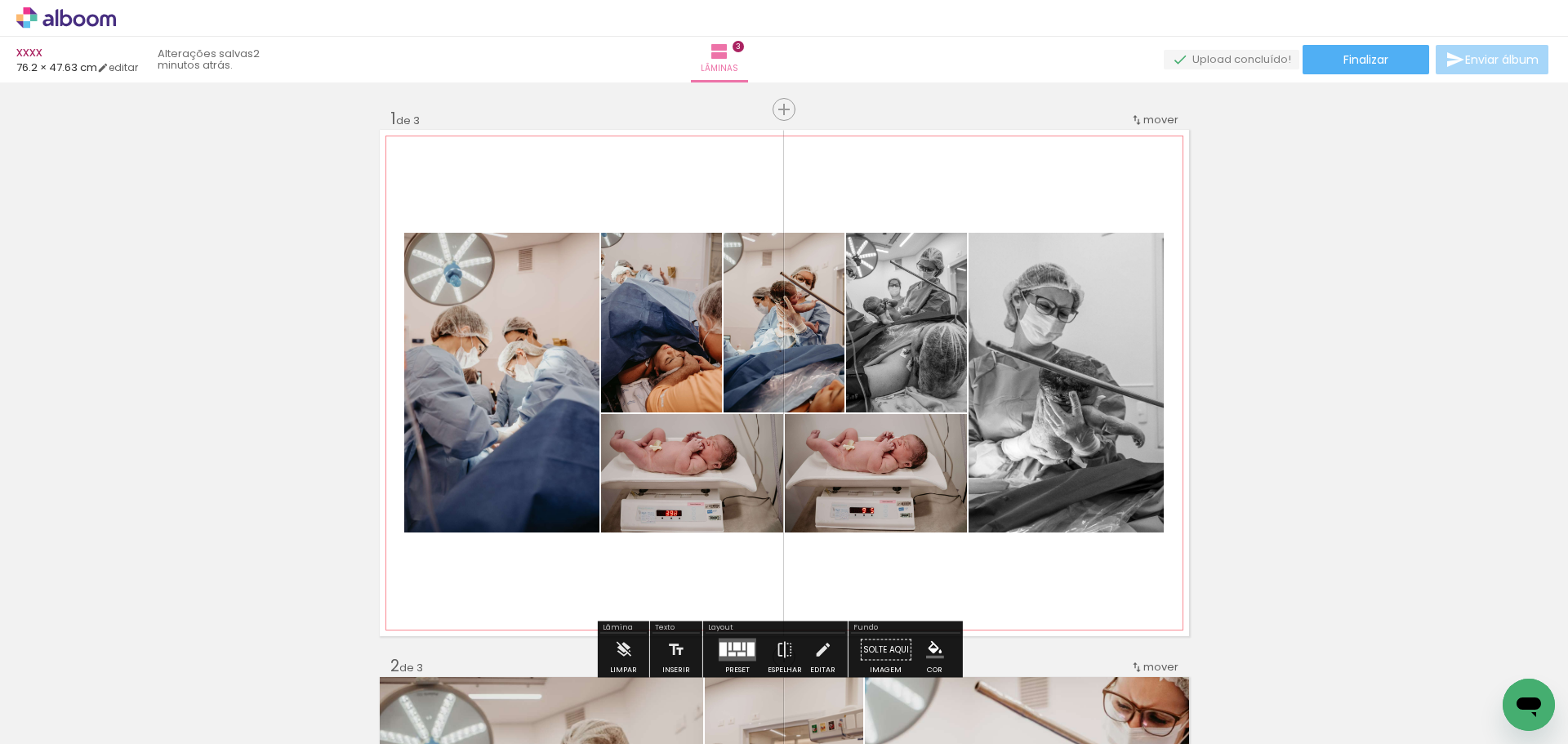
click at [1012, 352] on quentale-photo at bounding box center [1066, 382] width 196 height 299
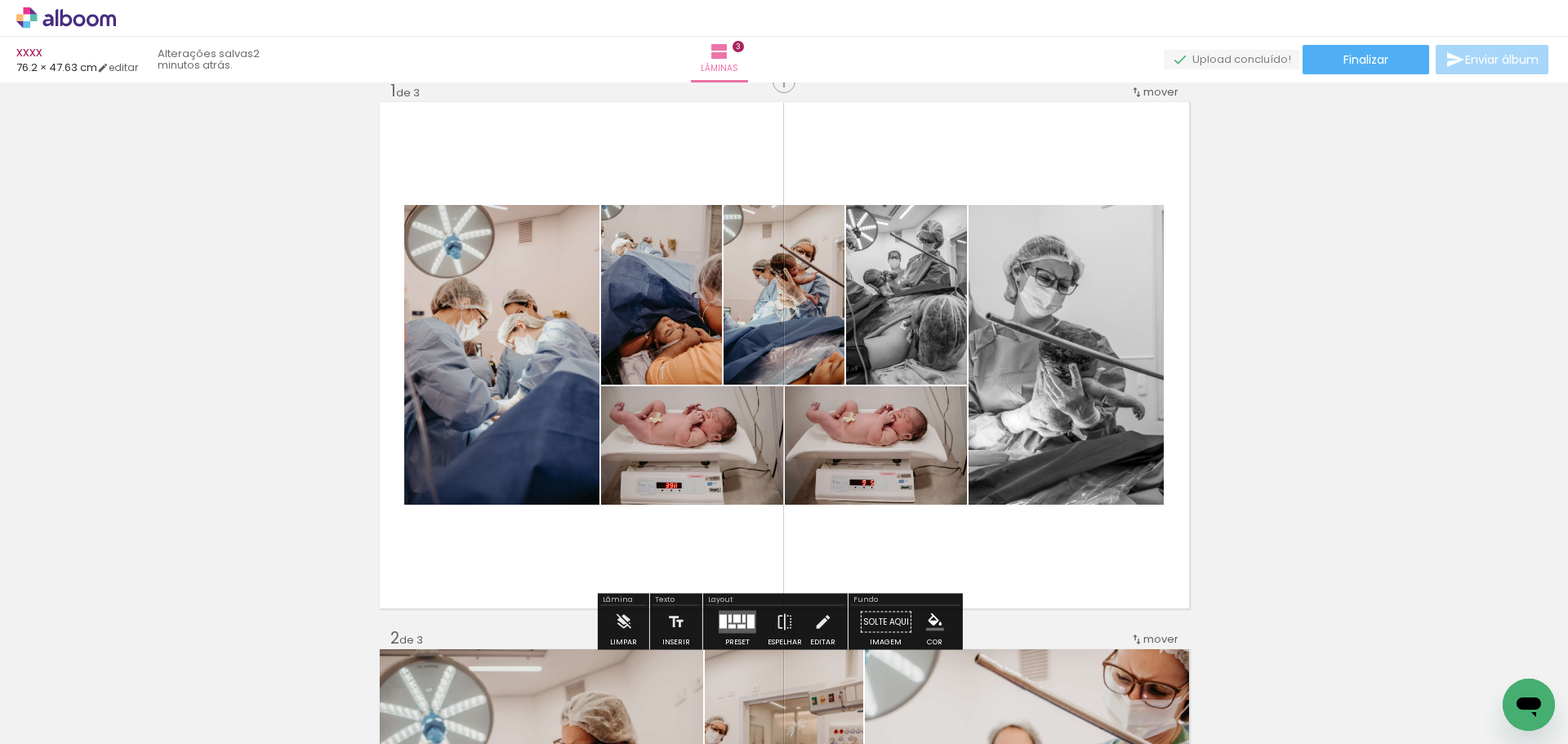
scroll to position [82, 0]
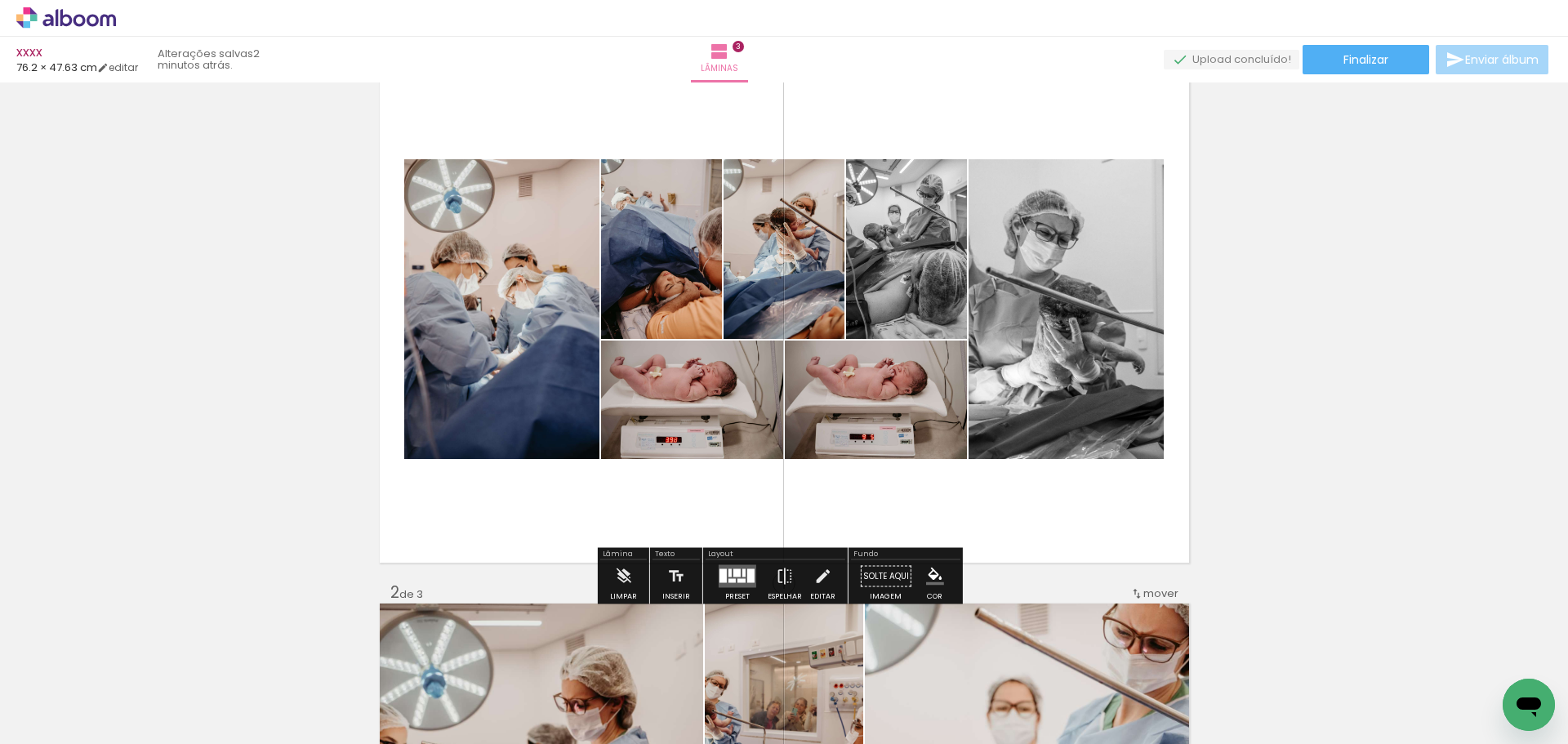
drag, startPoint x: 1246, startPoint y: 316, endPoint x: 1260, endPoint y: 372, distance: 57.7
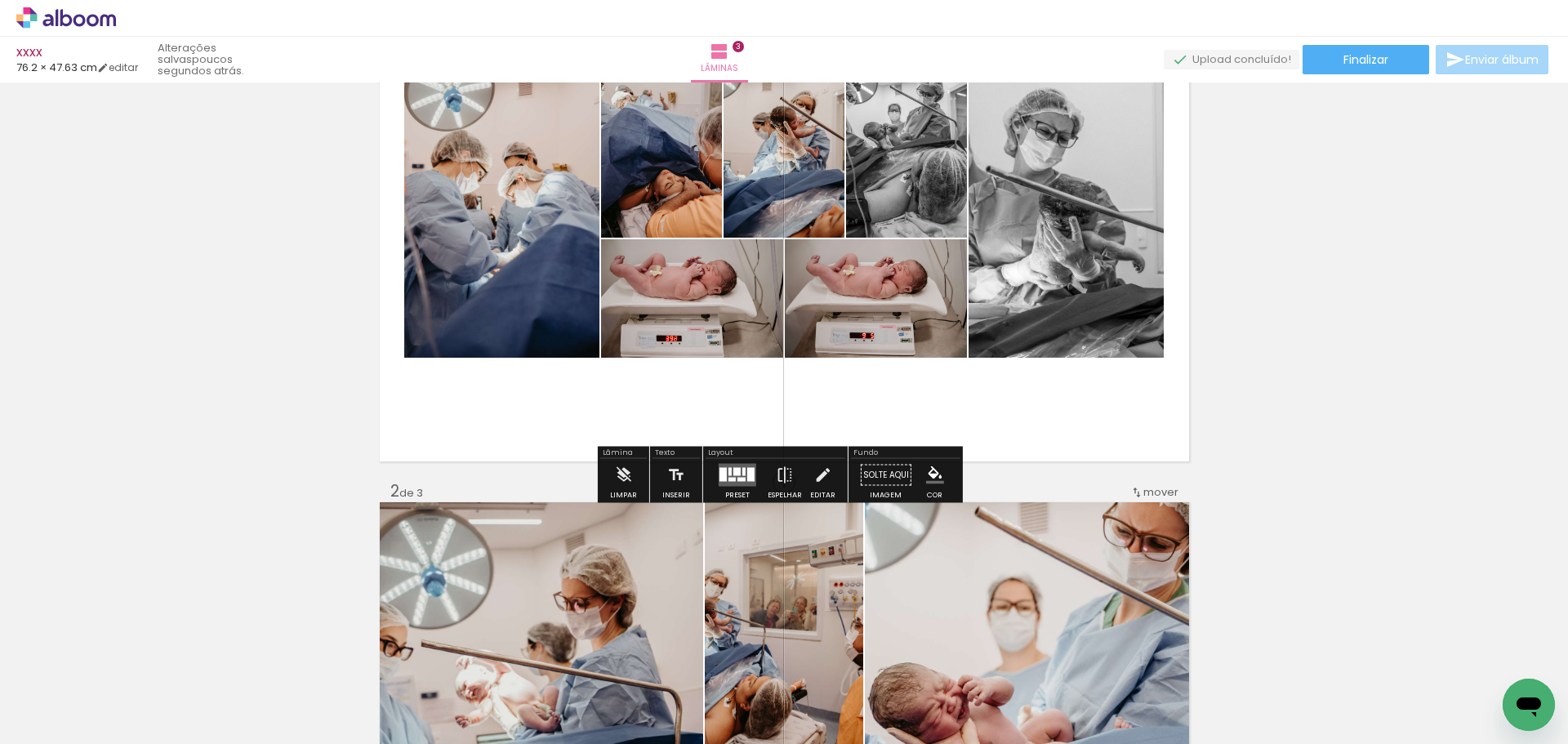
scroll to position [362, 0]
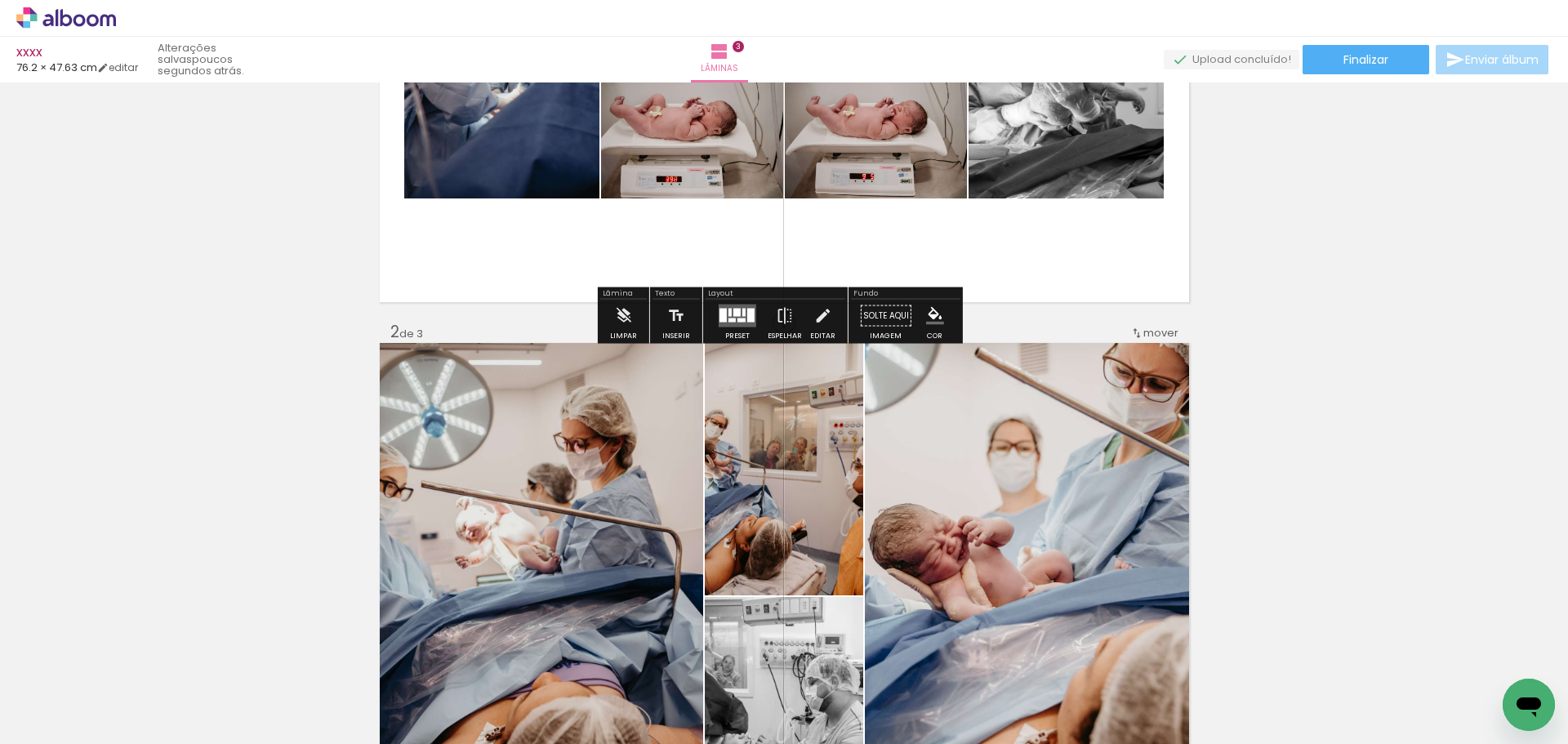
drag, startPoint x: 1239, startPoint y: 213, endPoint x: 1290, endPoint y: 315, distance: 114.0
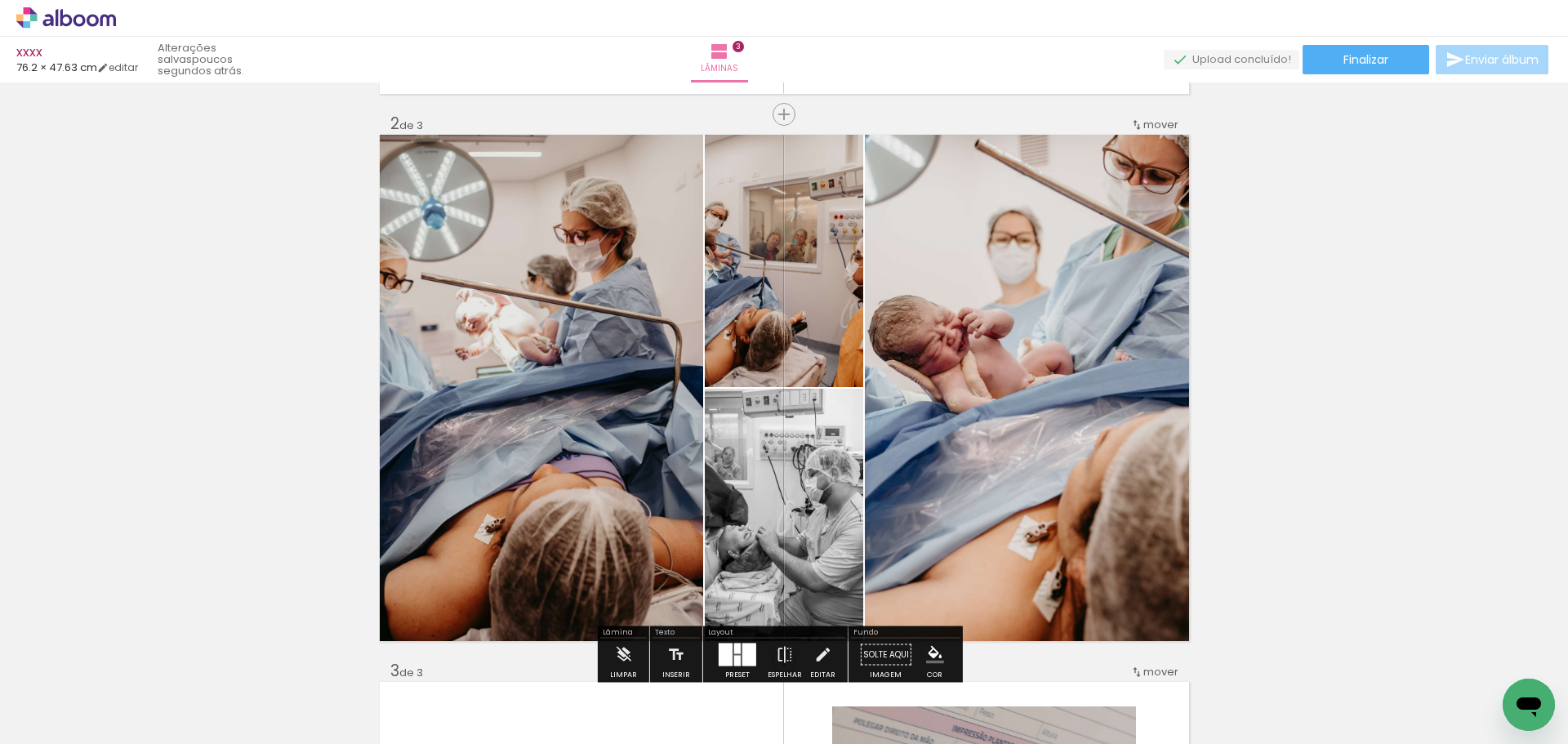
scroll to position [868, 0]
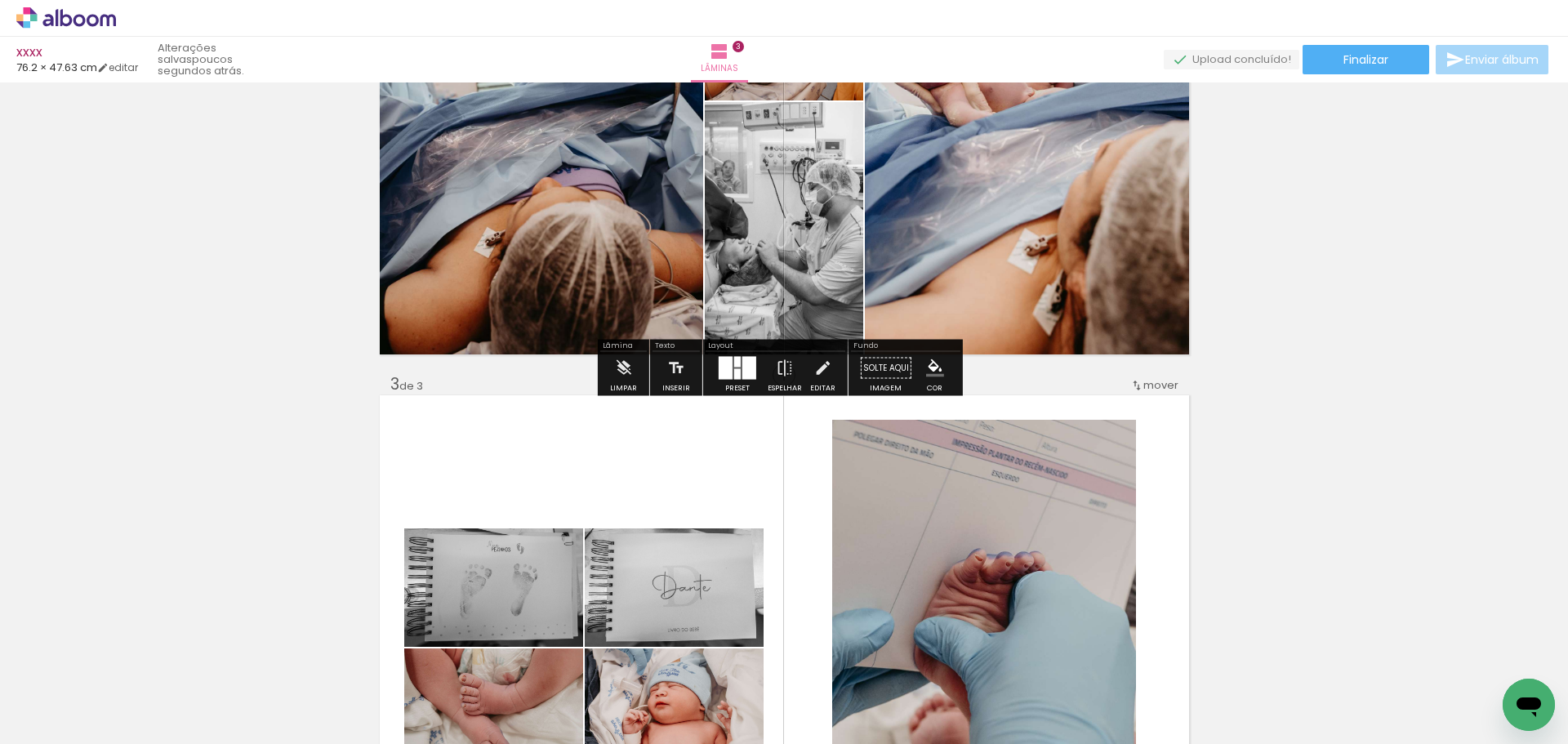
drag, startPoint x: 1389, startPoint y: 364, endPoint x: 1392, endPoint y: 473, distance: 109.0
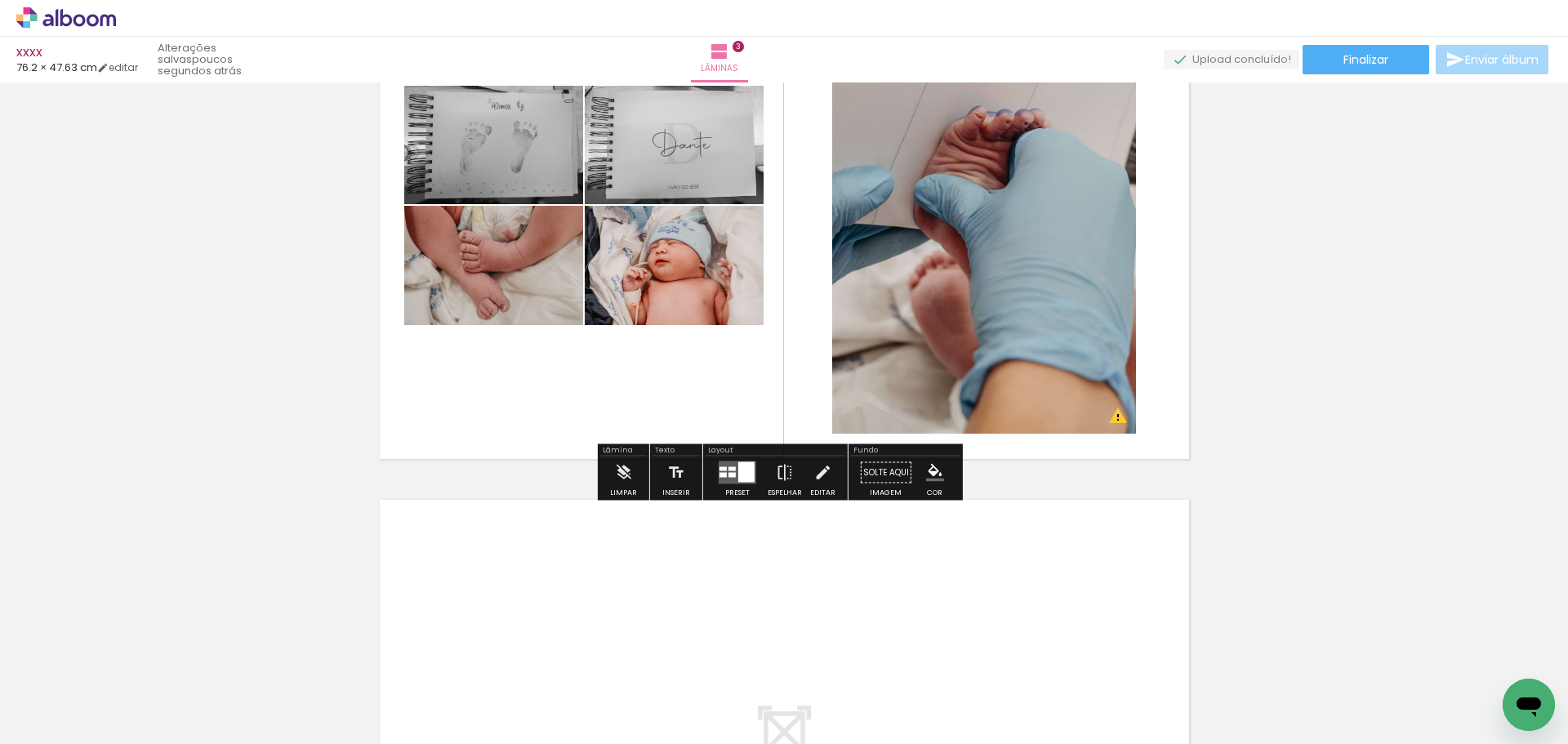
drag, startPoint x: 1309, startPoint y: 473, endPoint x: 1296, endPoint y: 538, distance: 66.3
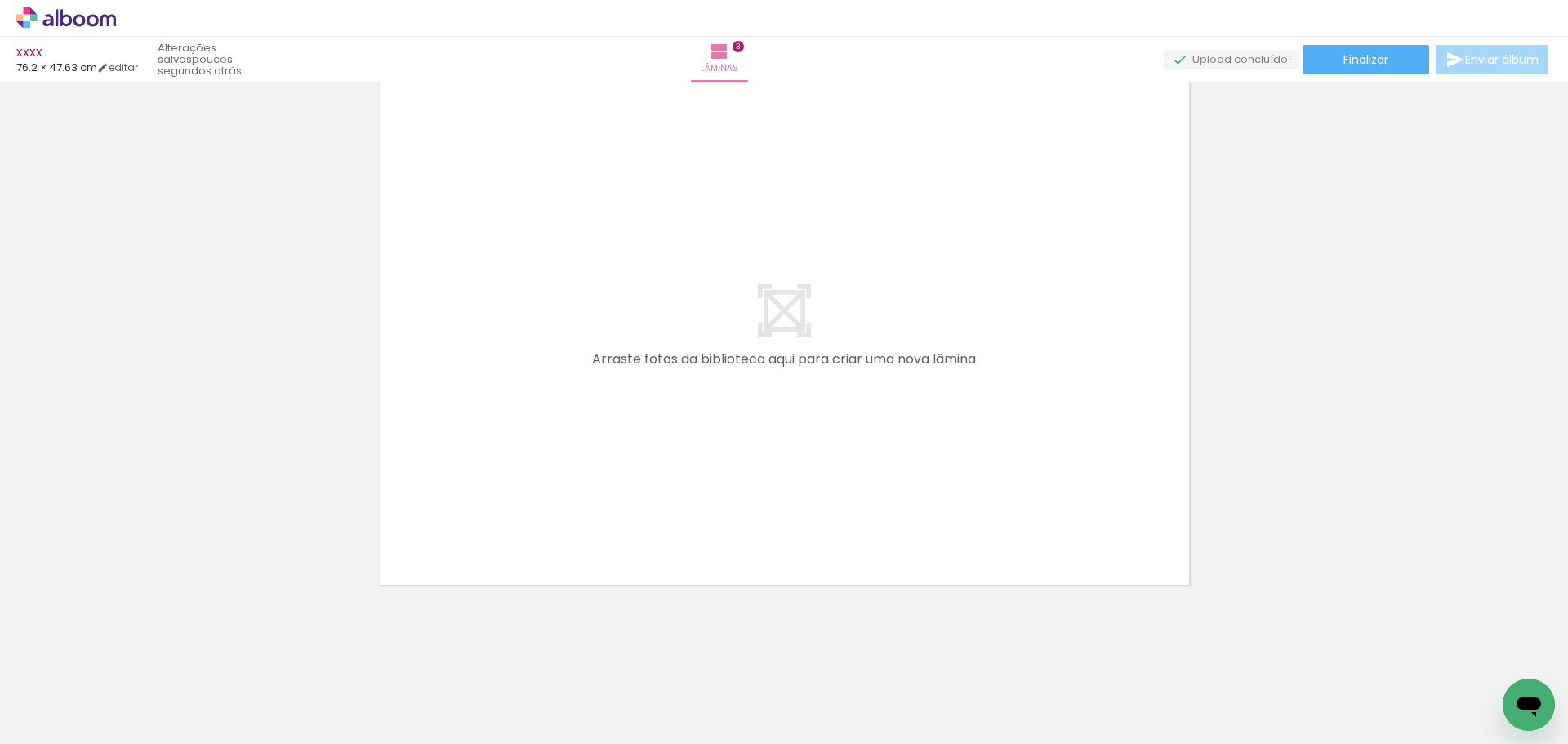
drag, startPoint x: 507, startPoint y: 447, endPoint x: 504, endPoint y: 478, distance: 31.1
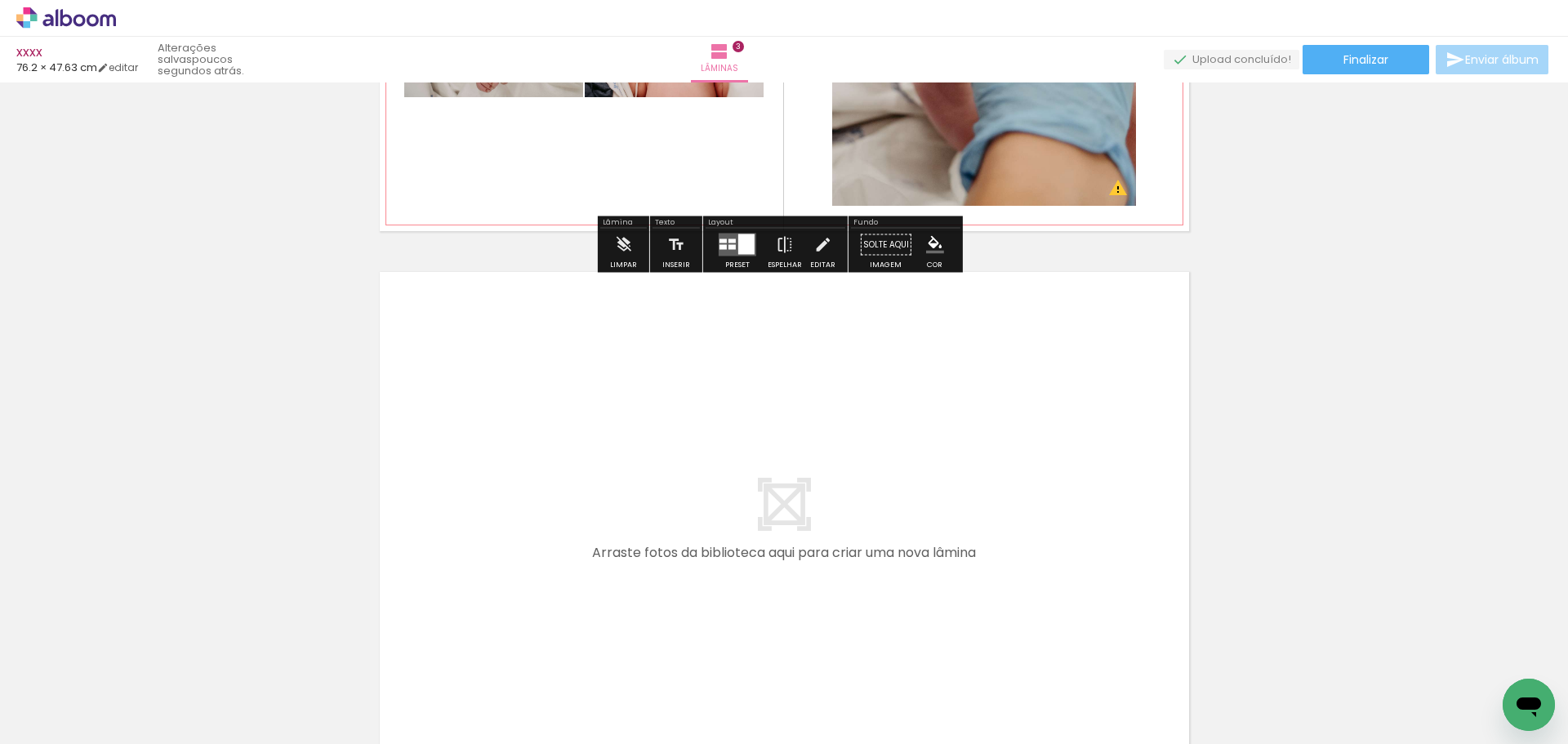
drag, startPoint x: 481, startPoint y: 249, endPoint x: 18, endPoint y: 231, distance: 463.3
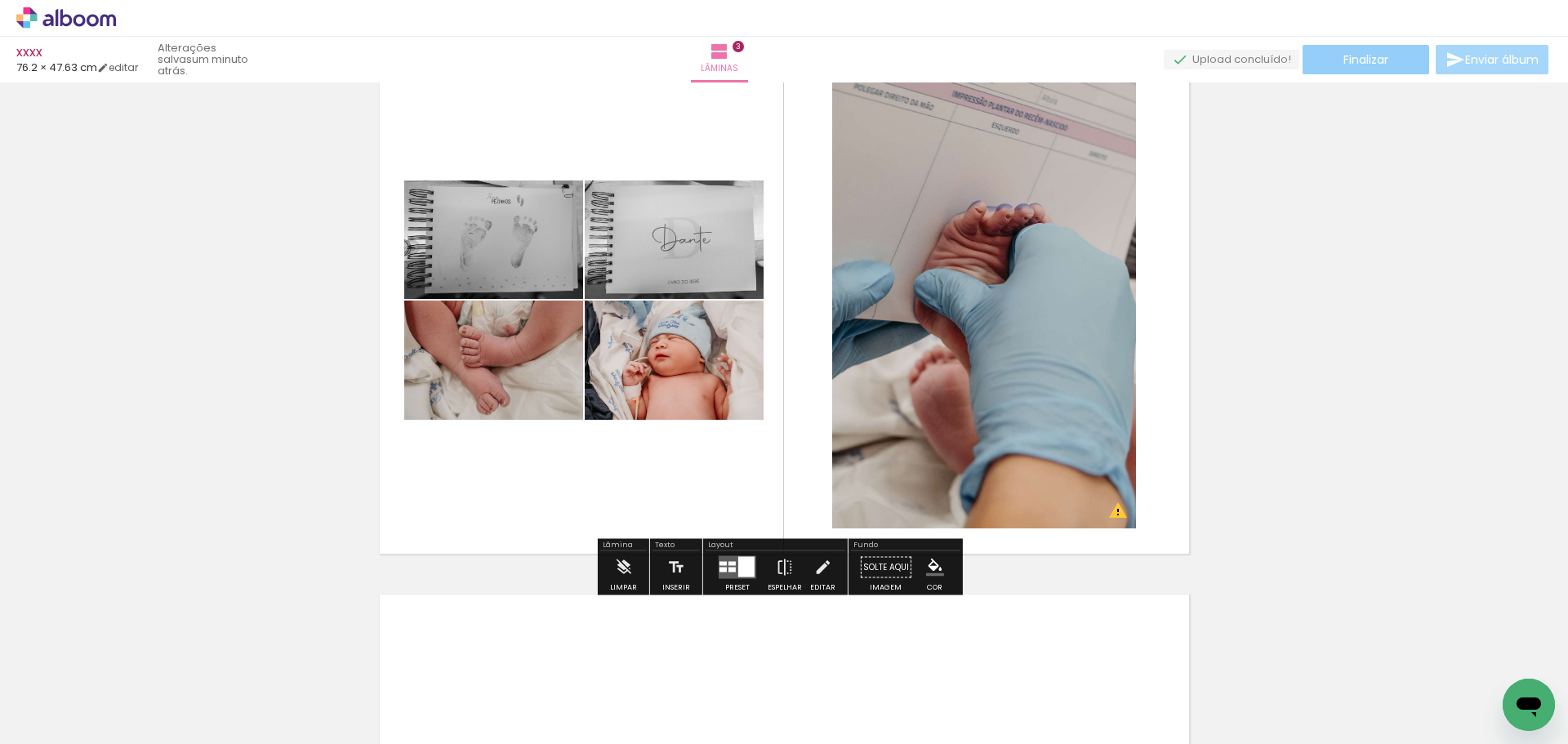
click at [1390, 65] on paper-button "Finalizar" at bounding box center [1365, 59] width 127 height 30
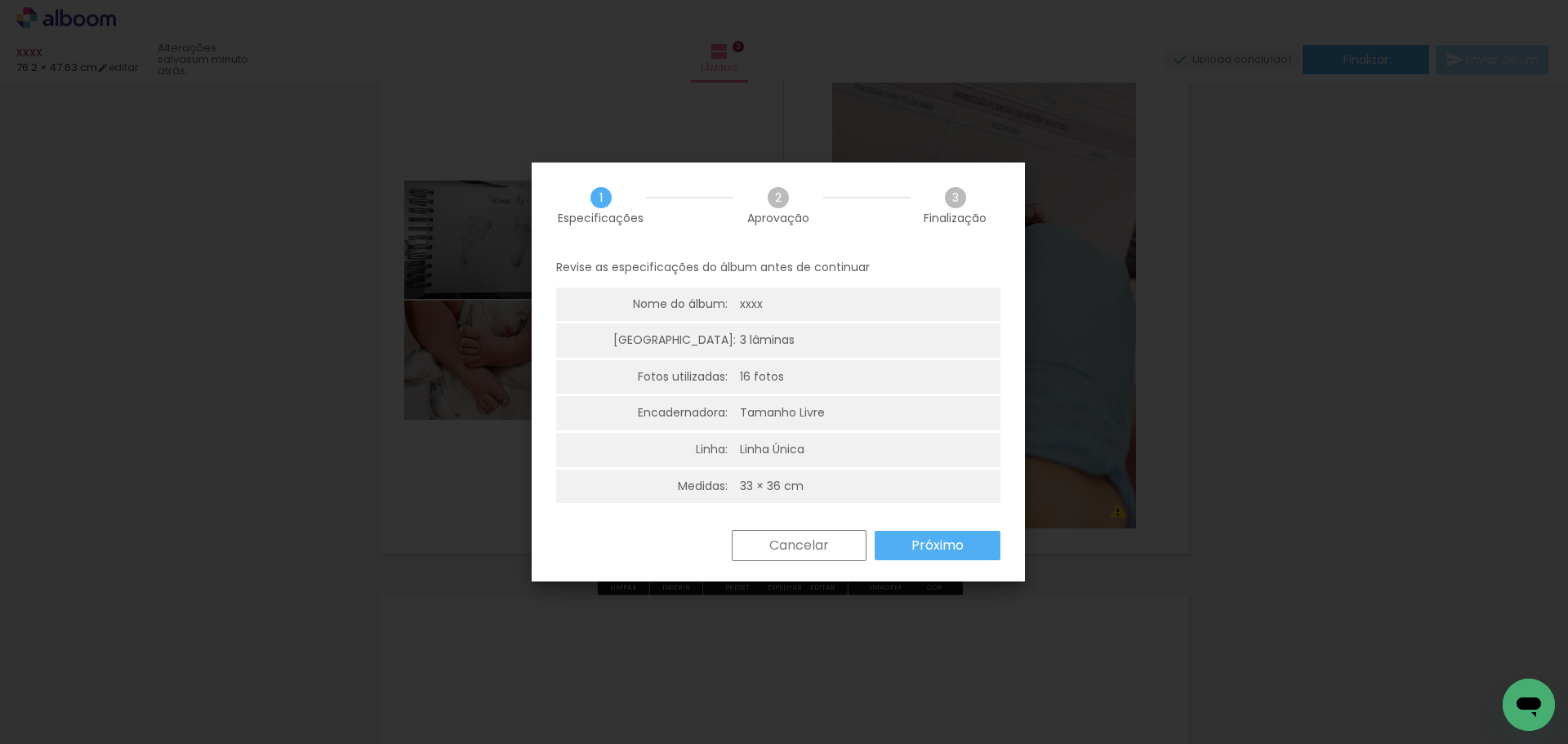
click at [945, 531] on div "Cancelar Próximo" at bounding box center [862, 545] width 277 height 31
click at [0, 0] on slot "Próximo" at bounding box center [0, 0] width 0 height 0
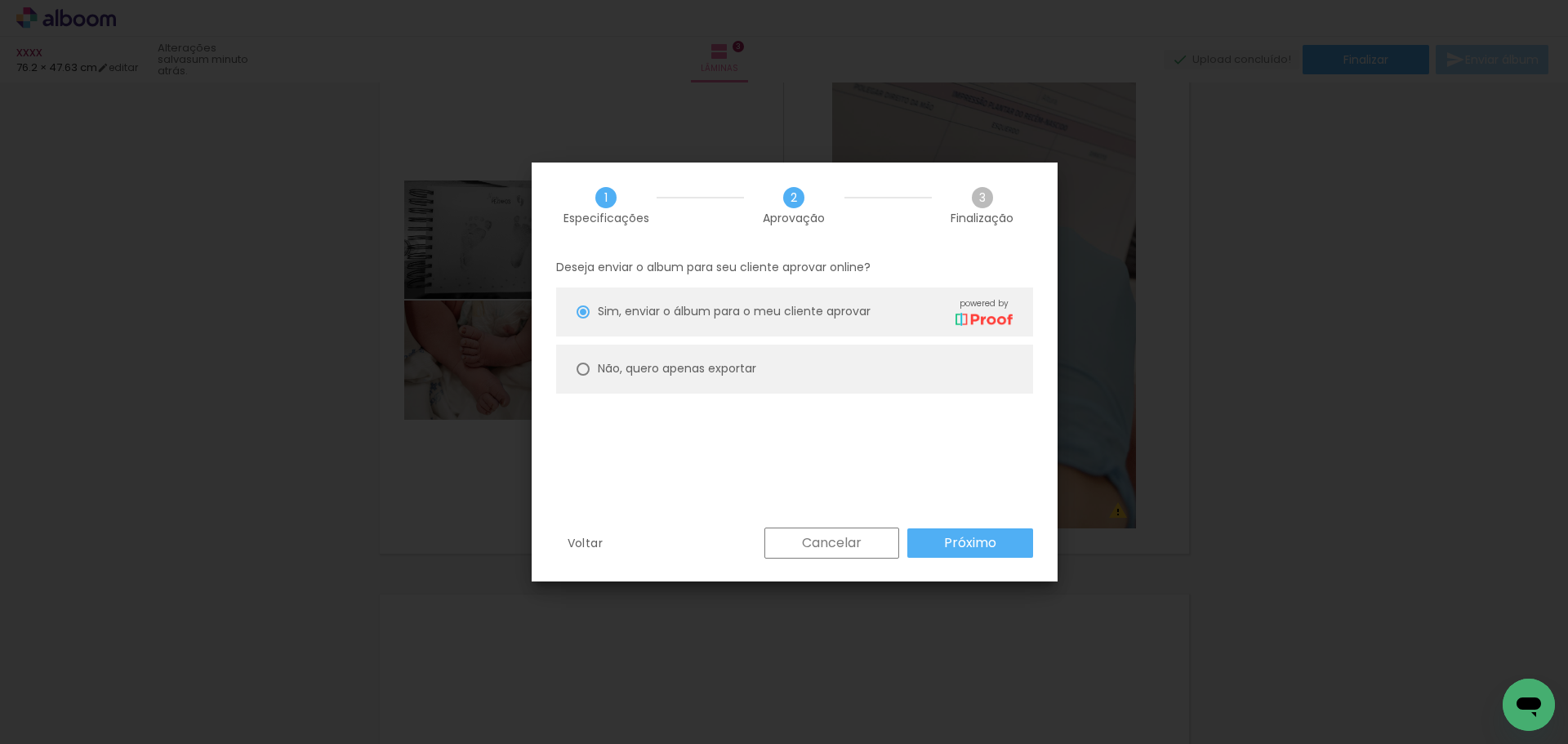
click at [686, 379] on paper-radio-button "Não, quero apenas exportar" at bounding box center [794, 369] width 477 height 49
type paper-radio-button "on"
click at [981, 531] on paper-button "Próximo" at bounding box center [970, 543] width 126 height 30
type input "Alta, 300 DPI"
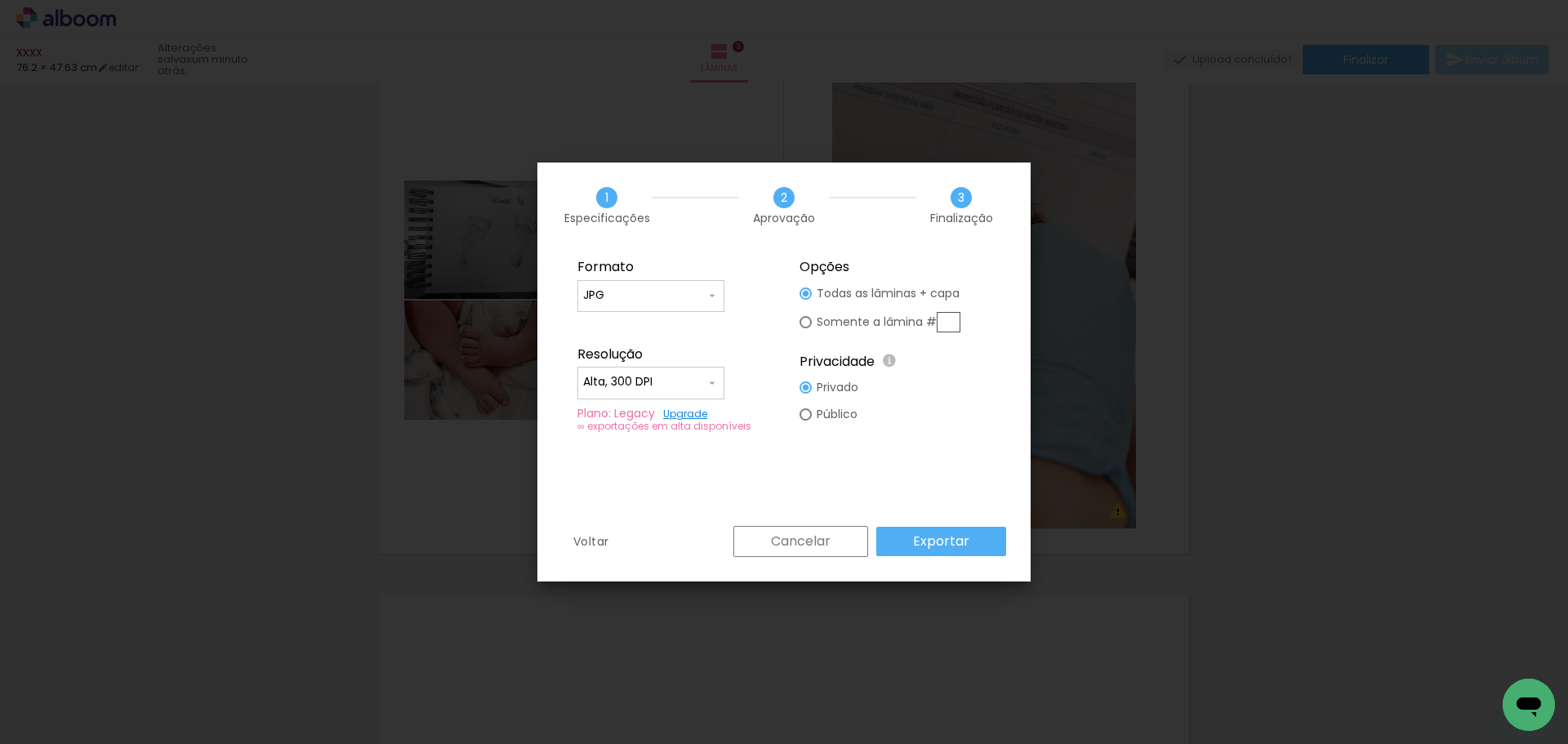
click at [957, 554] on paper-button "Exportar" at bounding box center [941, 541] width 130 height 30
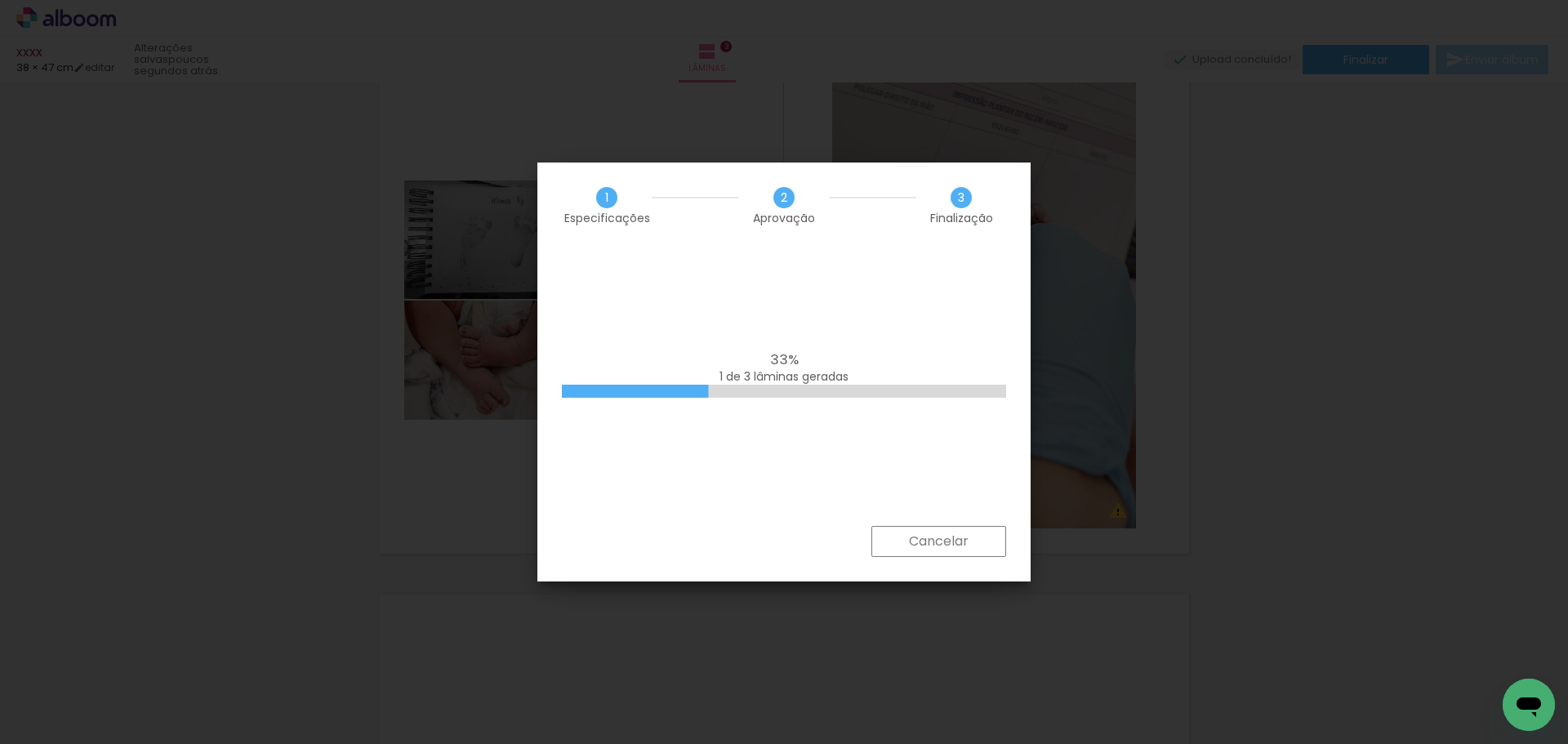
click at [834, 443] on div "33% 1 de 3 lâminas geradas" at bounding box center [784, 387] width 493 height 278
click at [917, 466] on div "100% Empilhando lâminas" at bounding box center [784, 387] width 493 height 278
click at [854, 245] on div "1 Especificações 2 Aprovação 3 Finalização" at bounding box center [784, 205] width 493 height 86
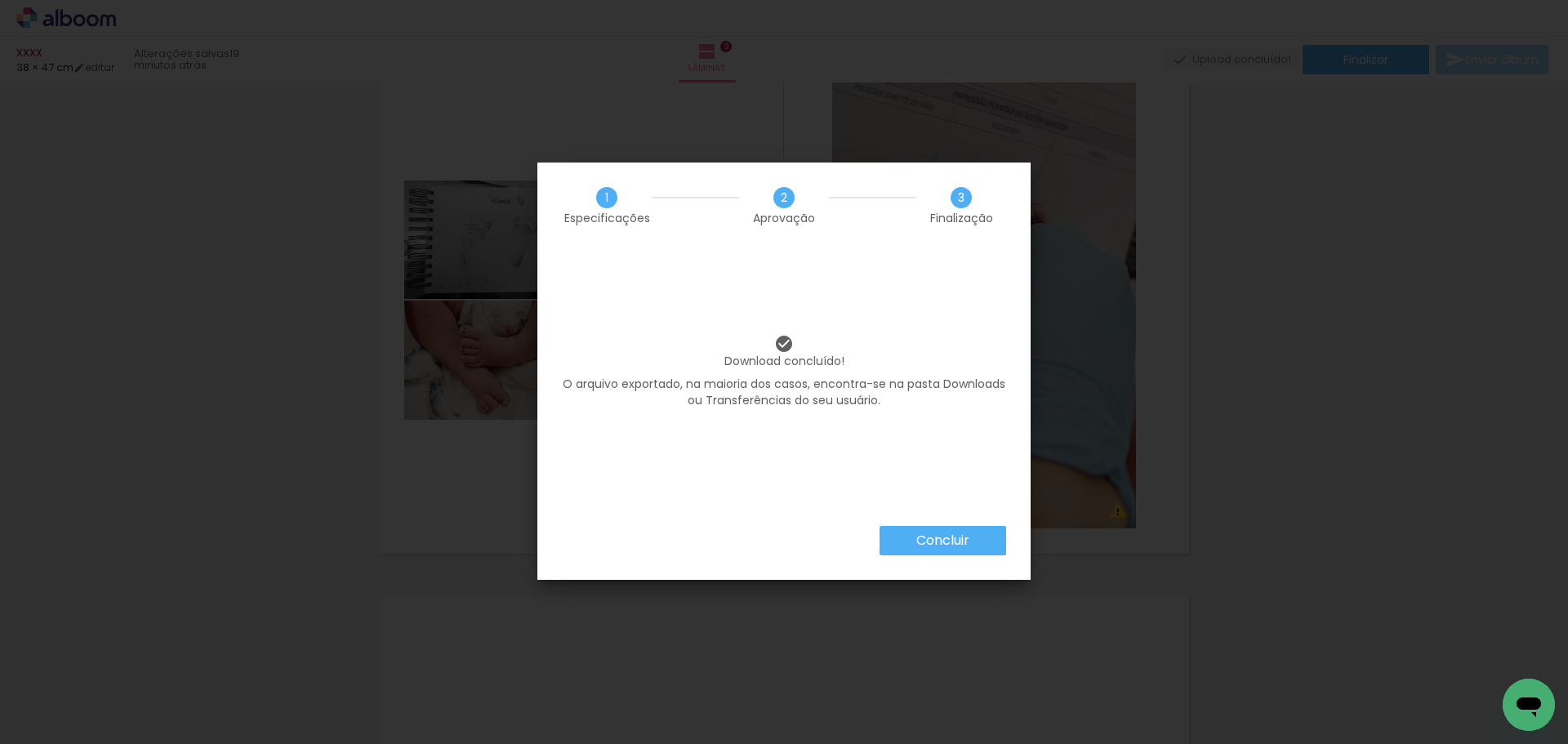
click at [0, 0] on slot "Concluir" at bounding box center [0, 0] width 0 height 0
